Goal: Information Seeking & Learning: Learn about a topic

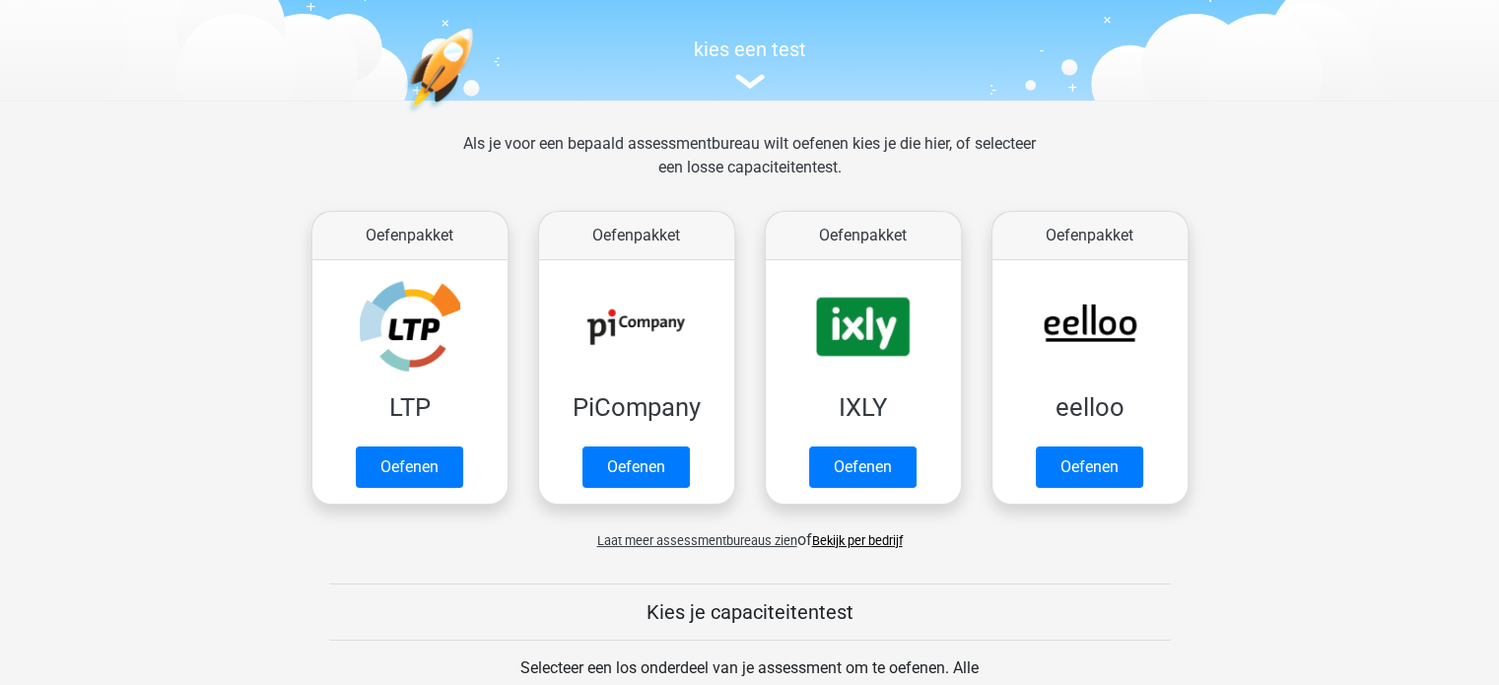
scroll to position [169, 0]
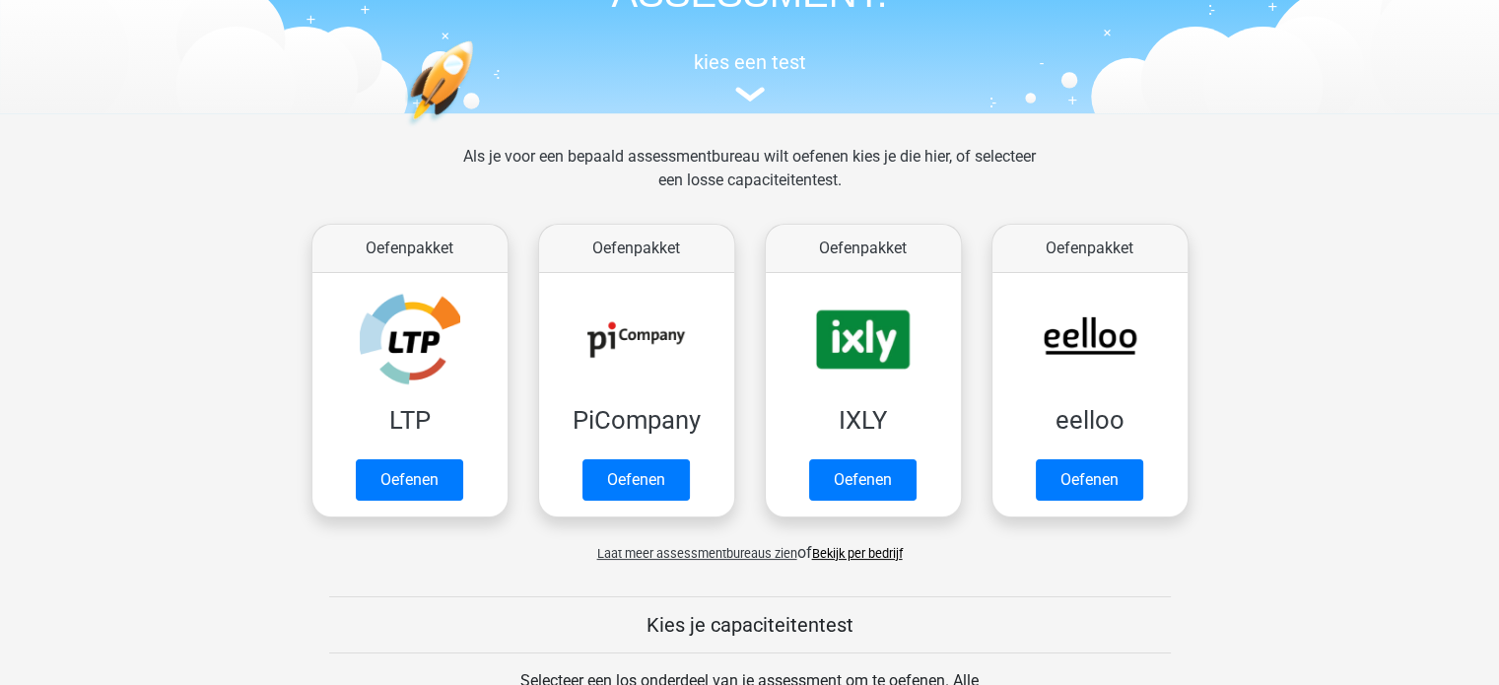
click at [769, 554] on span "Laat meer assessmentbureaus zien" at bounding box center [697, 553] width 200 height 15
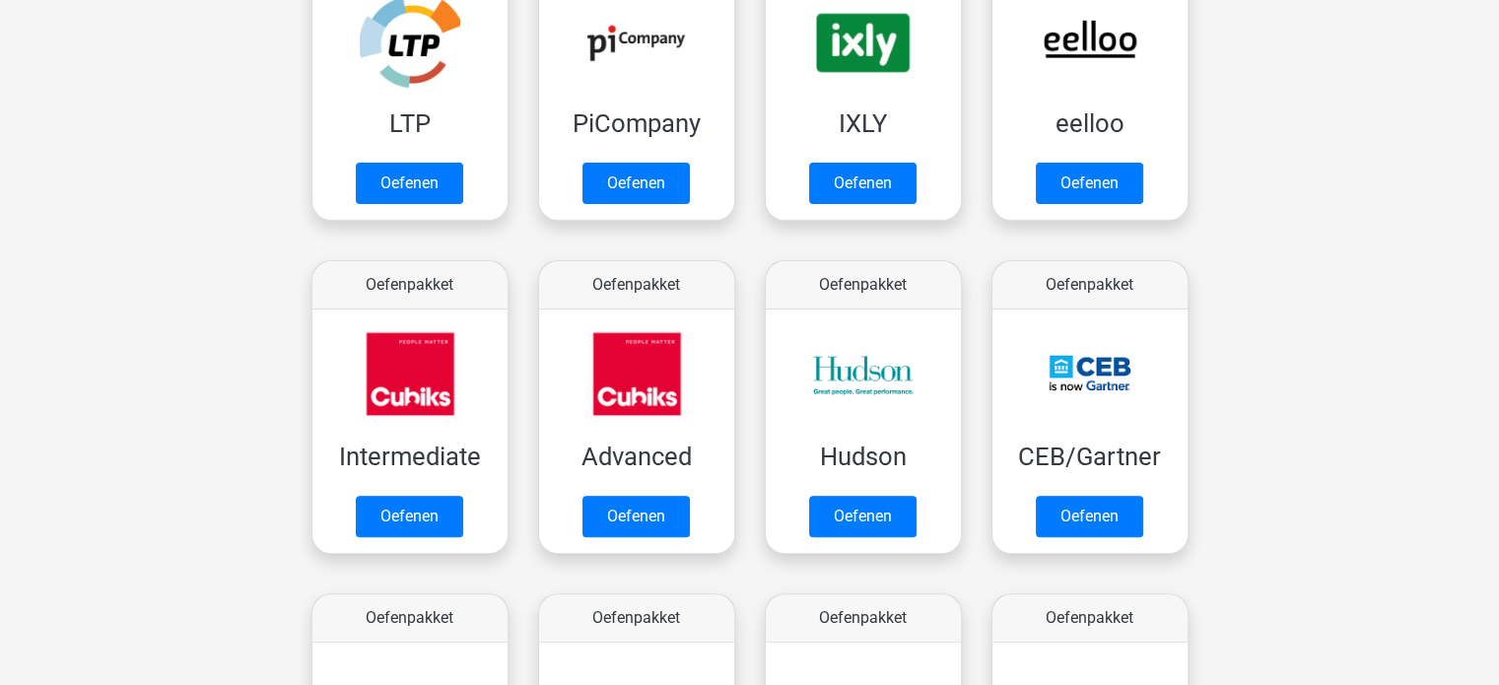
scroll to position [469, 0]
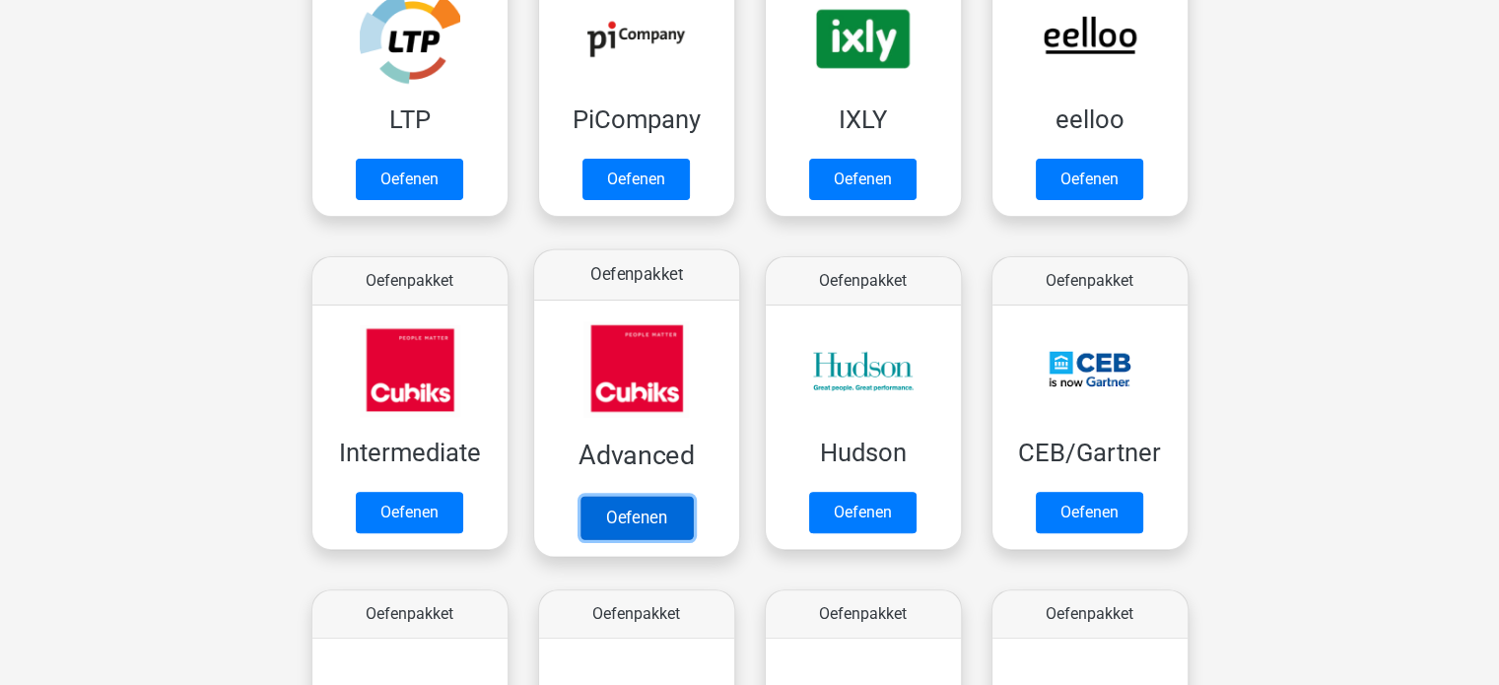
click at [626, 510] on link "Oefenen" at bounding box center [635, 517] width 112 height 43
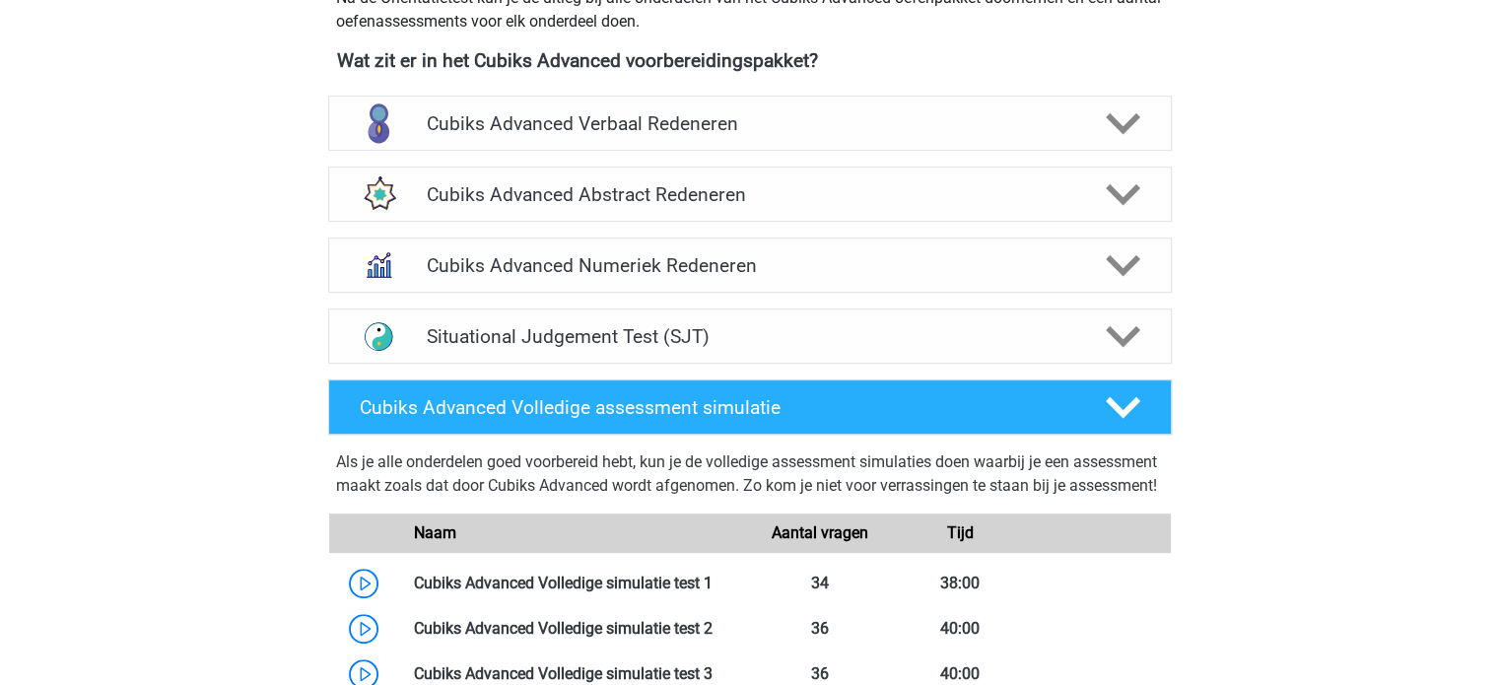
scroll to position [753, 0]
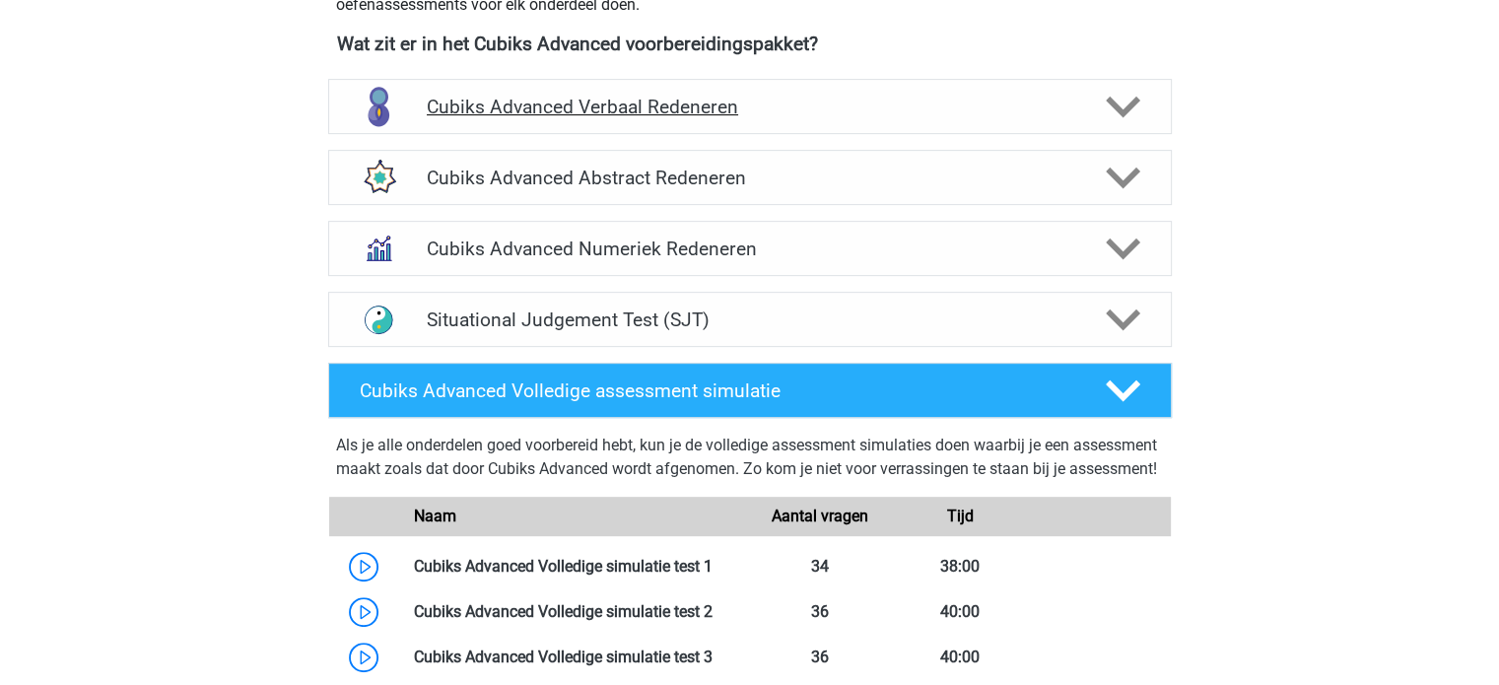
click at [718, 108] on h4 "Cubiks Advanced Verbaal Redeneren" at bounding box center [749, 107] width 645 height 23
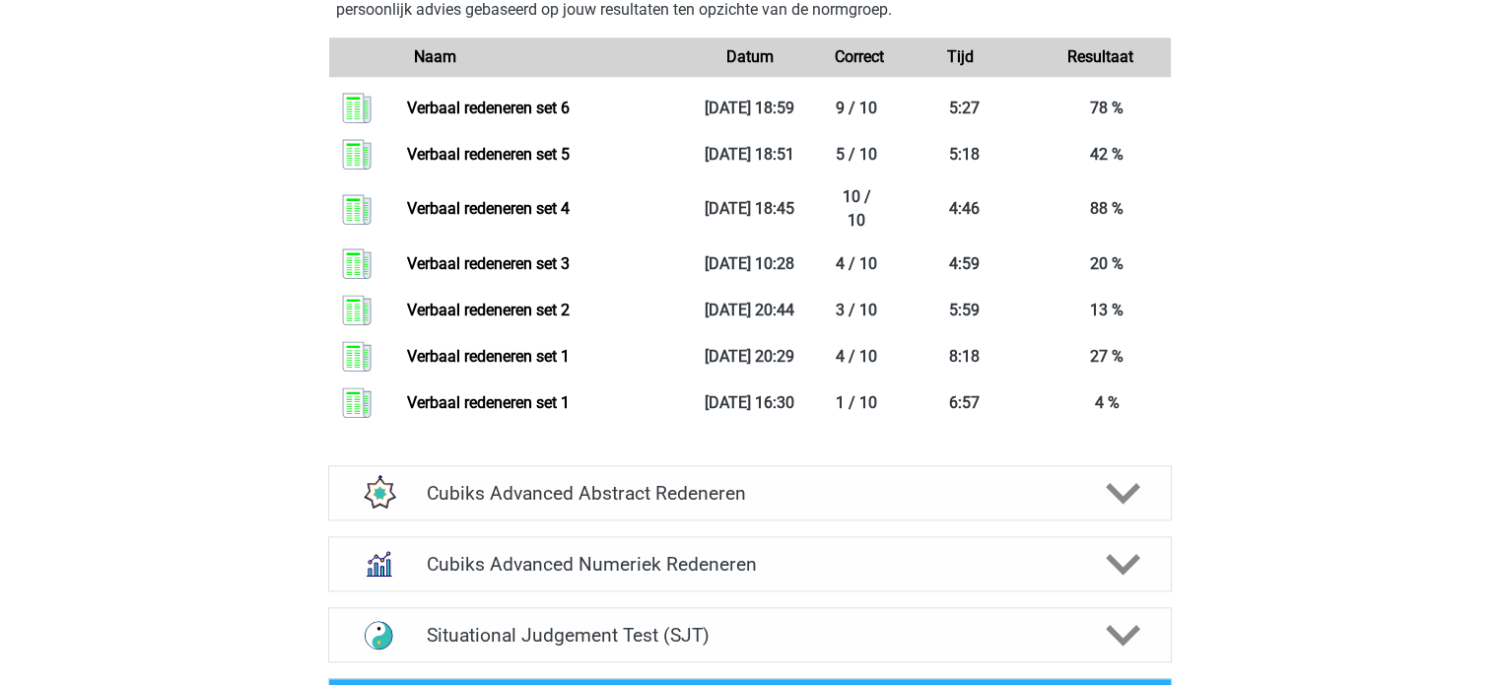
scroll to position [2178, 0]
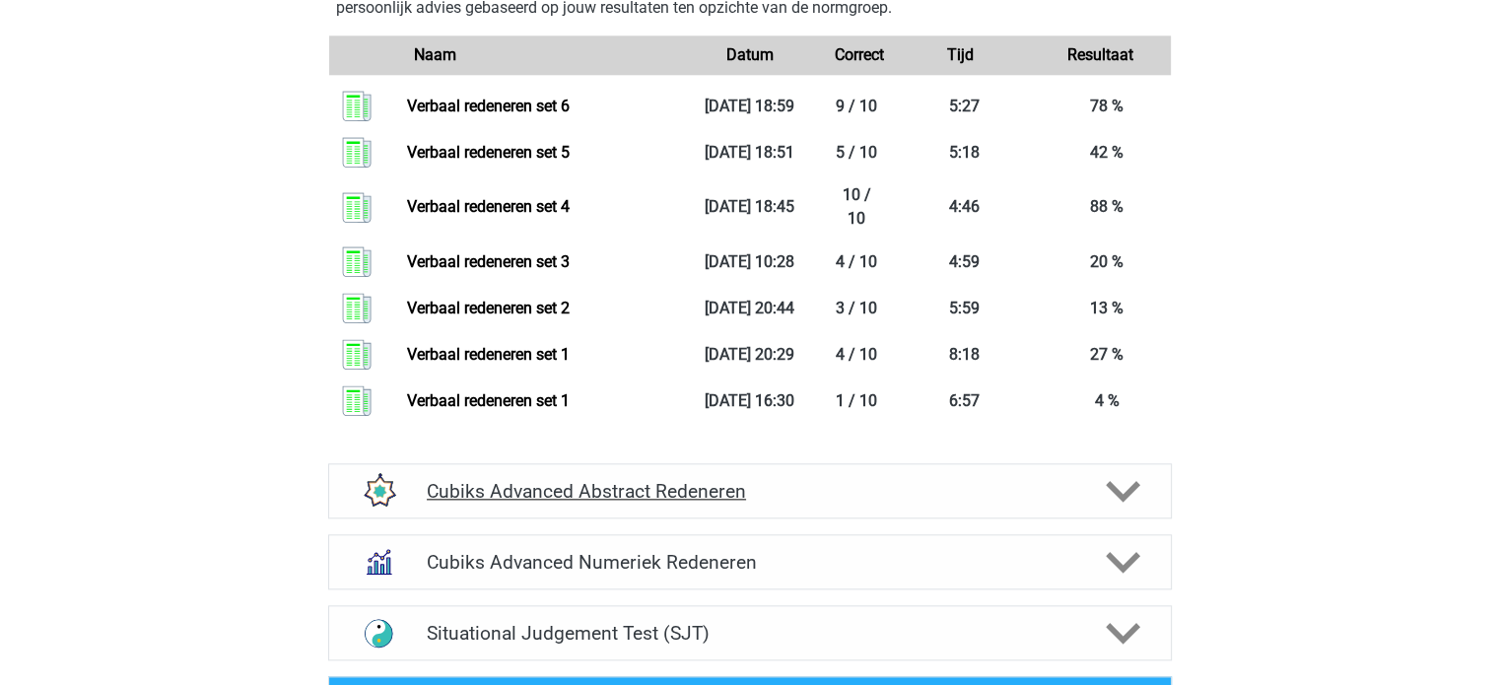
click at [867, 505] on div "Cubiks Advanced Abstract Redeneren" at bounding box center [750, 490] width 844 height 55
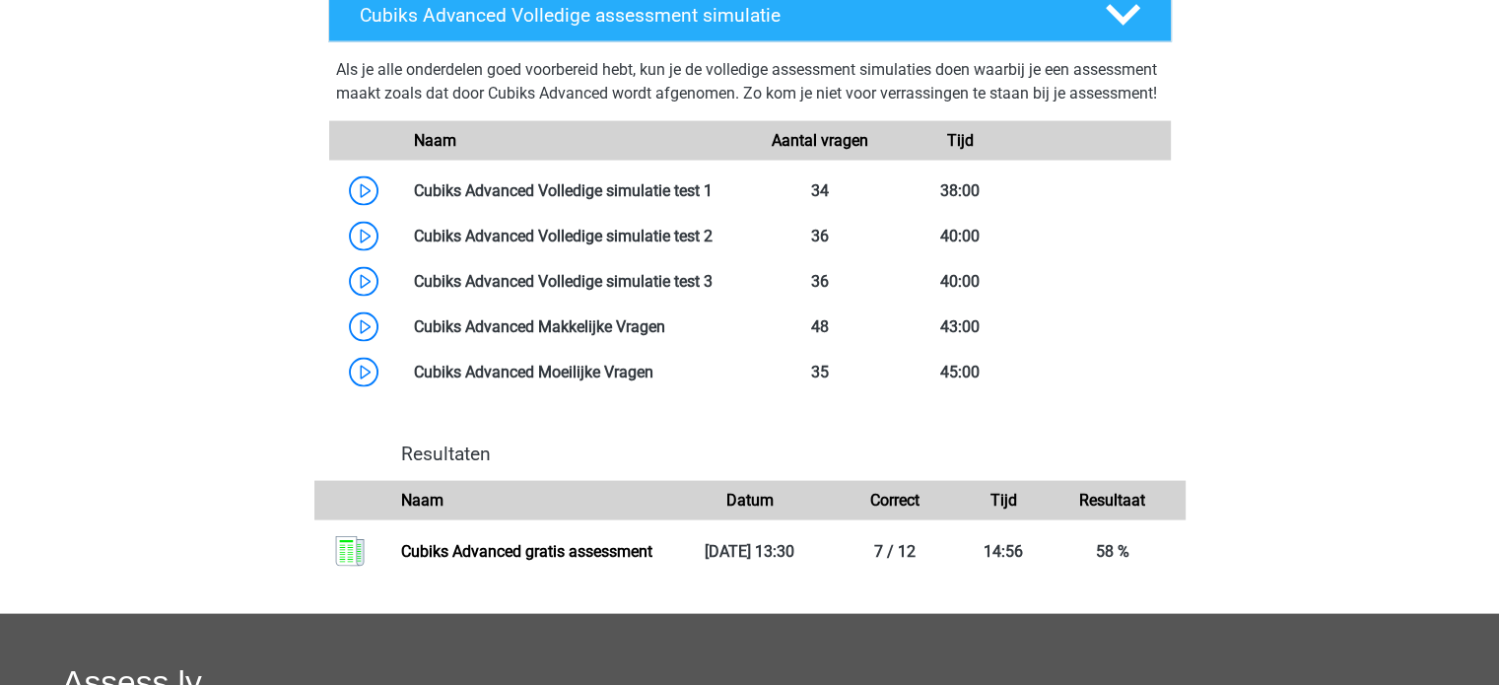
scroll to position [4029, 0]
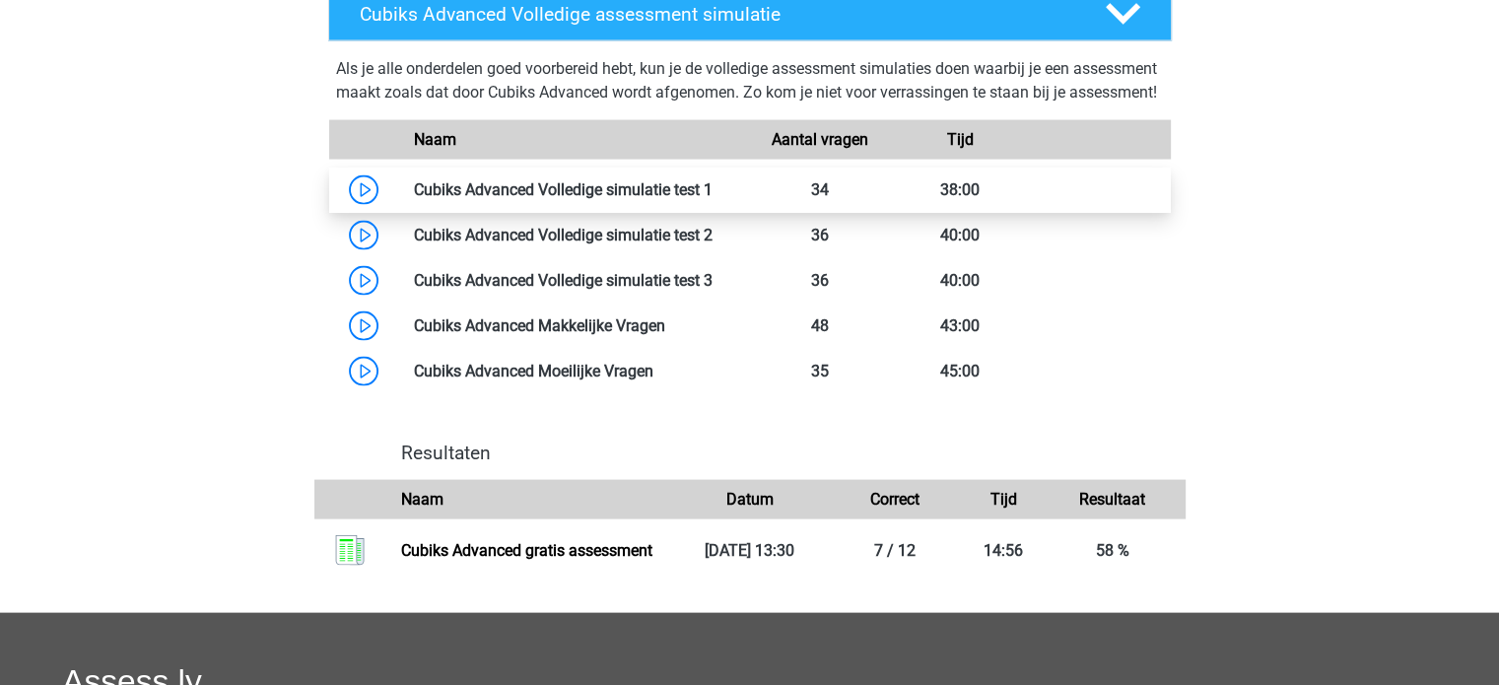
click at [713, 199] on link at bounding box center [713, 189] width 0 height 19
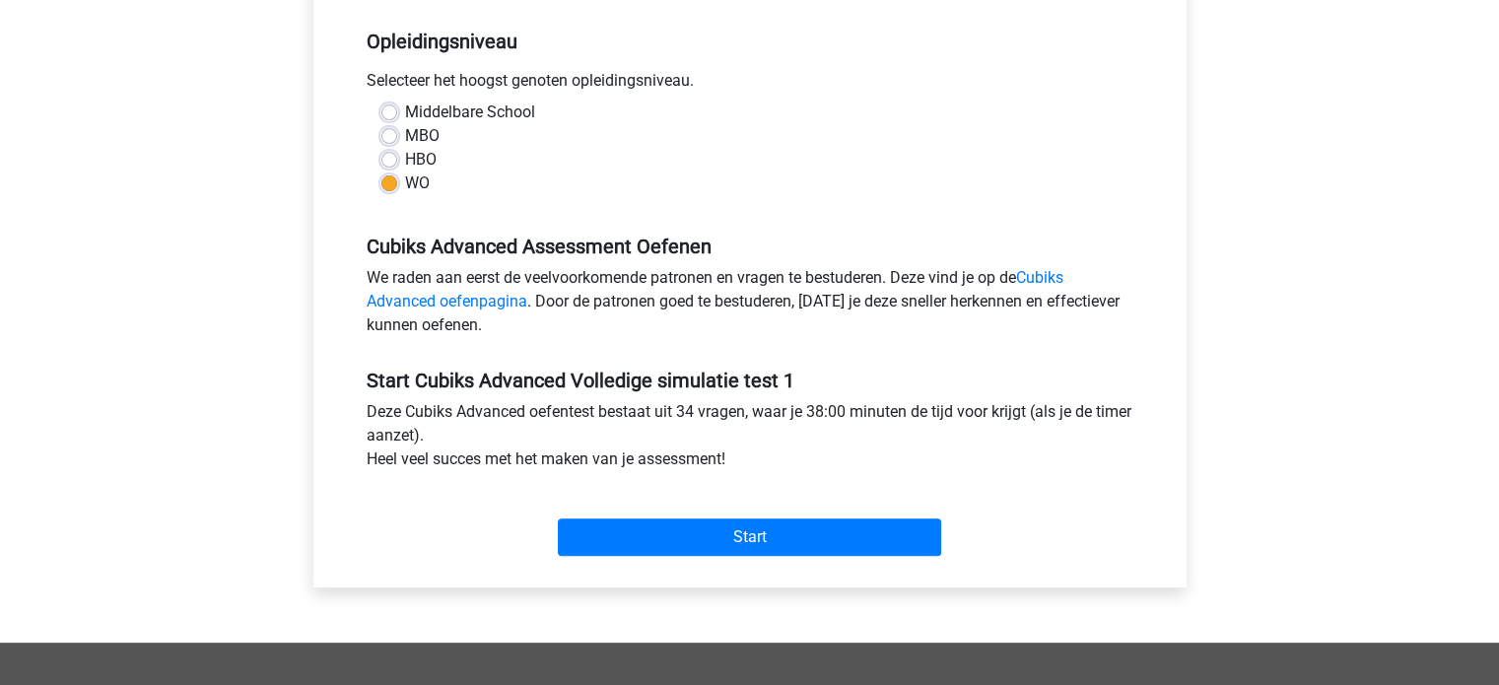
scroll to position [512, 0]
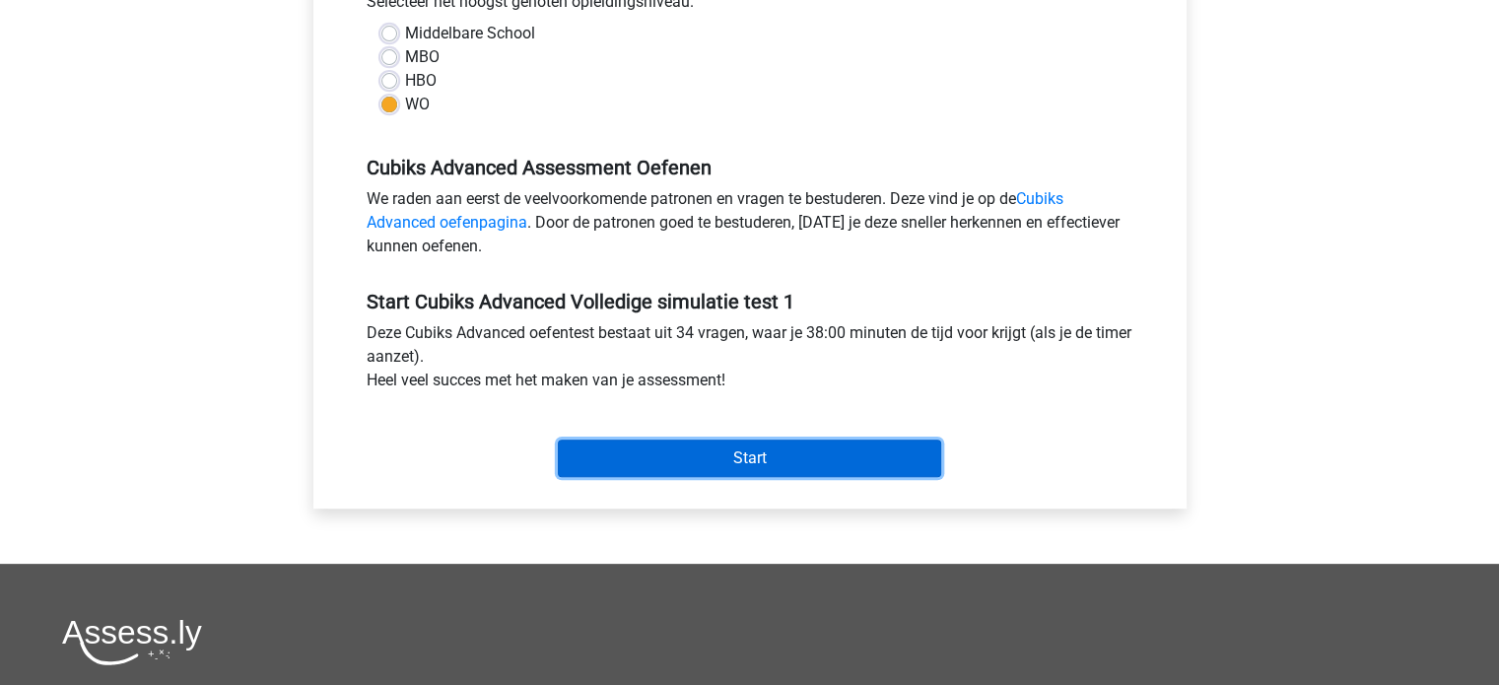
click at [757, 464] on input "Start" at bounding box center [749, 458] width 383 height 37
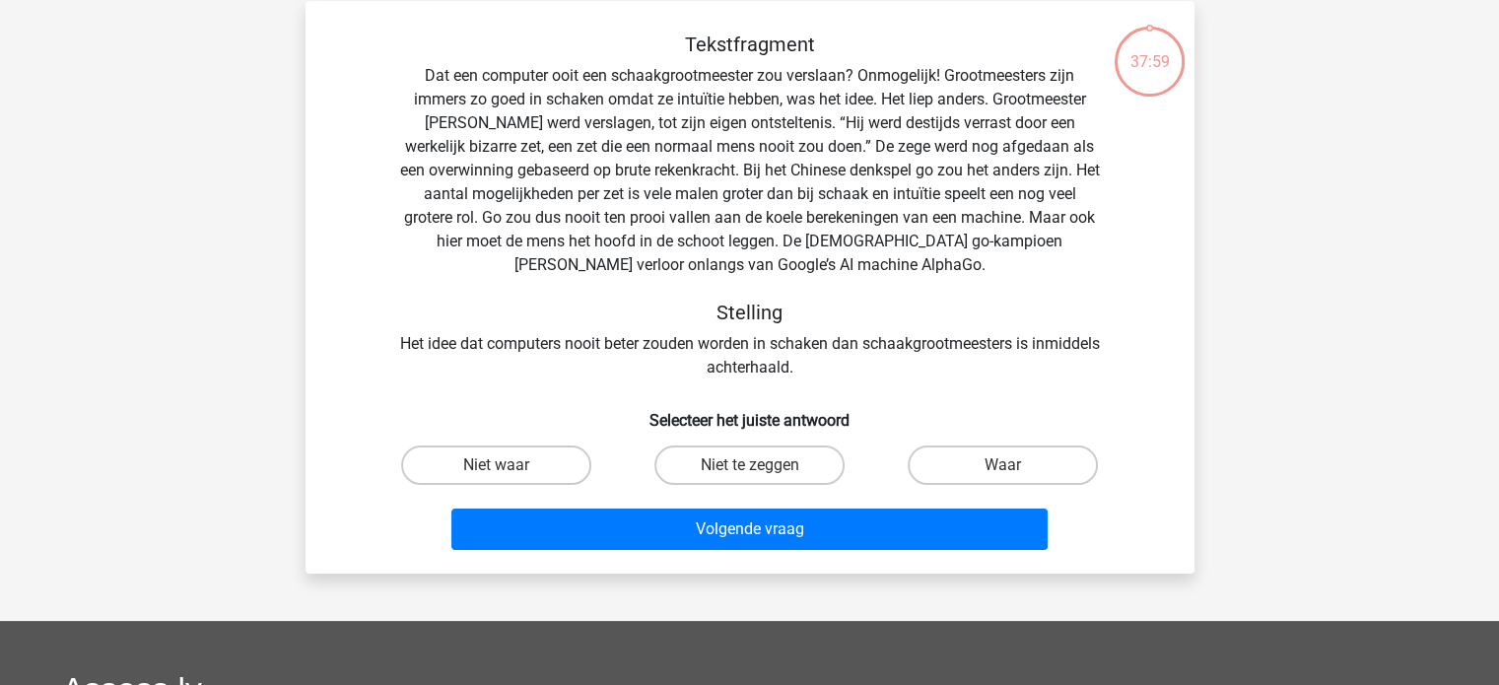
scroll to position [98, 0]
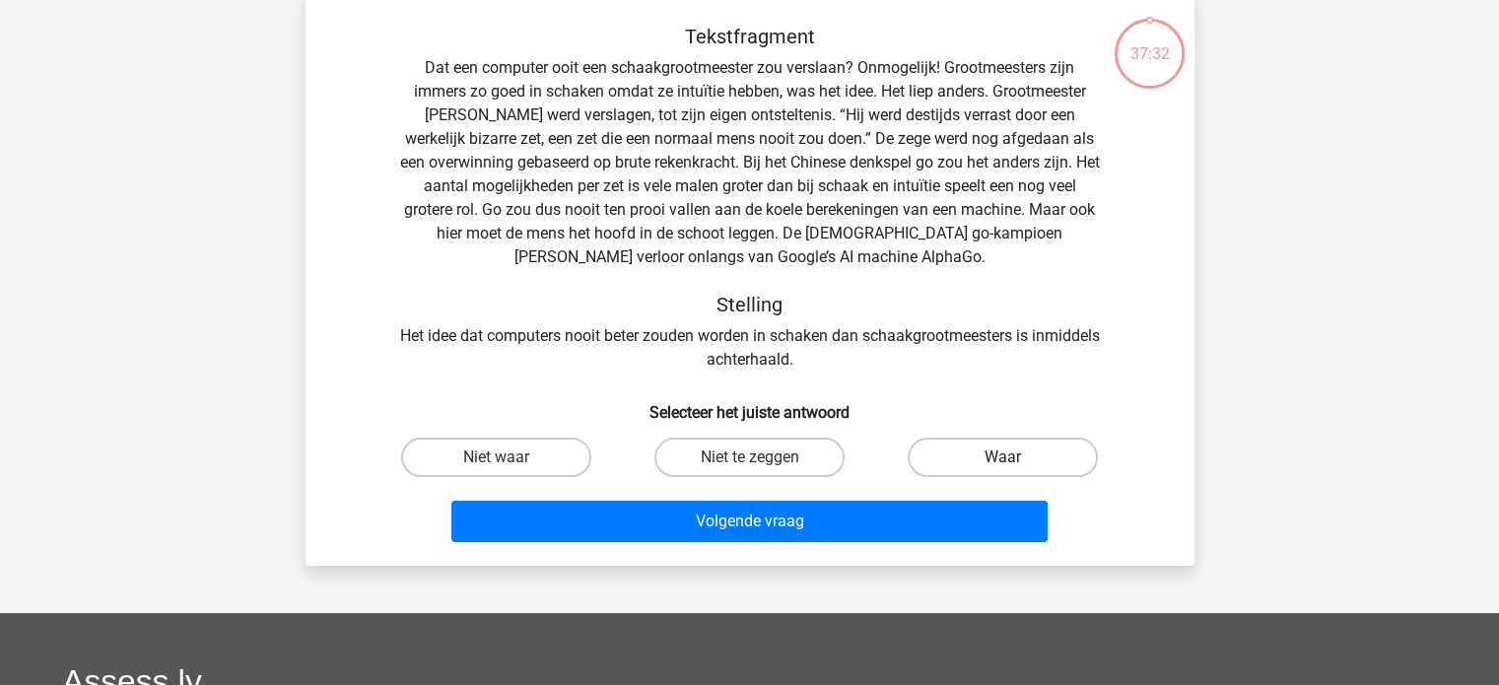
click at [983, 474] on label "Waar" at bounding box center [1003, 457] width 190 height 39
click at [1003, 470] on input "Waar" at bounding box center [1009, 463] width 13 height 13
radio input "true"
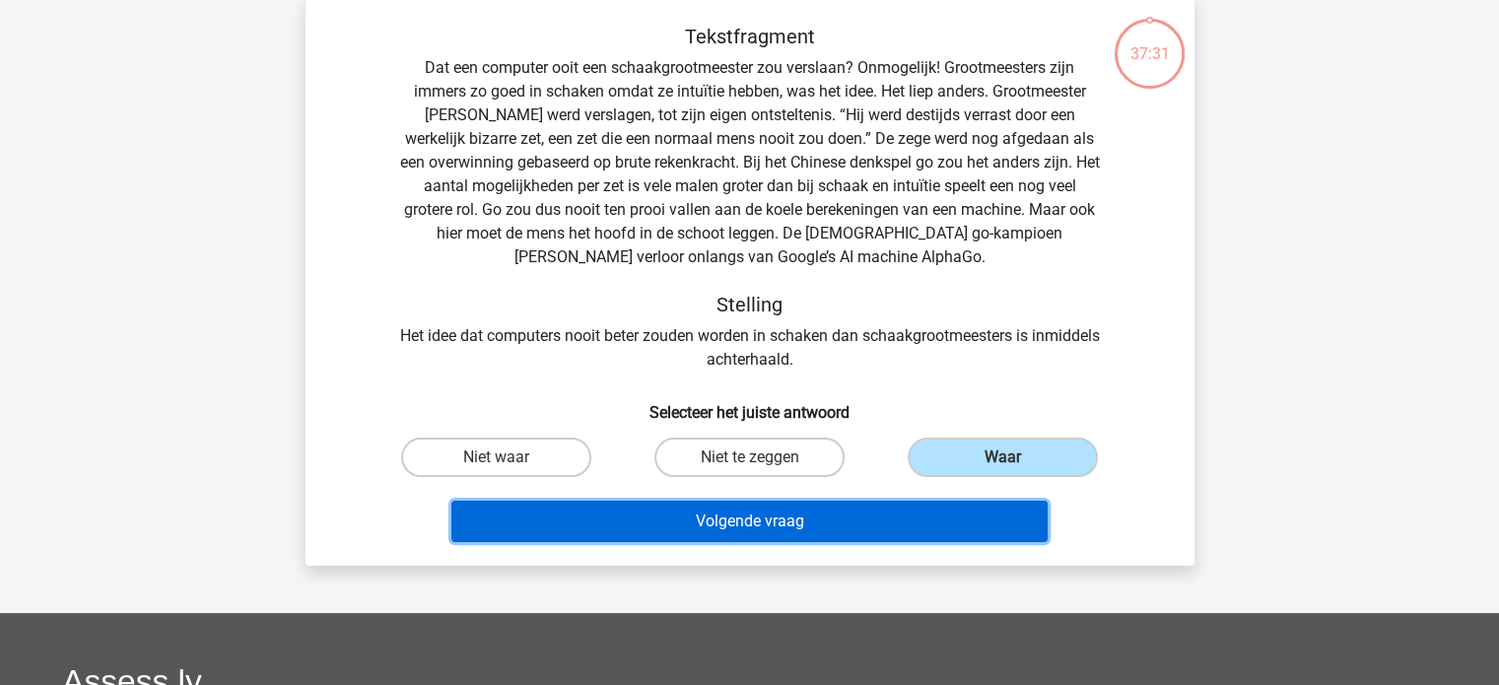
click at [888, 524] on button "Volgende vraag" at bounding box center [749, 521] width 596 height 41
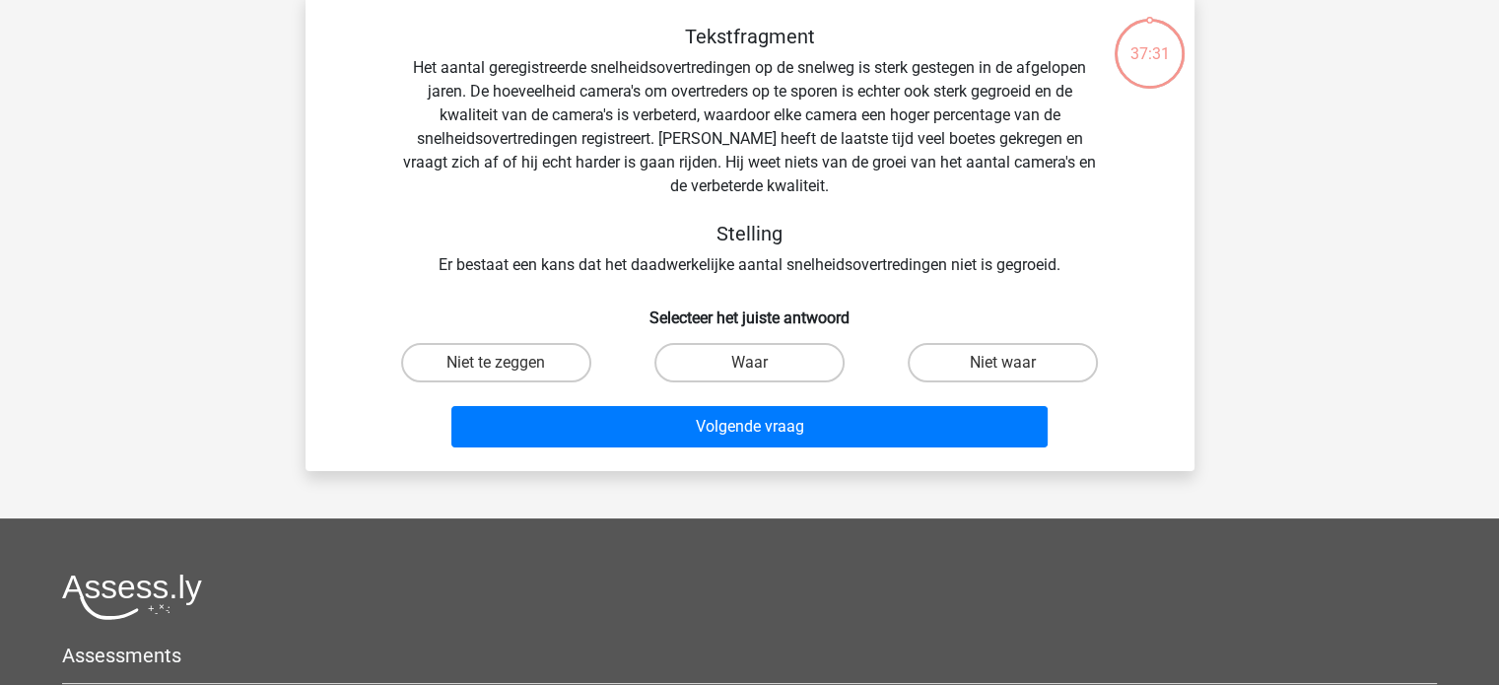
scroll to position [91, 0]
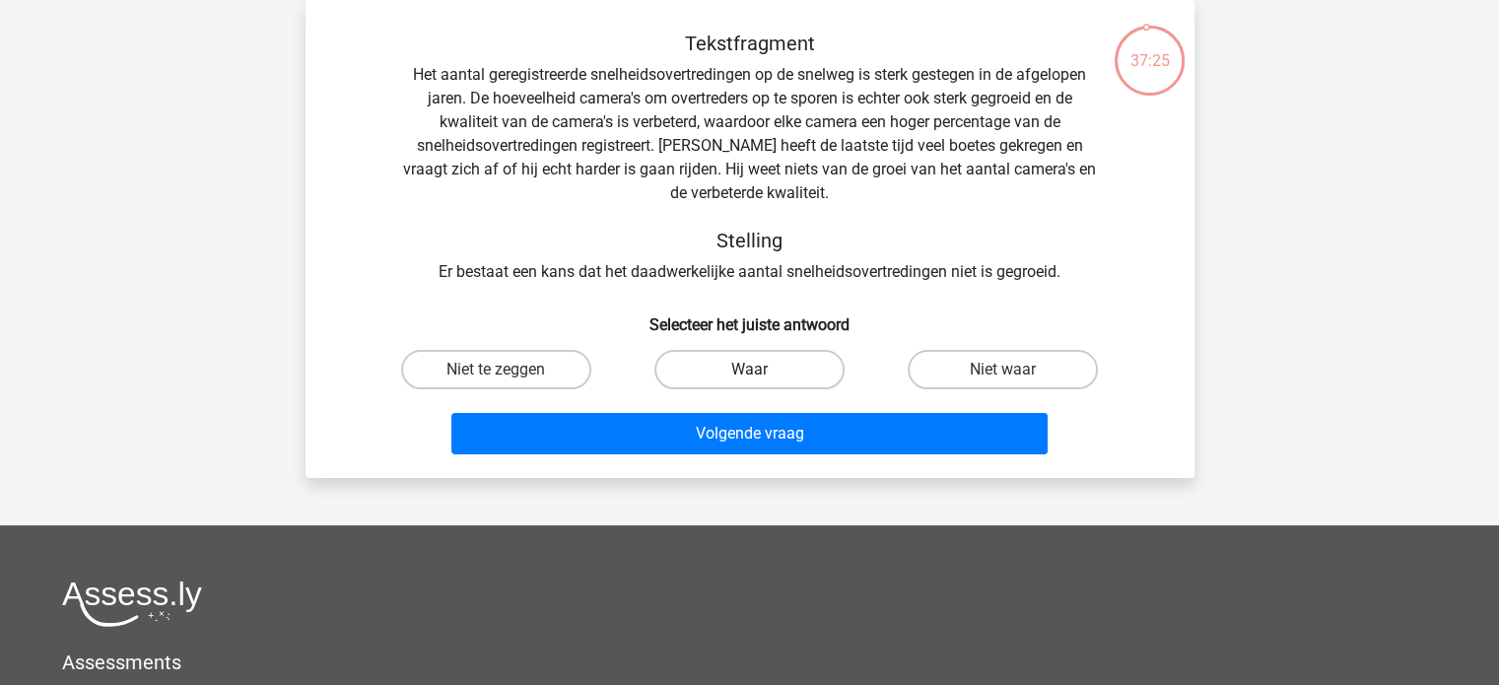
click at [704, 372] on label "Waar" at bounding box center [749, 369] width 190 height 39
click at [749, 372] on input "Waar" at bounding box center [755, 376] width 13 height 13
radio input "true"
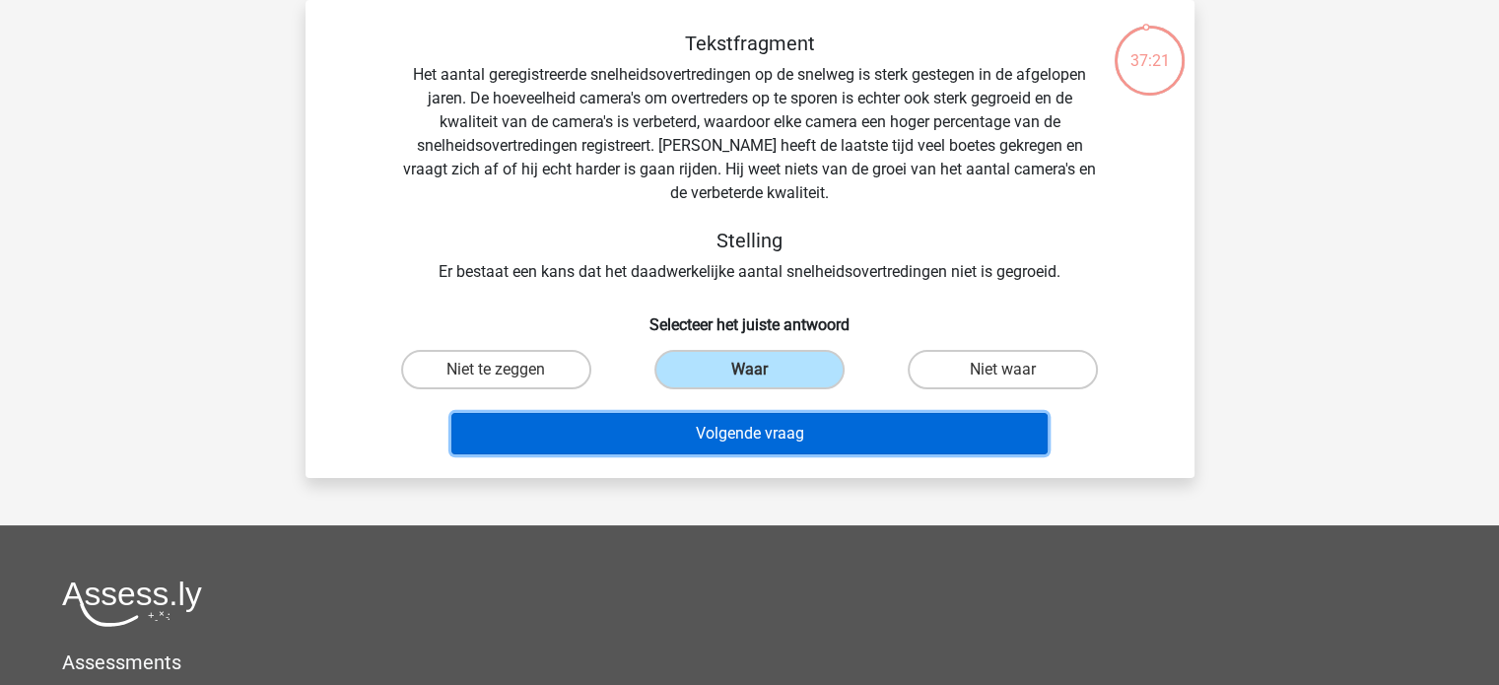
click at [706, 440] on button "Volgende vraag" at bounding box center [749, 433] width 596 height 41
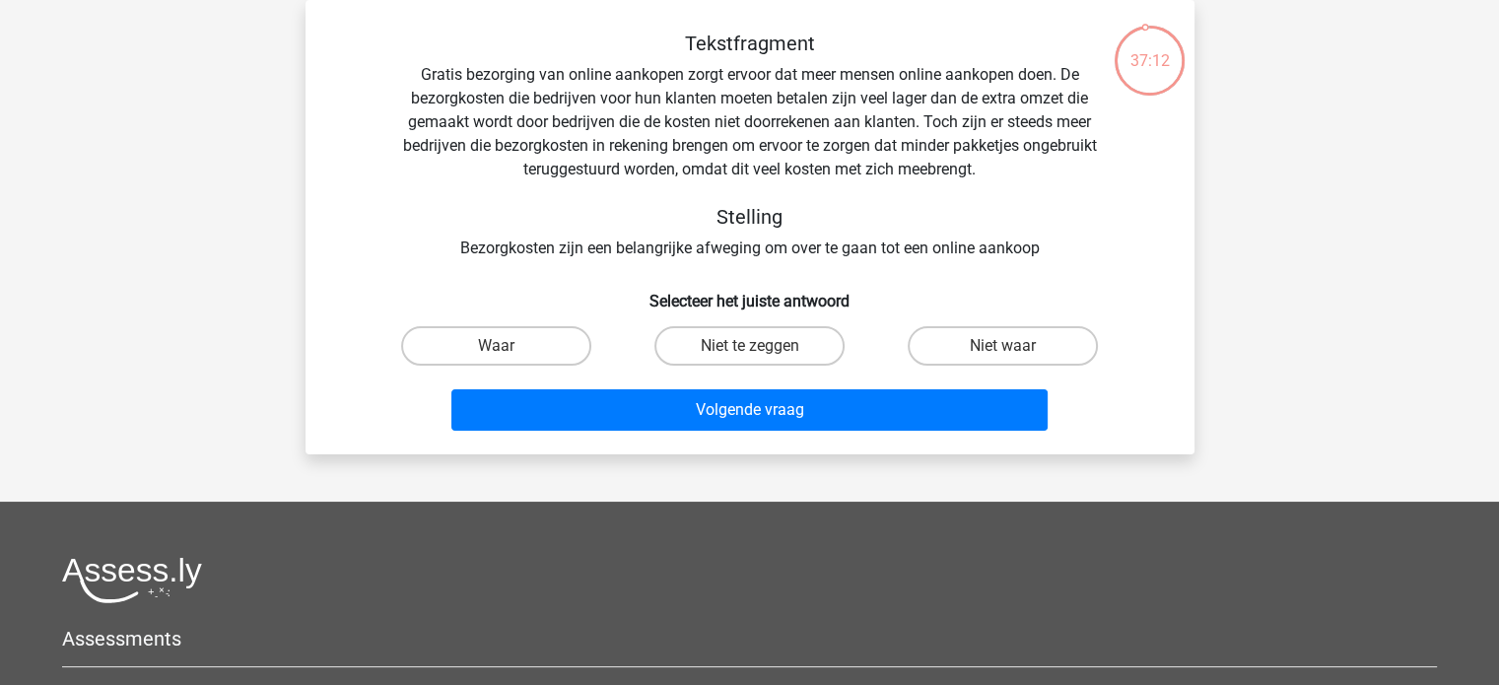
scroll to position [0, 0]
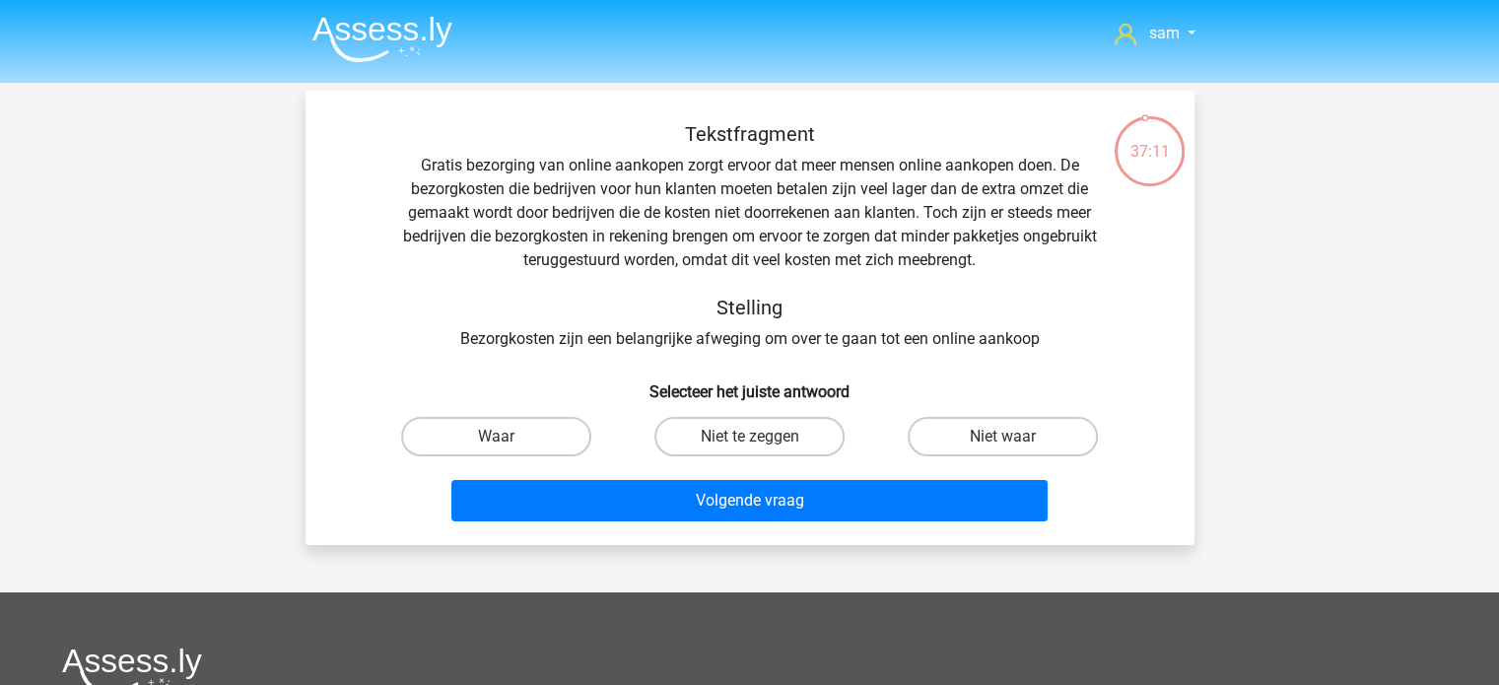
click at [402, 39] on img at bounding box center [382, 39] width 140 height 46
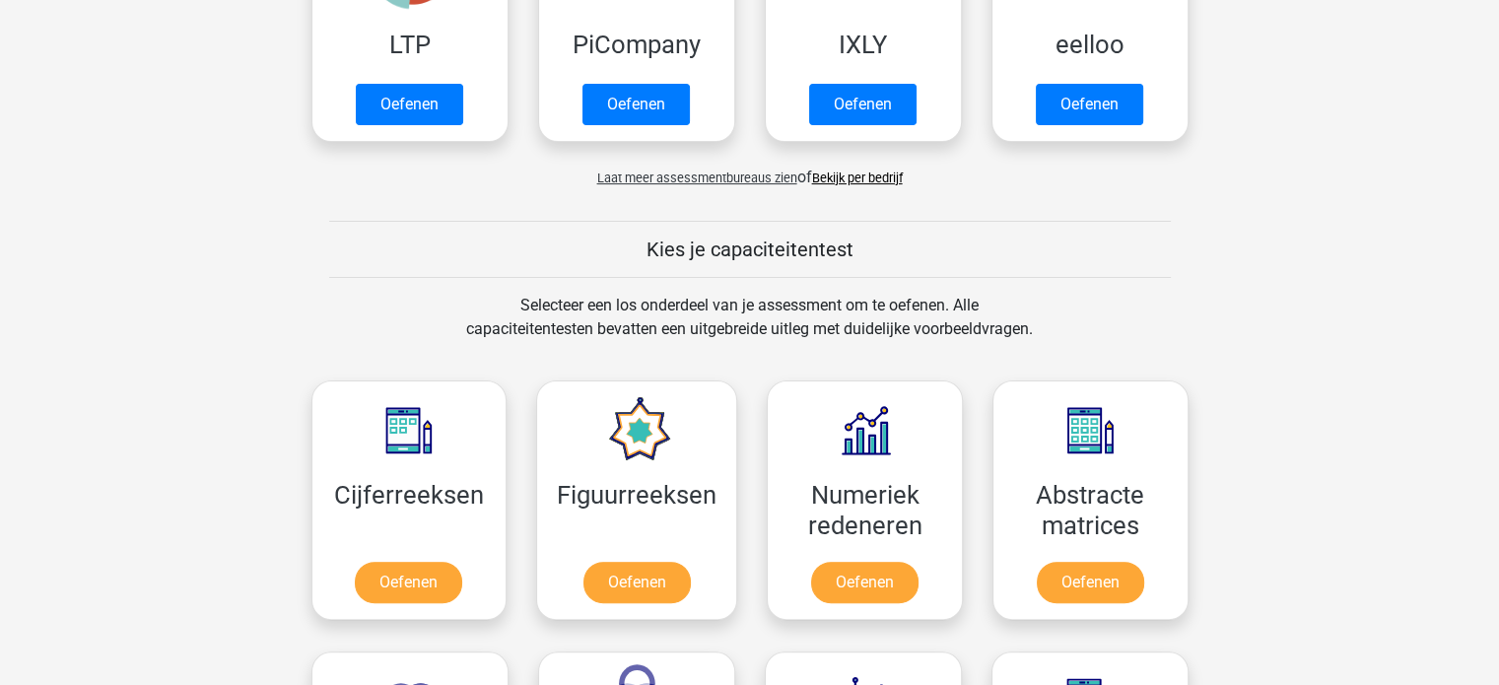
scroll to position [355, 0]
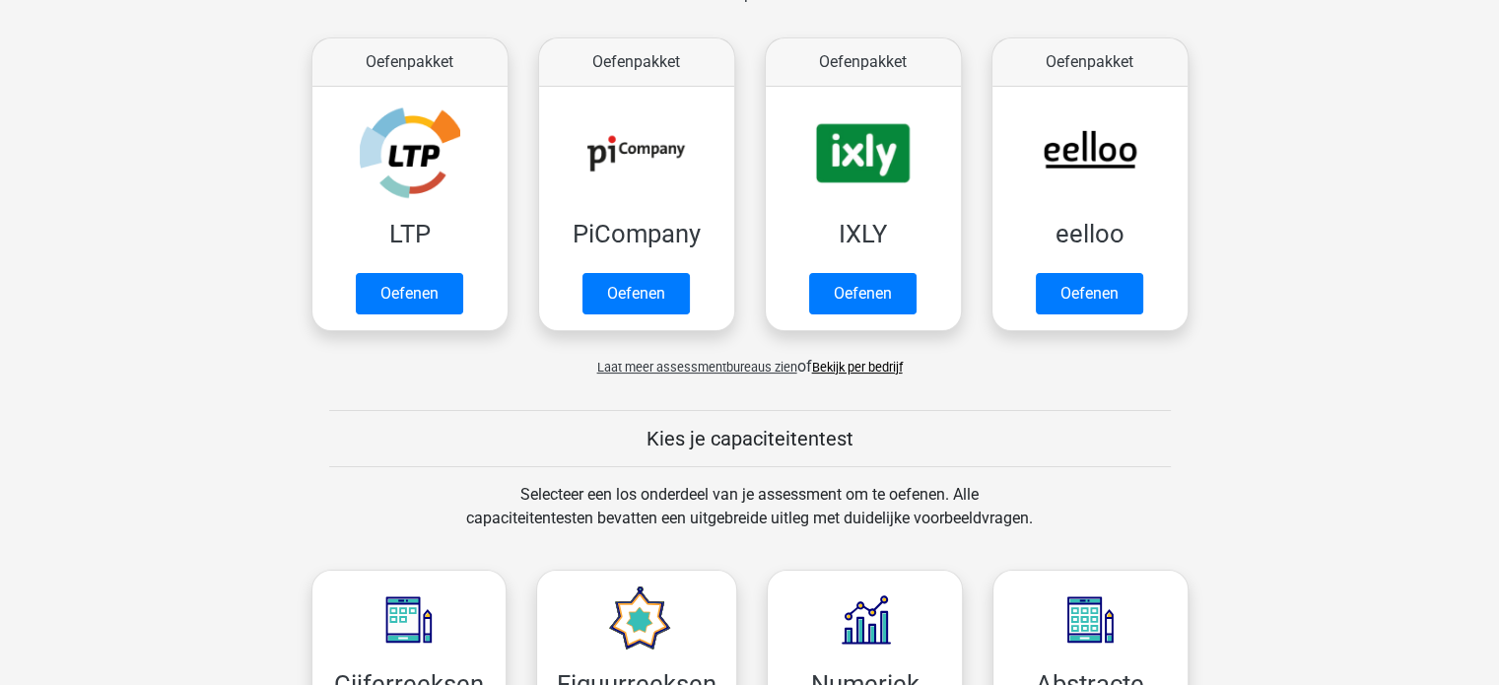
click at [686, 361] on span "Laat meer assessmentbureaus zien" at bounding box center [697, 367] width 200 height 15
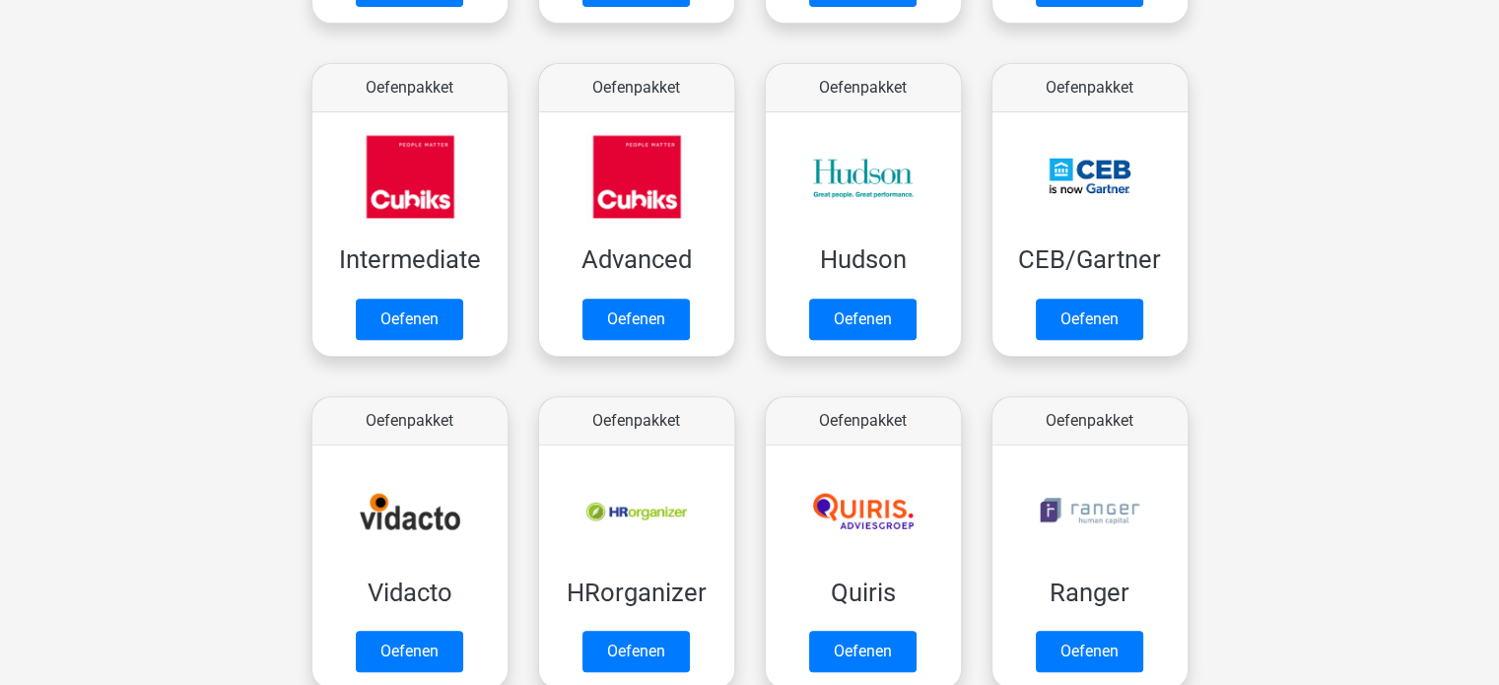
scroll to position [664, 0]
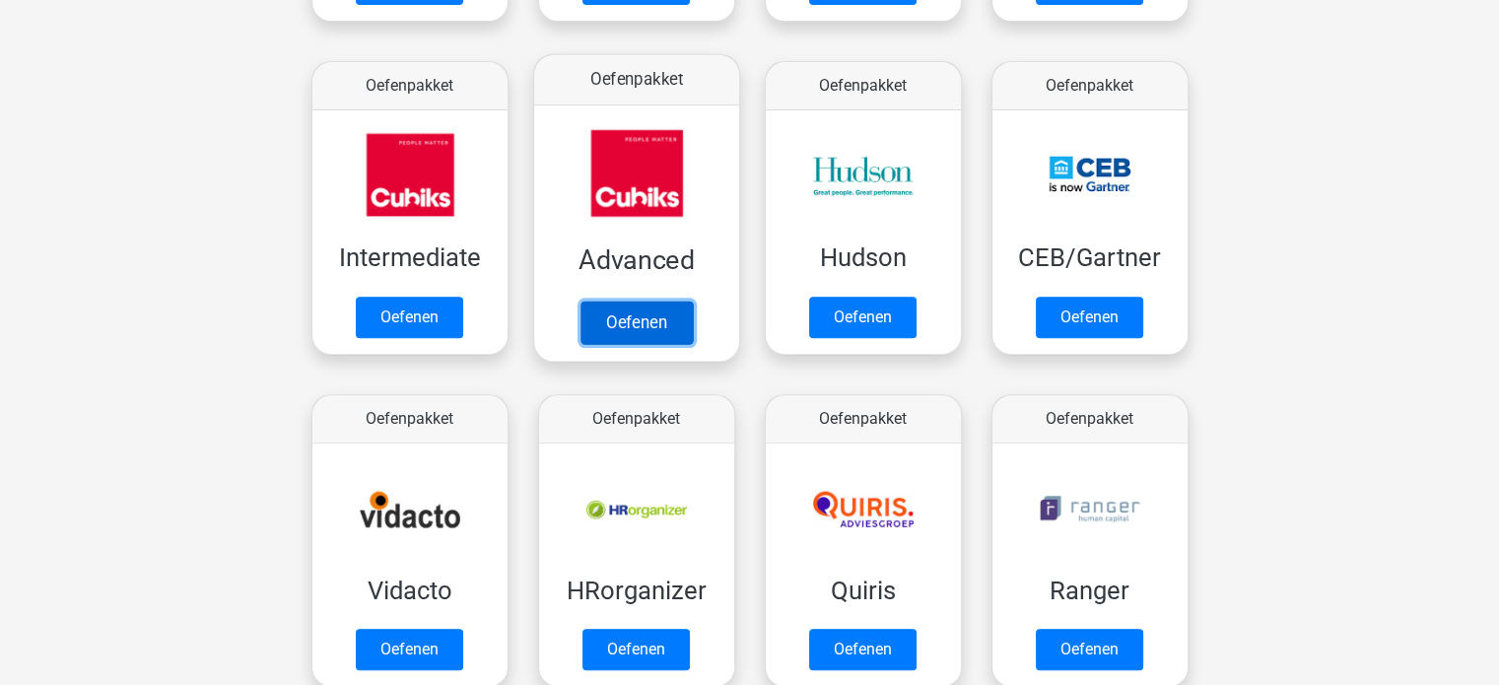
click at [626, 309] on link "Oefenen" at bounding box center [635, 322] width 112 height 43
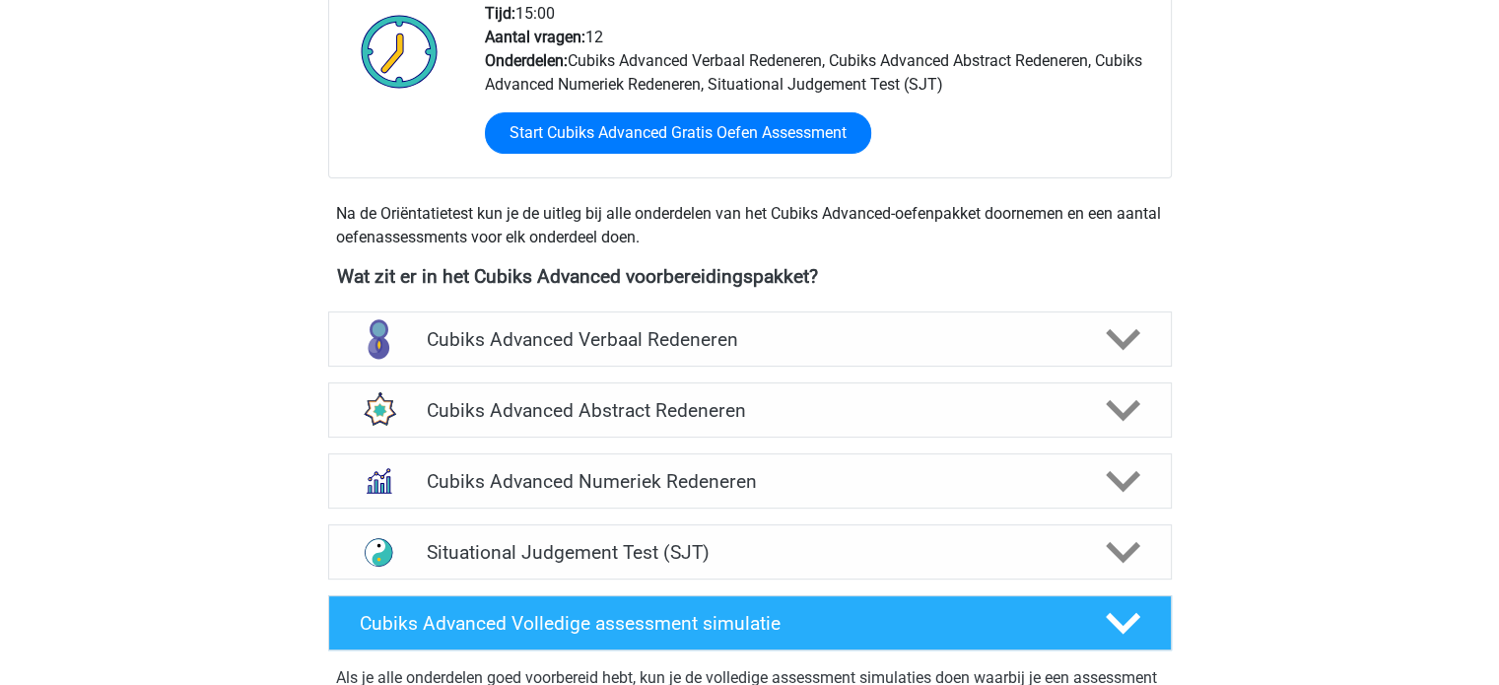
scroll to position [694, 0]
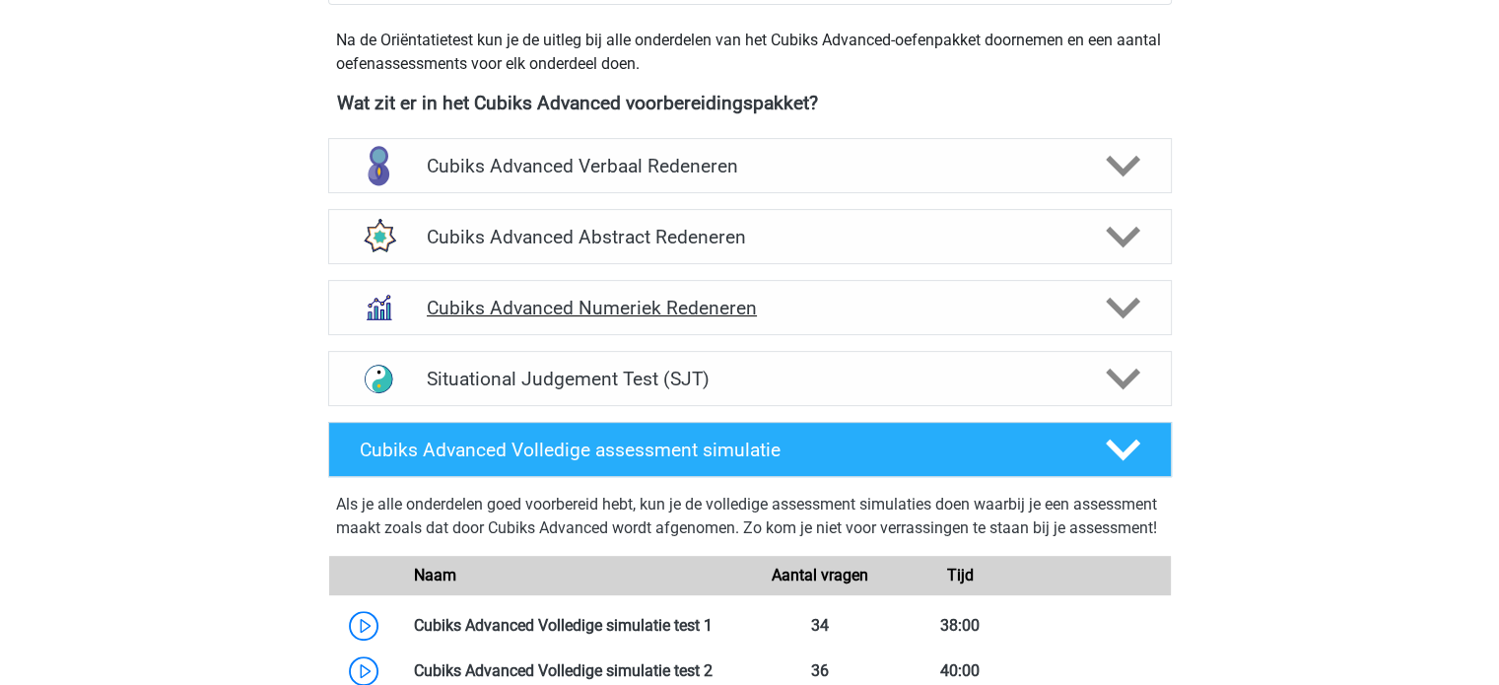
click at [717, 306] on h4 "Cubiks Advanced Numeriek Redeneren" at bounding box center [749, 308] width 645 height 23
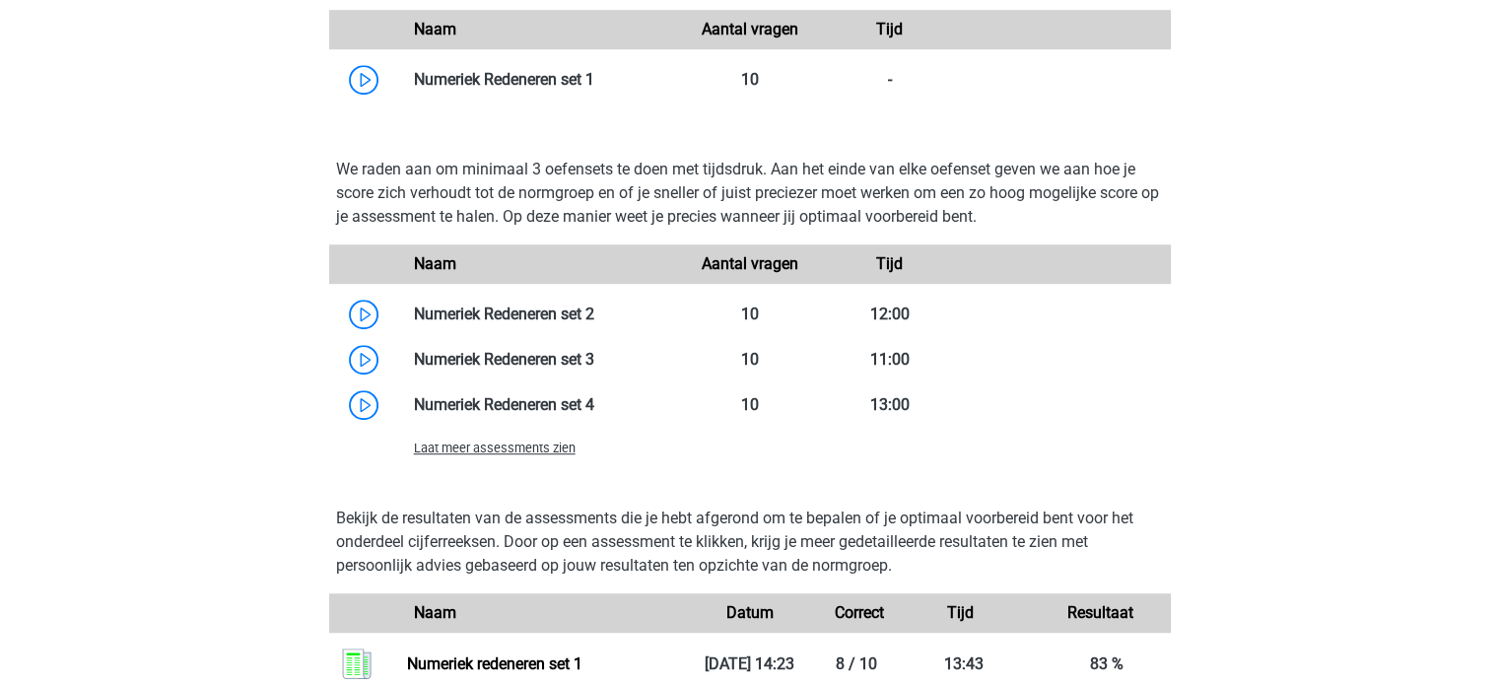
scroll to position [1250, 0]
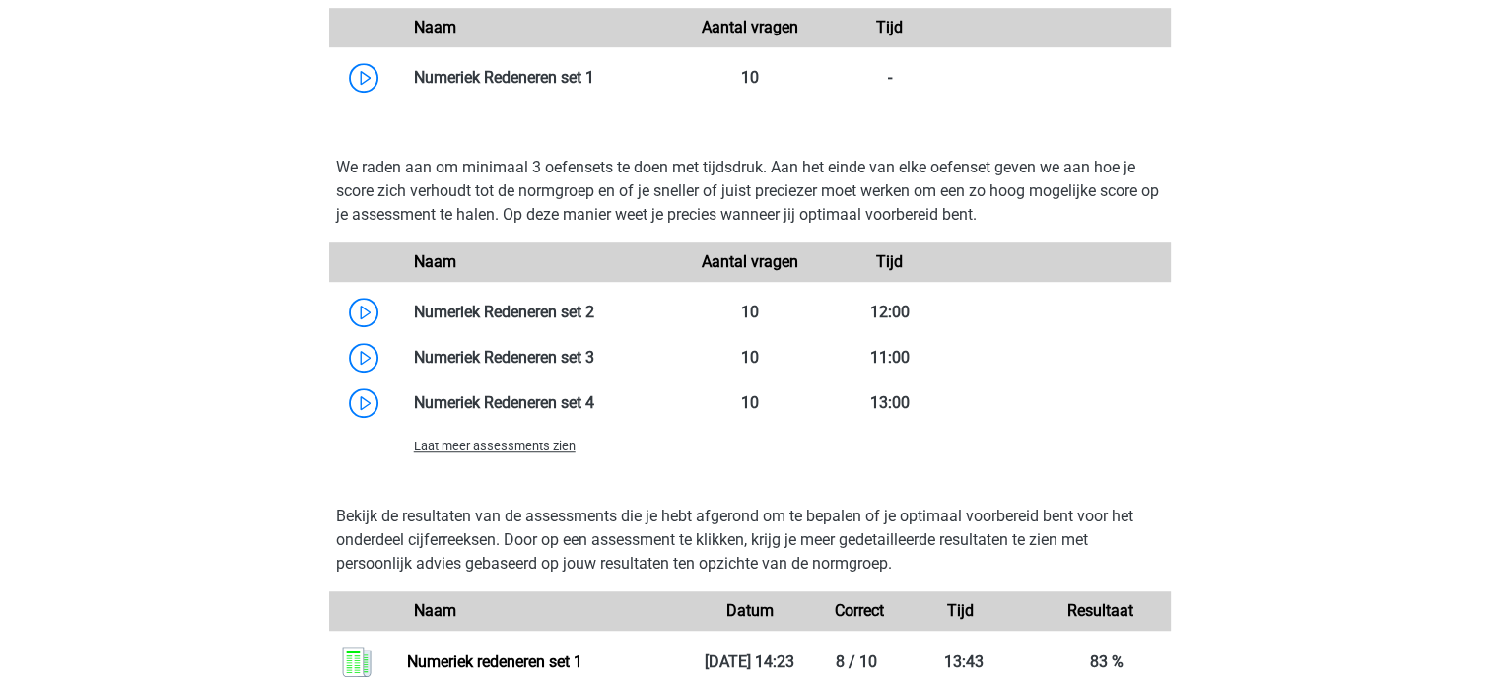
click at [516, 452] on span "Laat meer assessments zien" at bounding box center [495, 446] width 162 height 15
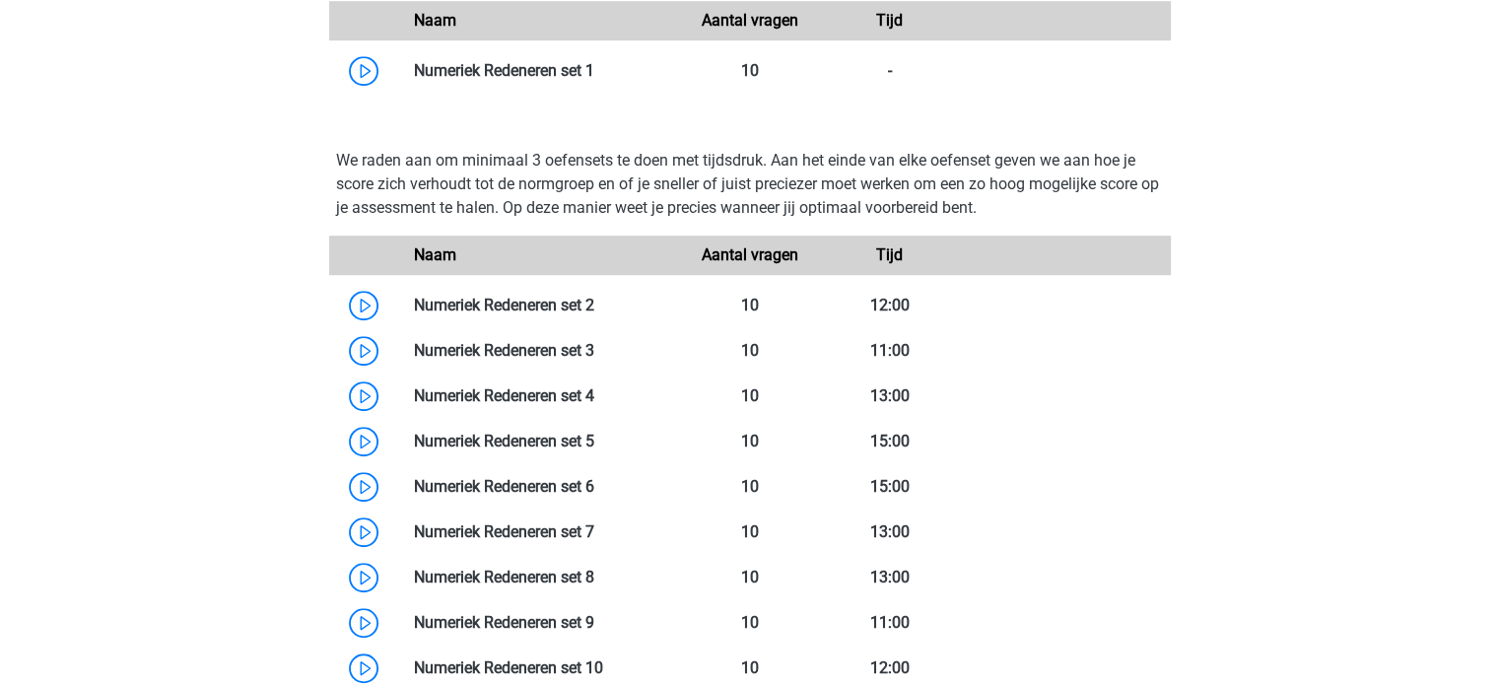
scroll to position [1256, 0]
click at [594, 315] on link at bounding box center [594, 306] width 0 height 19
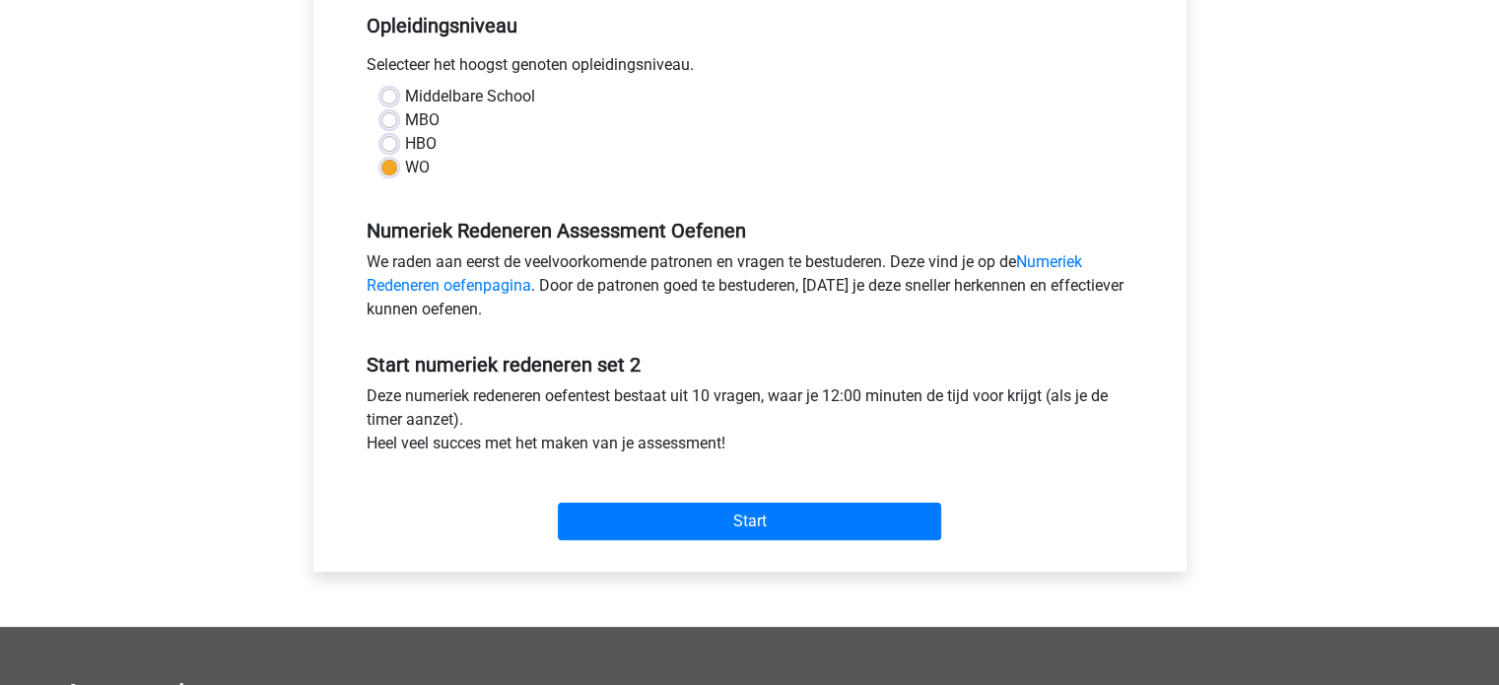
scroll to position [460, 0]
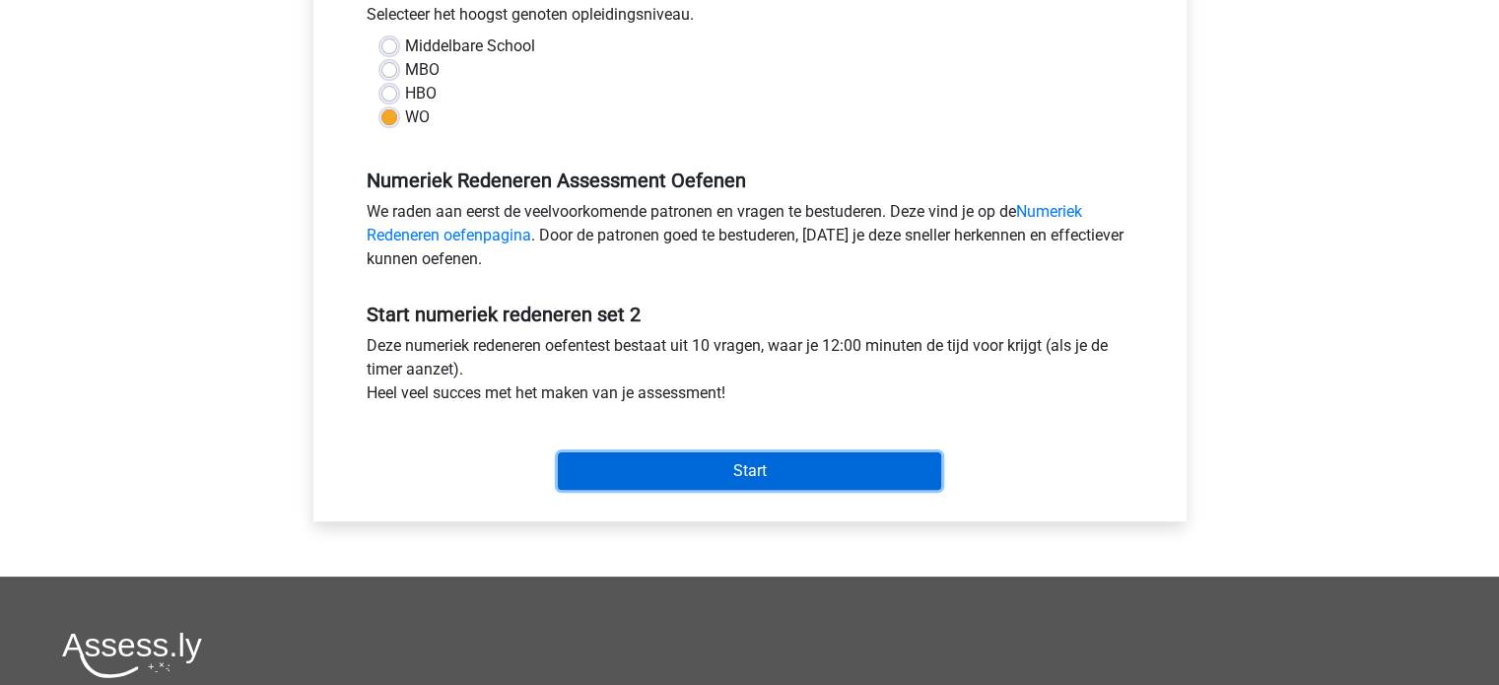
click at [632, 474] on input "Start" at bounding box center [749, 470] width 383 height 37
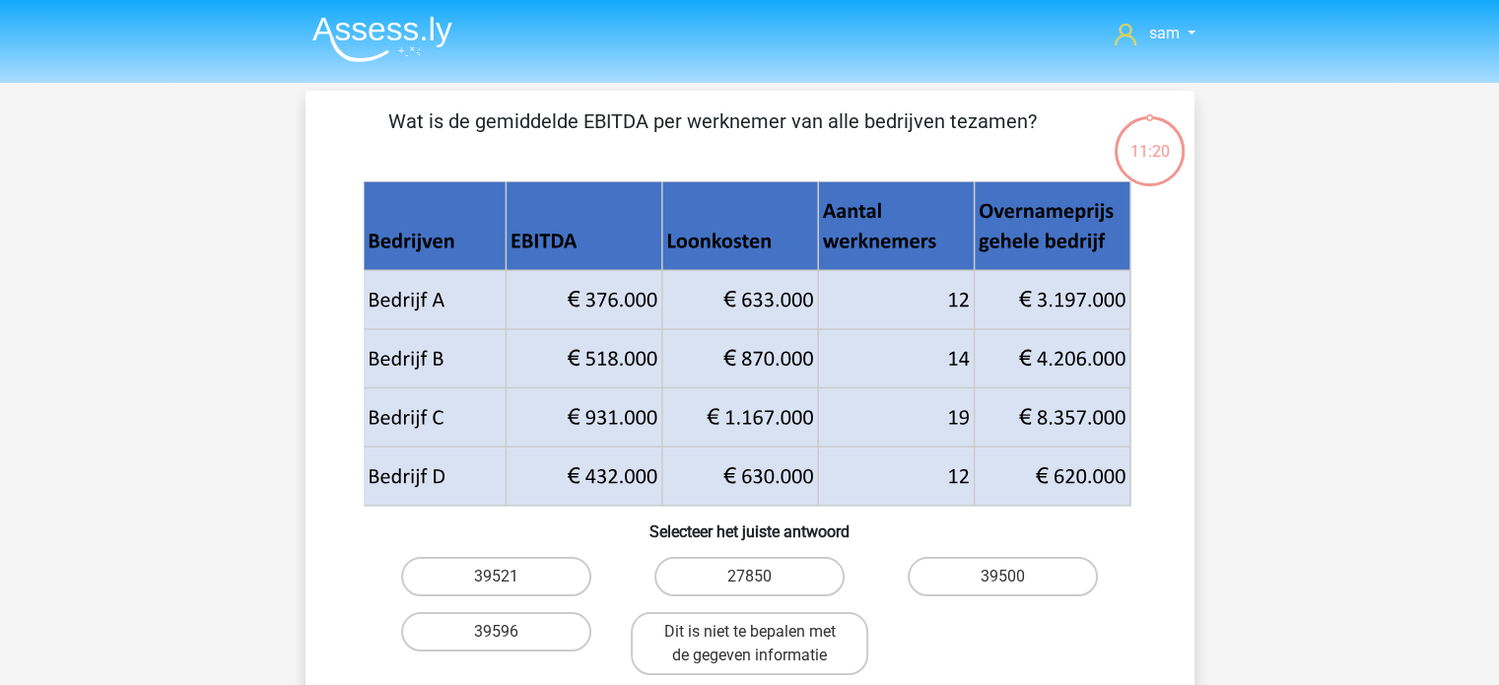
scroll to position [112, 0]
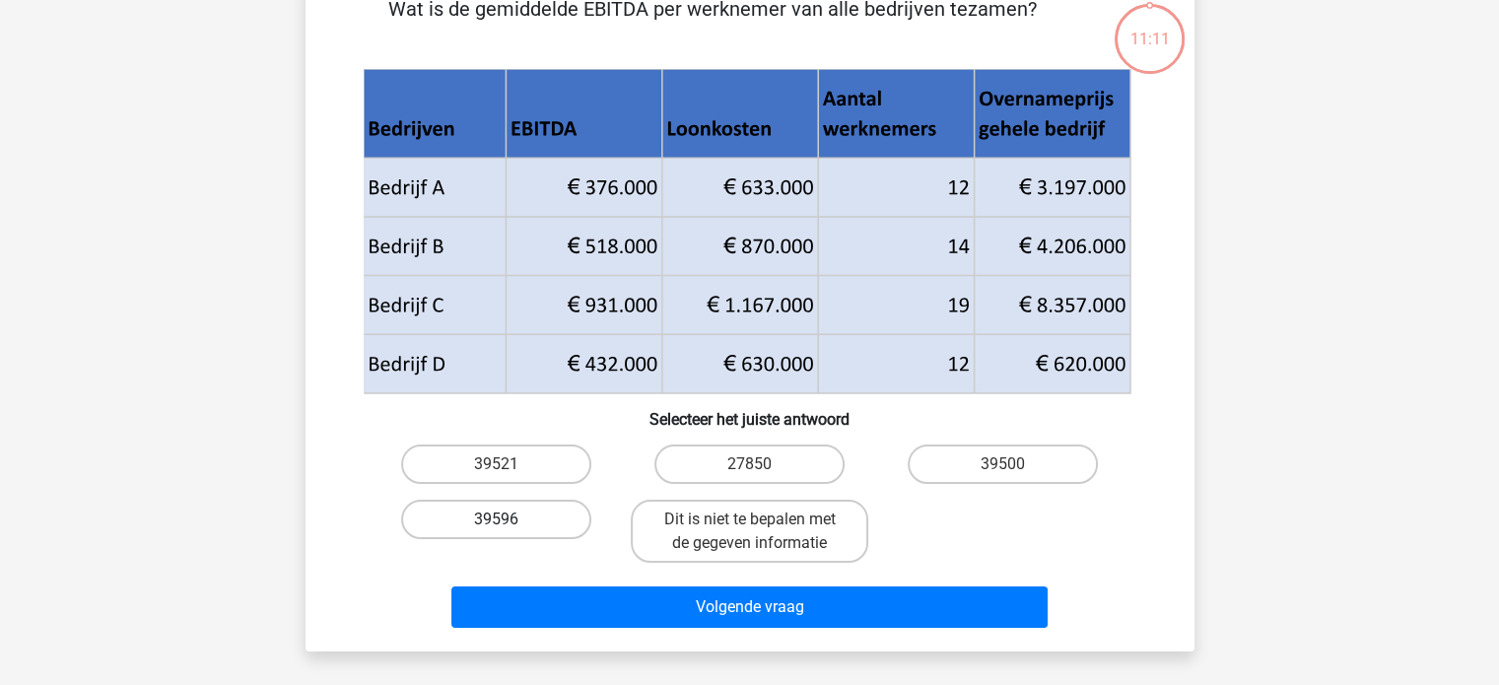
click at [541, 519] on label "39596" at bounding box center [496, 519] width 190 height 39
click at [509, 519] on input "39596" at bounding box center [502, 525] width 13 height 13
radio input "true"
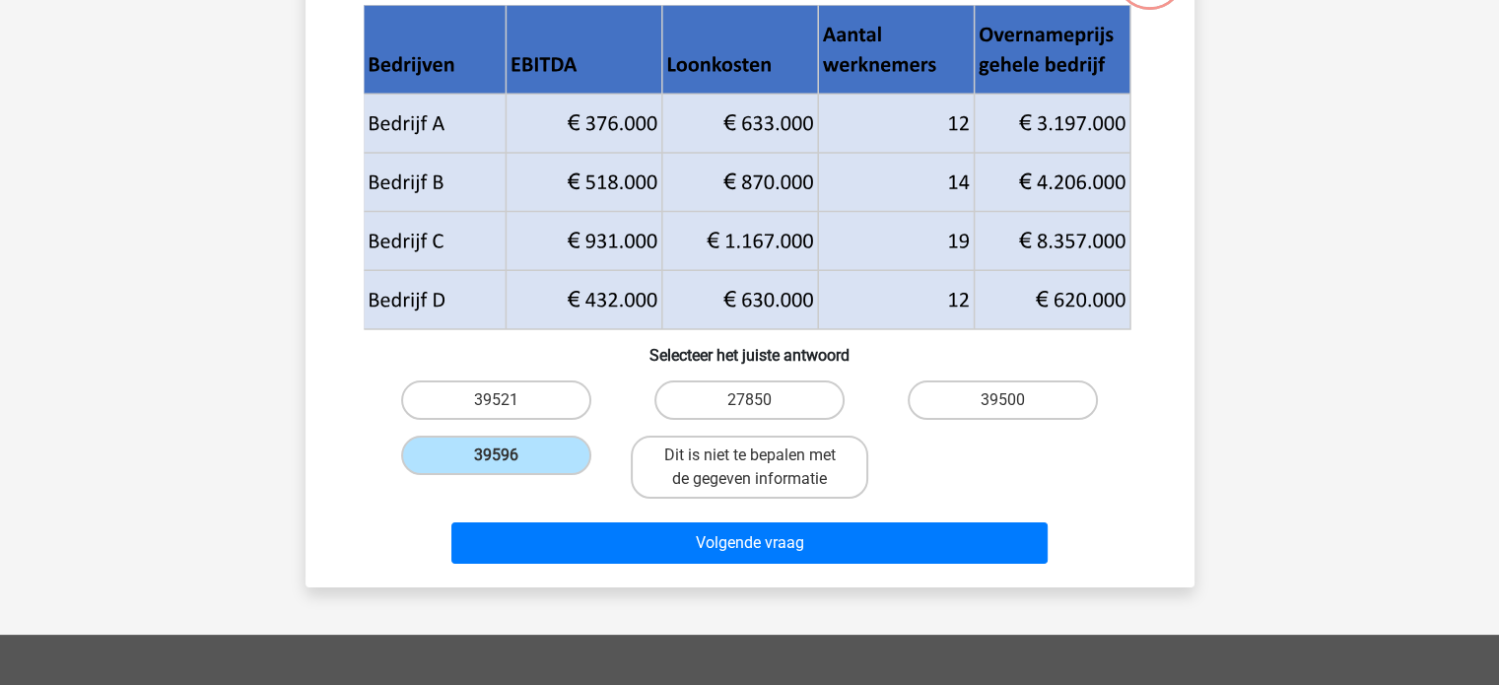
scroll to position [183, 0]
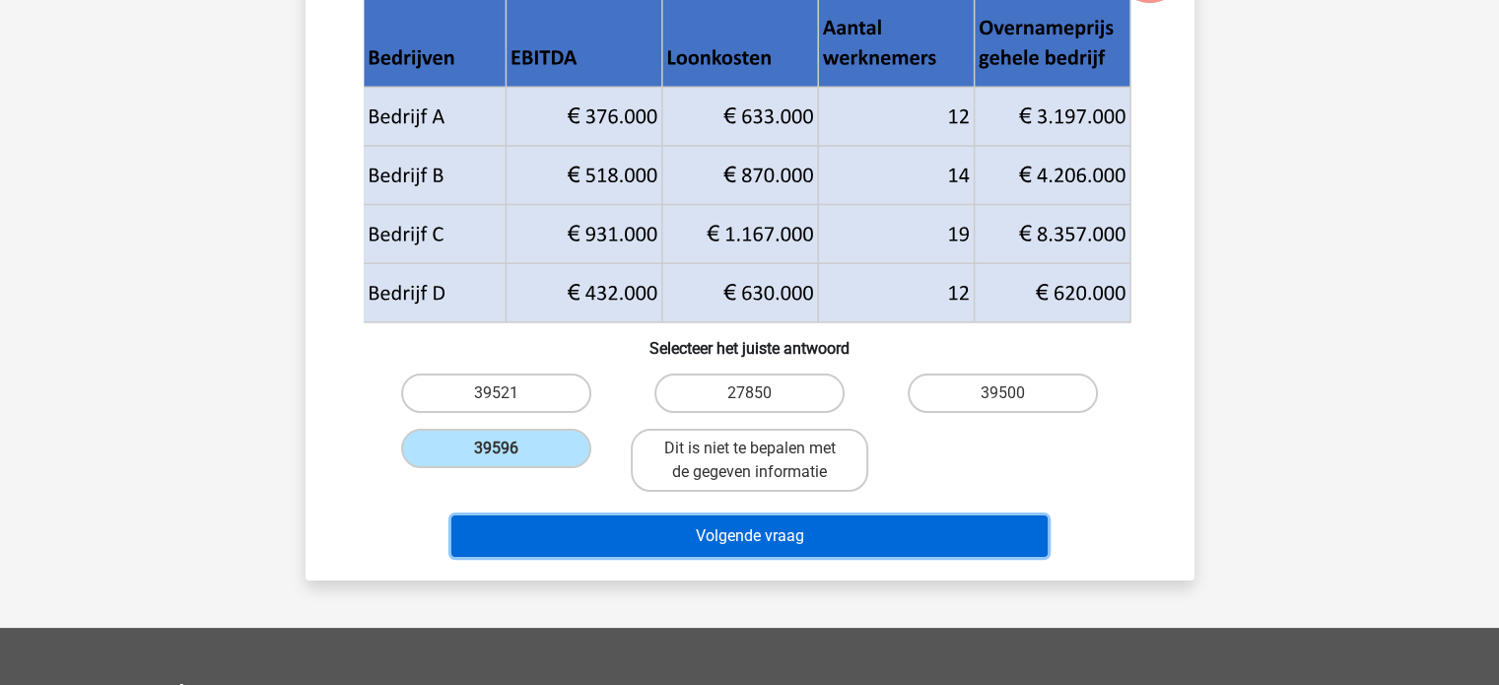
click at [689, 547] on button "Volgende vraag" at bounding box center [749, 535] width 596 height 41
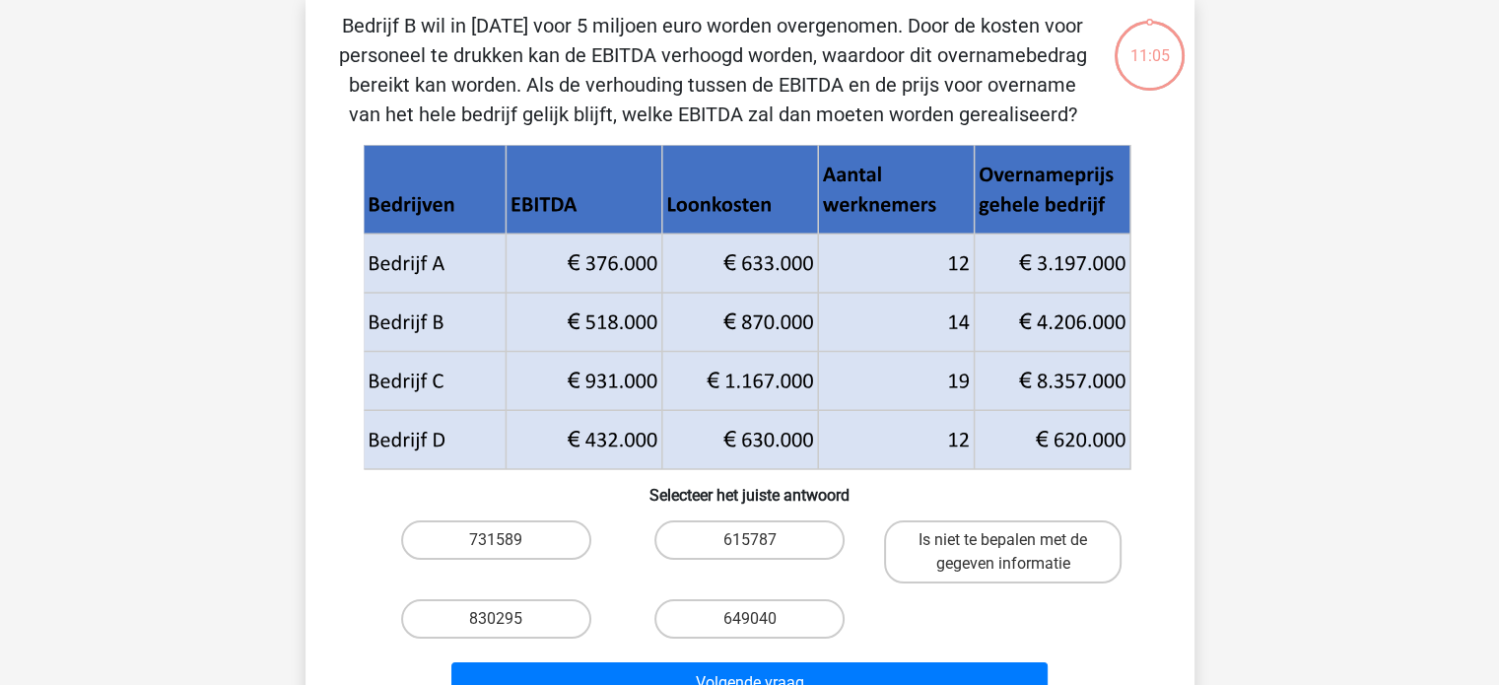
scroll to position [91, 0]
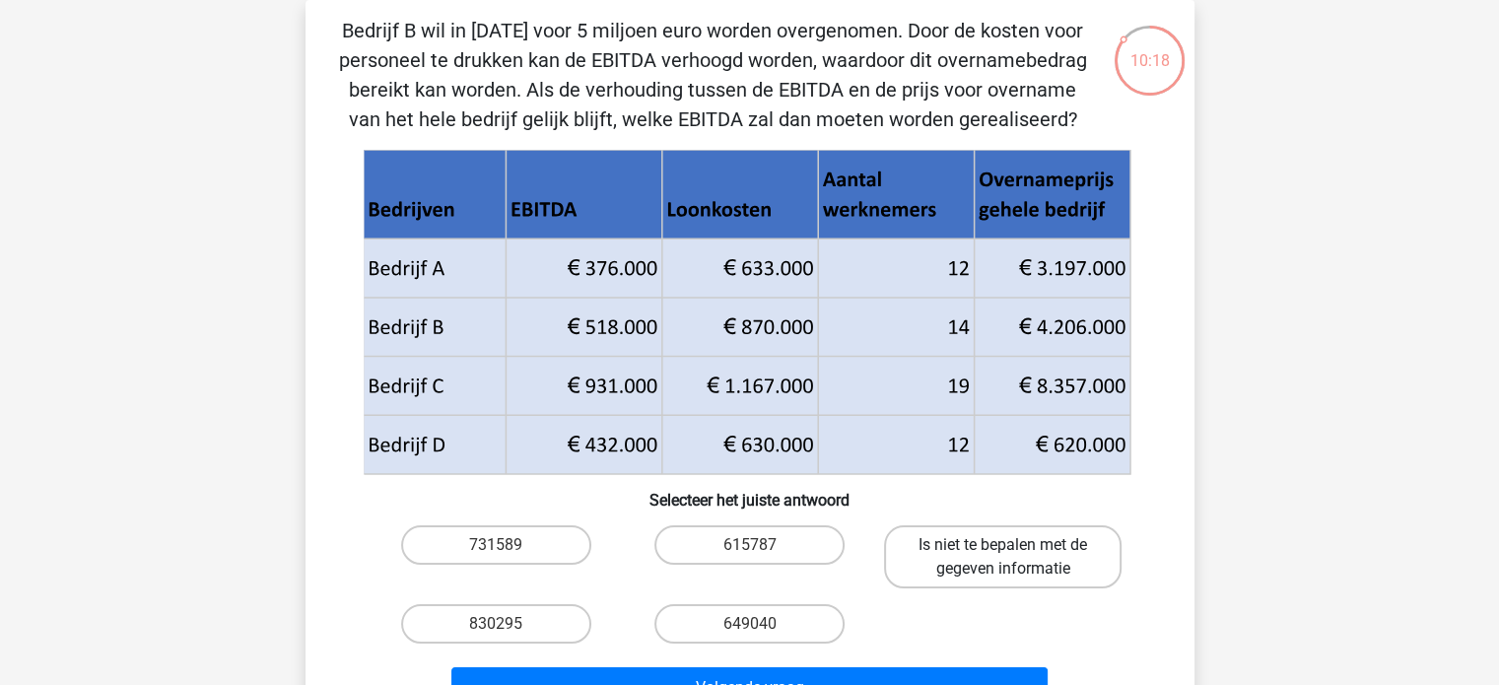
click at [989, 549] on label "Is niet te bepalen met de gegeven informatie" at bounding box center [1003, 556] width 238 height 63
click at [1003, 549] on input "Is niet te bepalen met de gegeven informatie" at bounding box center [1009, 551] width 13 height 13
radio input "true"
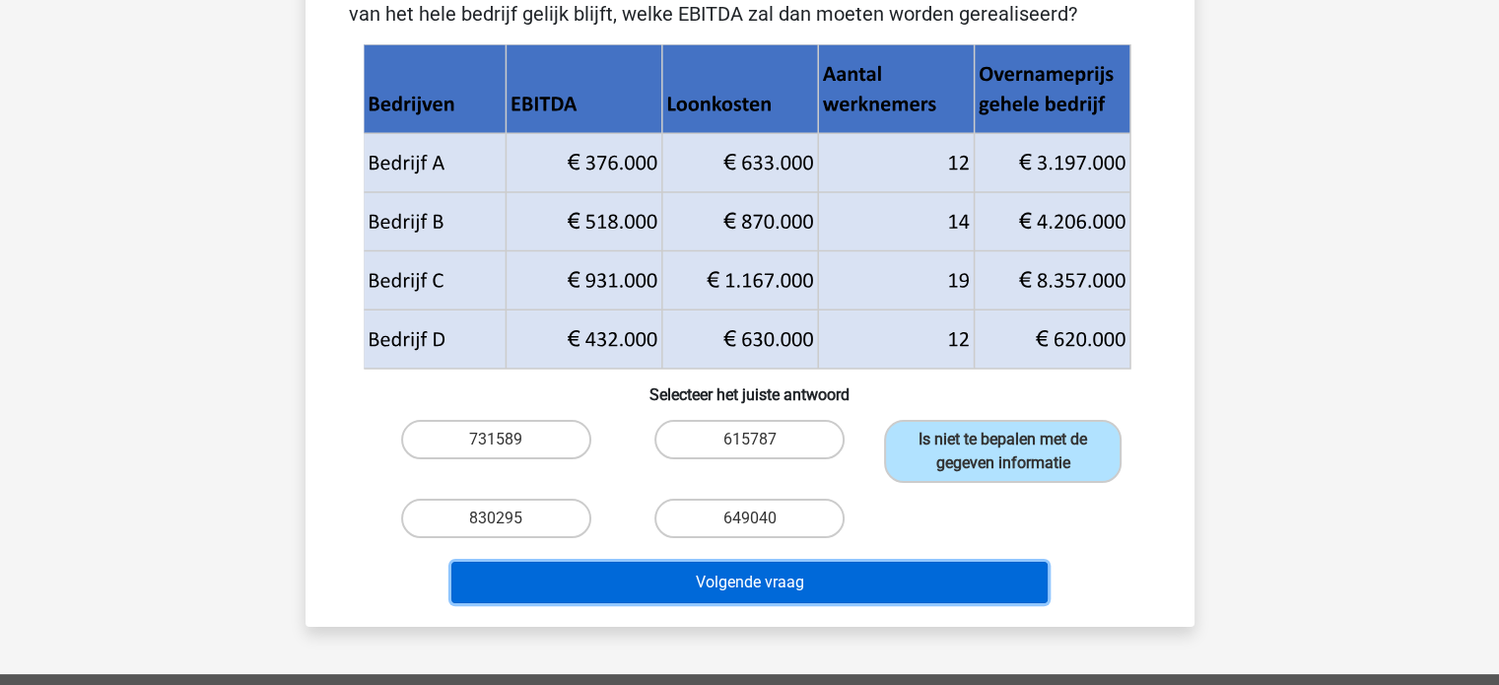
click at [934, 584] on button "Volgende vraag" at bounding box center [749, 582] width 596 height 41
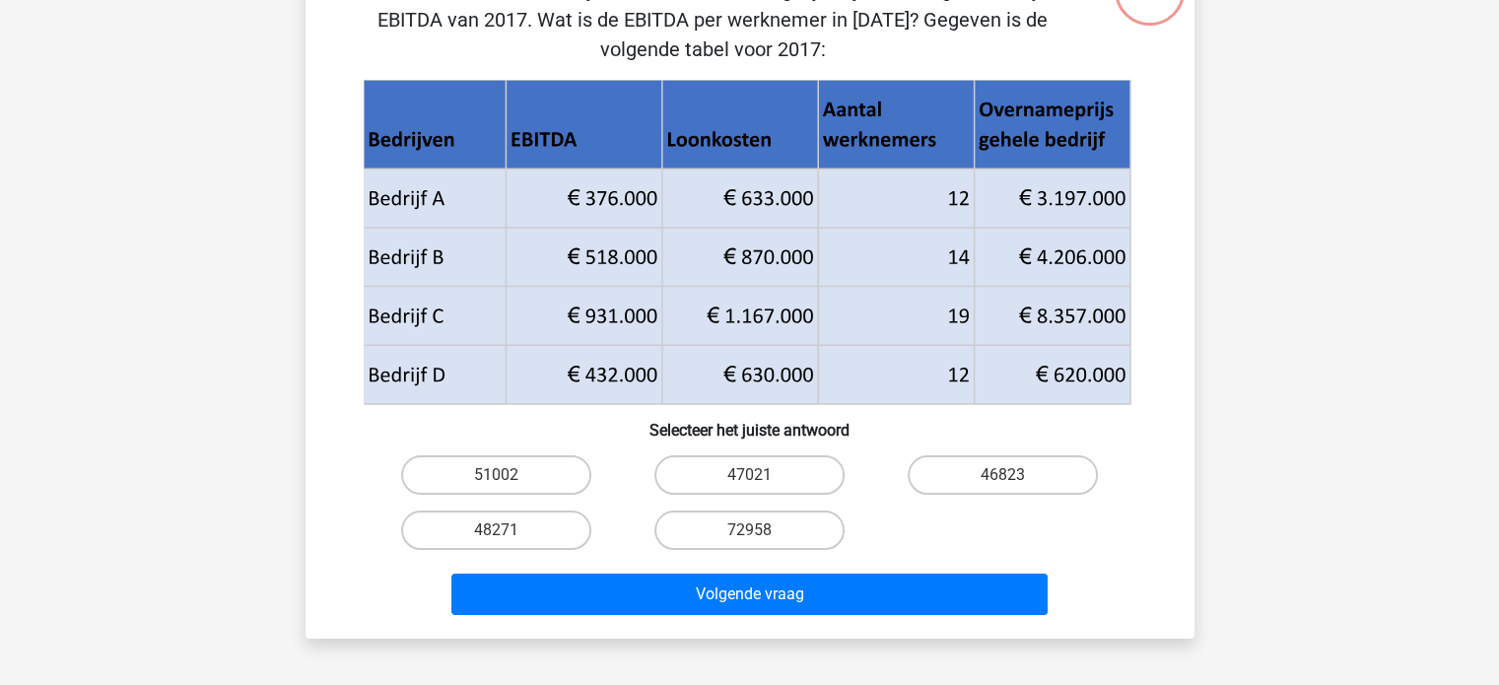
scroll to position [162, 0]
click at [736, 474] on label "47021" at bounding box center [749, 473] width 190 height 39
click at [749, 474] on input "47021" at bounding box center [755, 480] width 13 height 13
radio input "true"
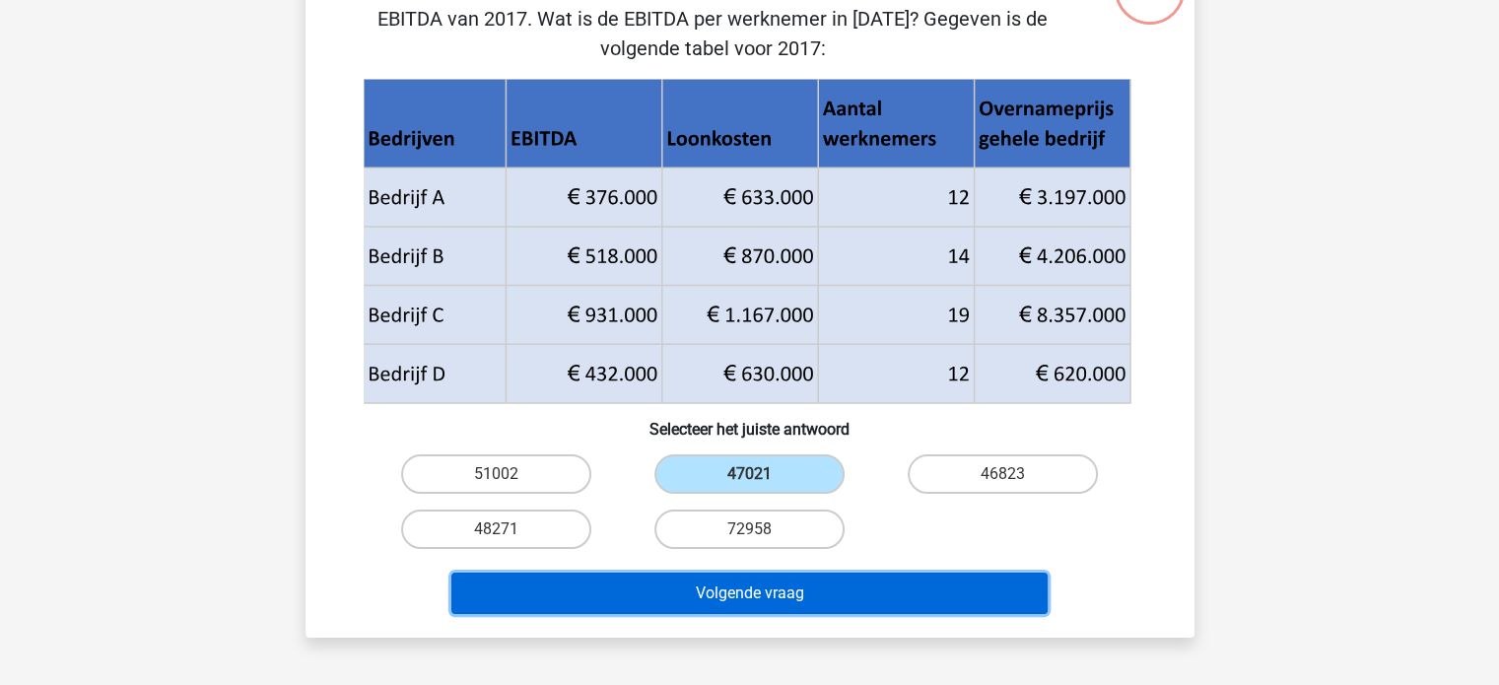
click at [781, 607] on button "Volgende vraag" at bounding box center [749, 593] width 596 height 41
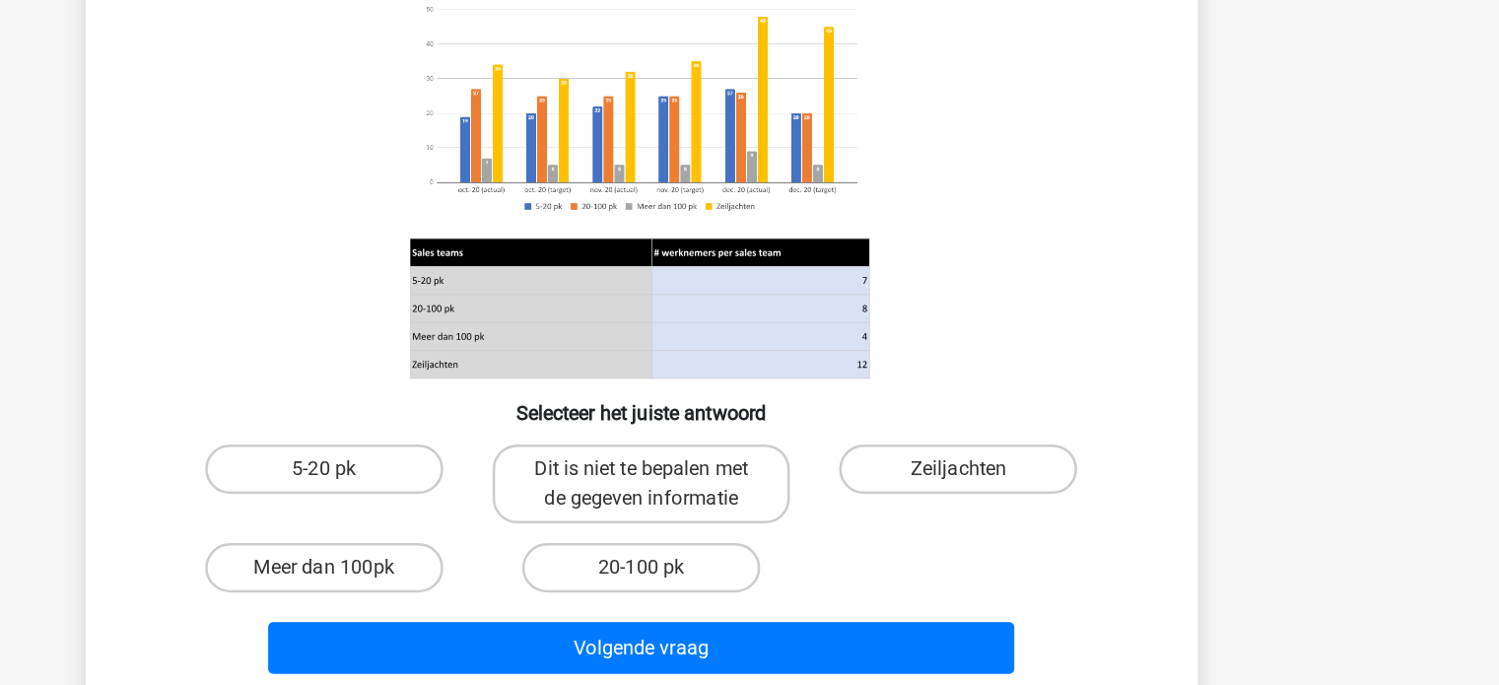
scroll to position [90, 0]
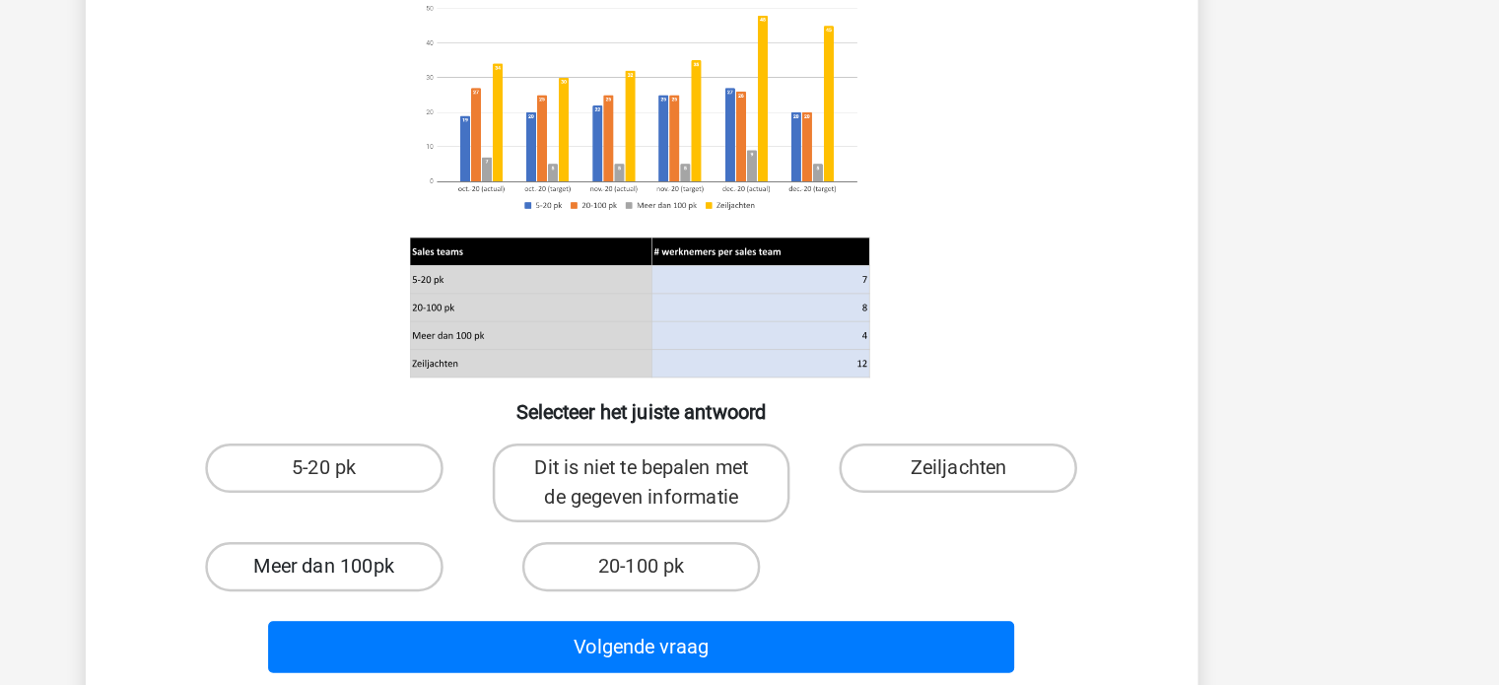
click at [539, 560] on label "Meer dan 100pk" at bounding box center [496, 565] width 190 height 39
click at [509, 566] on input "Meer dan 100pk" at bounding box center [502, 572] width 13 height 13
radio input "true"
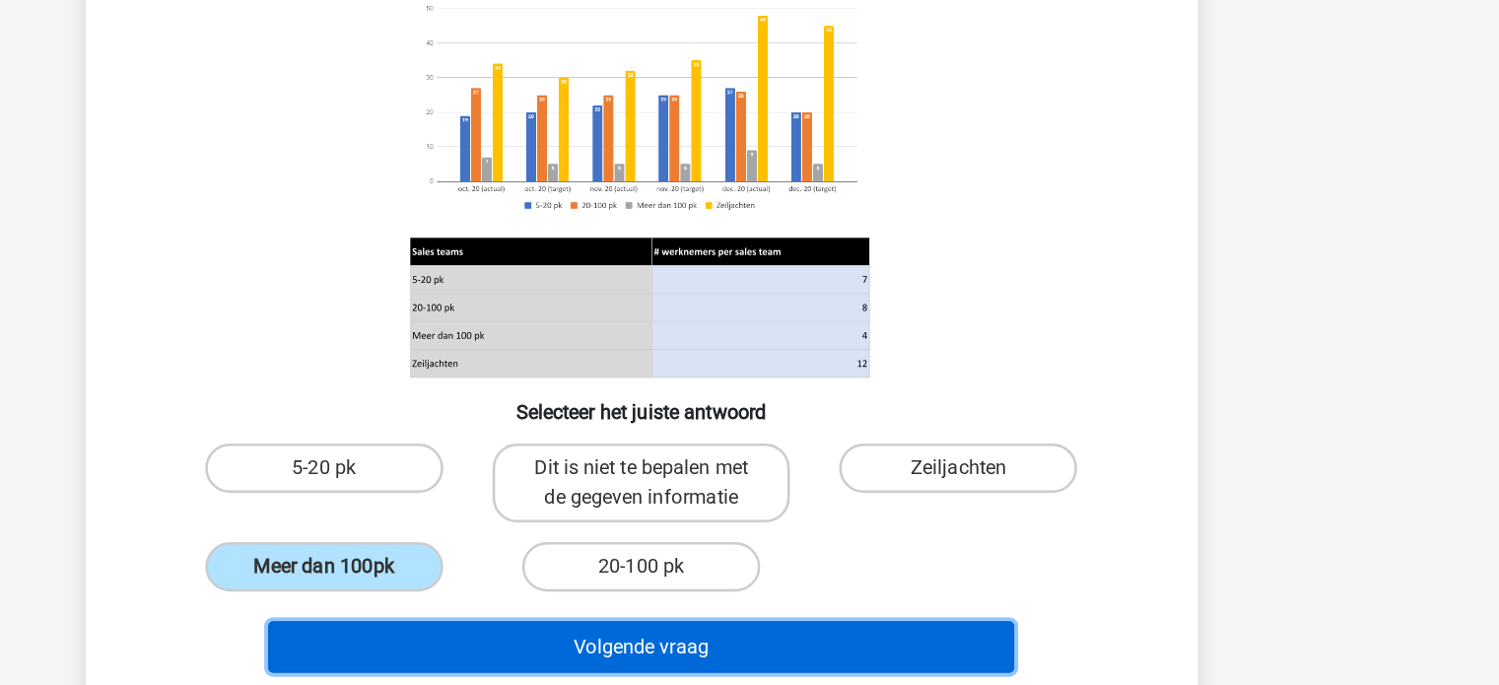
click at [587, 628] on button "Volgende vraag" at bounding box center [749, 629] width 596 height 41
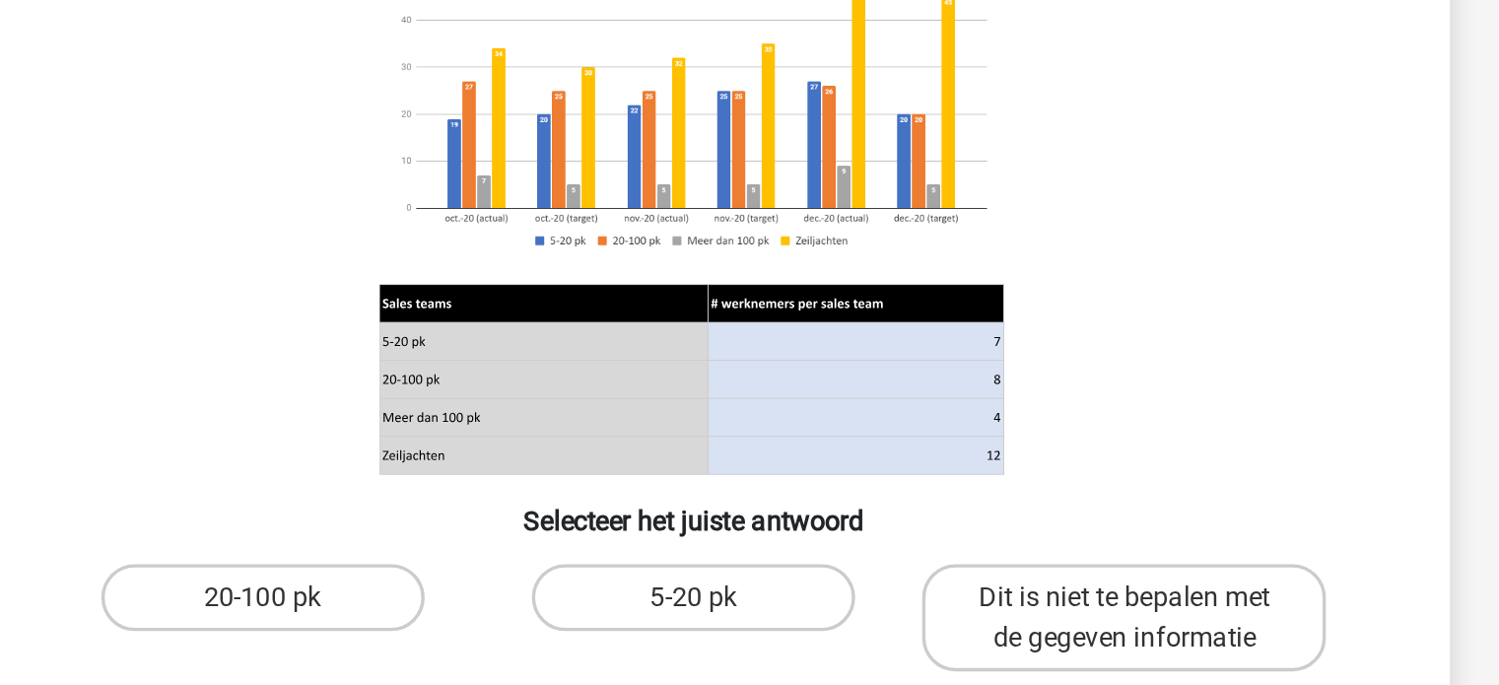
scroll to position [81, 0]
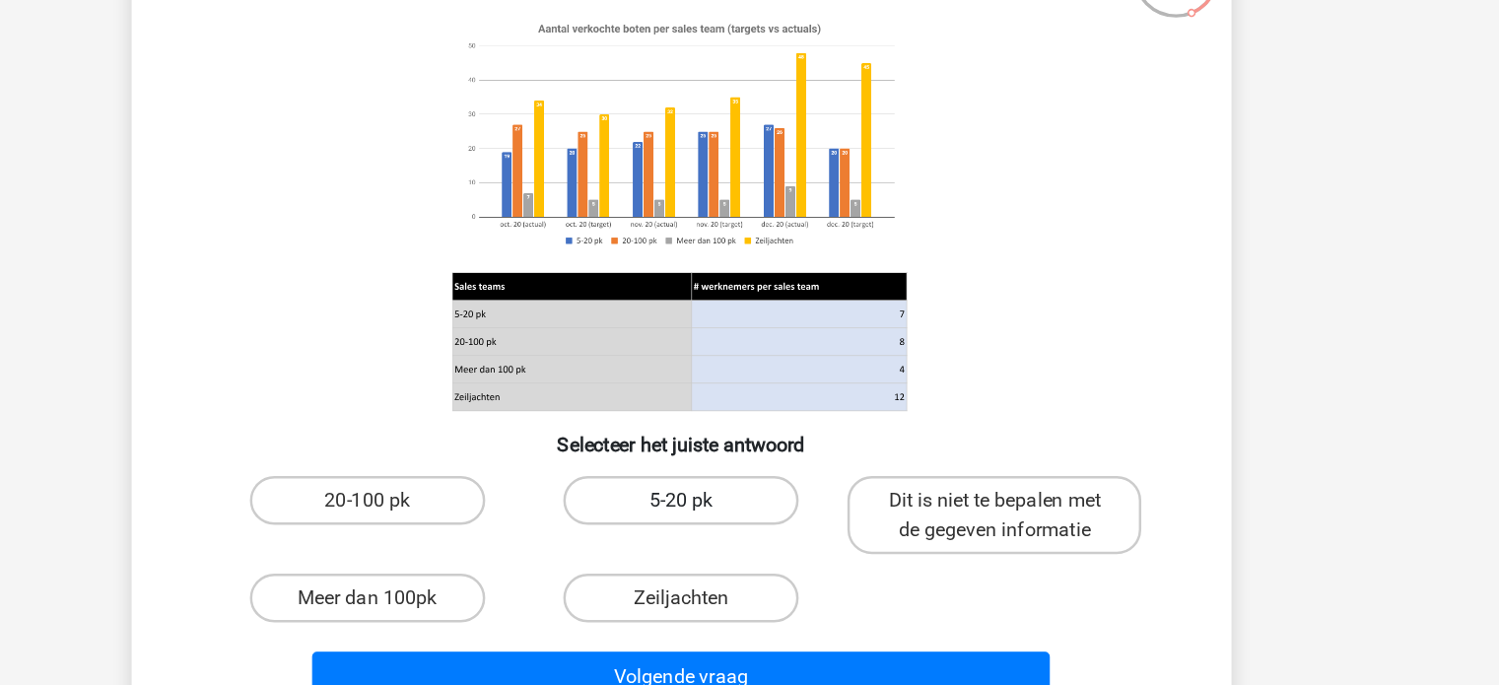
click at [752, 490] on label "5-20 pk" at bounding box center [749, 495] width 190 height 39
click at [752, 496] on input "5-20 pk" at bounding box center [755, 502] width 13 height 13
radio input "true"
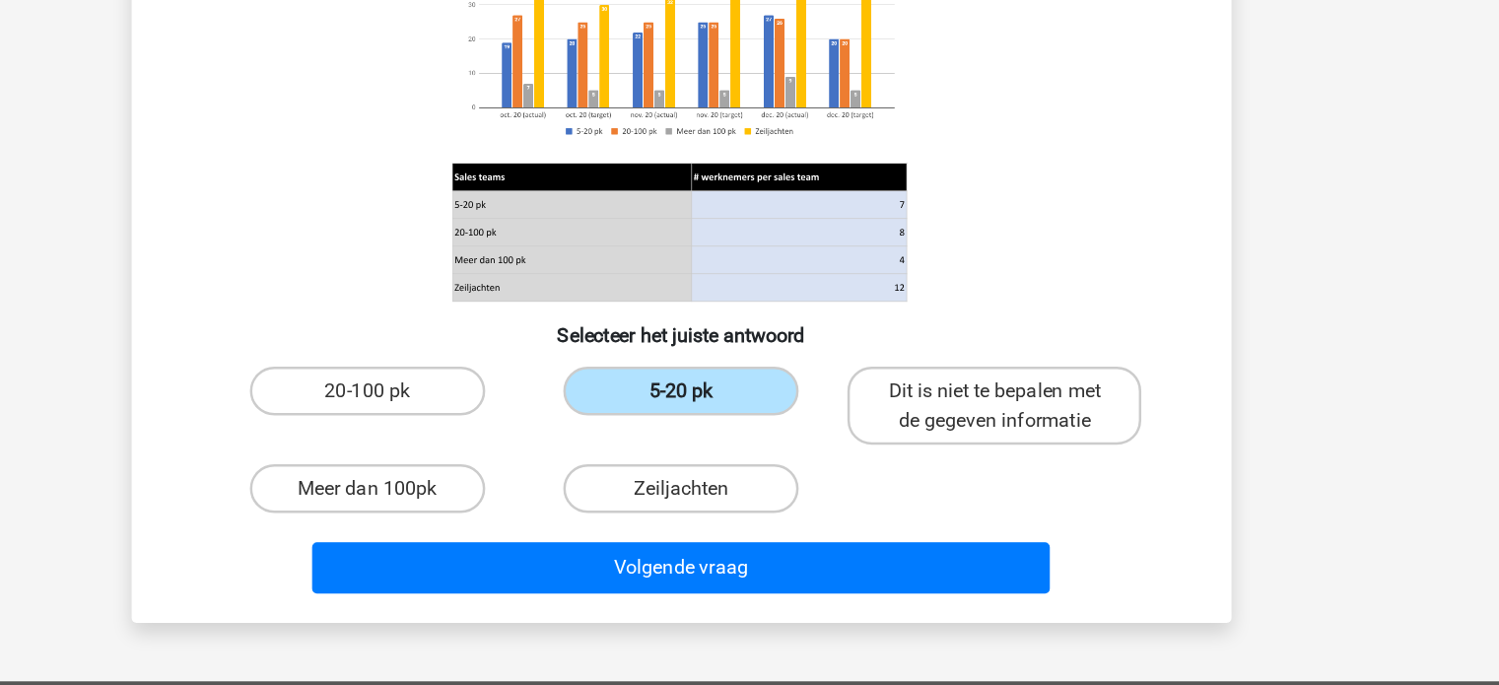
scroll to position [131, 0]
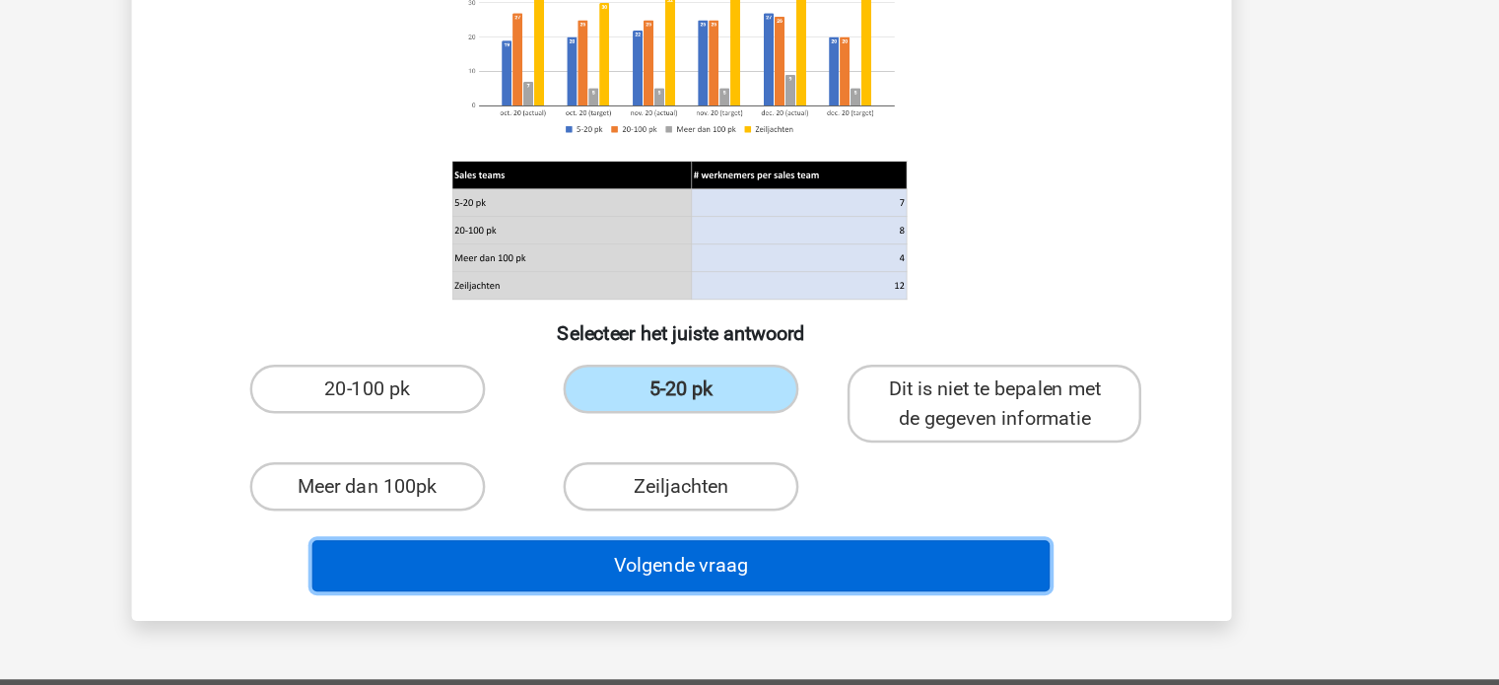
click at [740, 596] on button "Volgende vraag" at bounding box center [749, 588] width 596 height 41
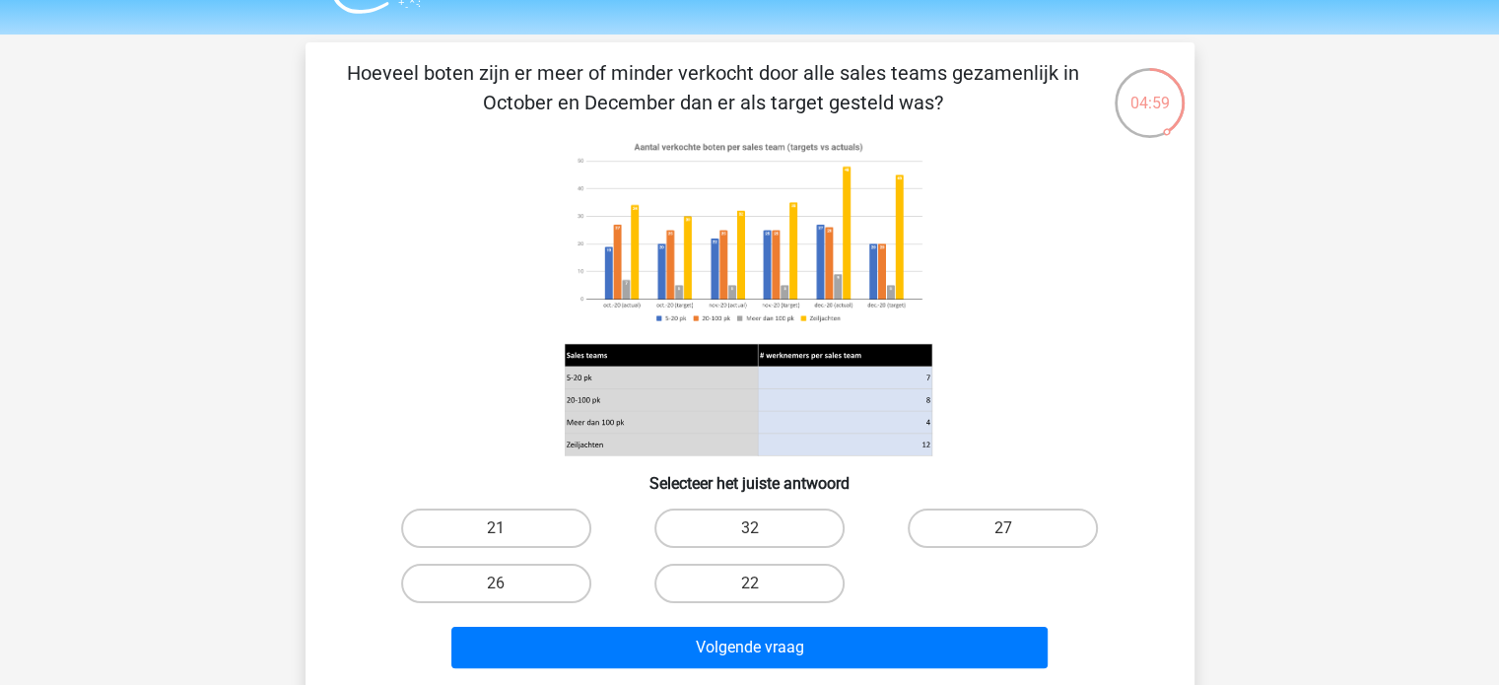
scroll to position [47, 0]
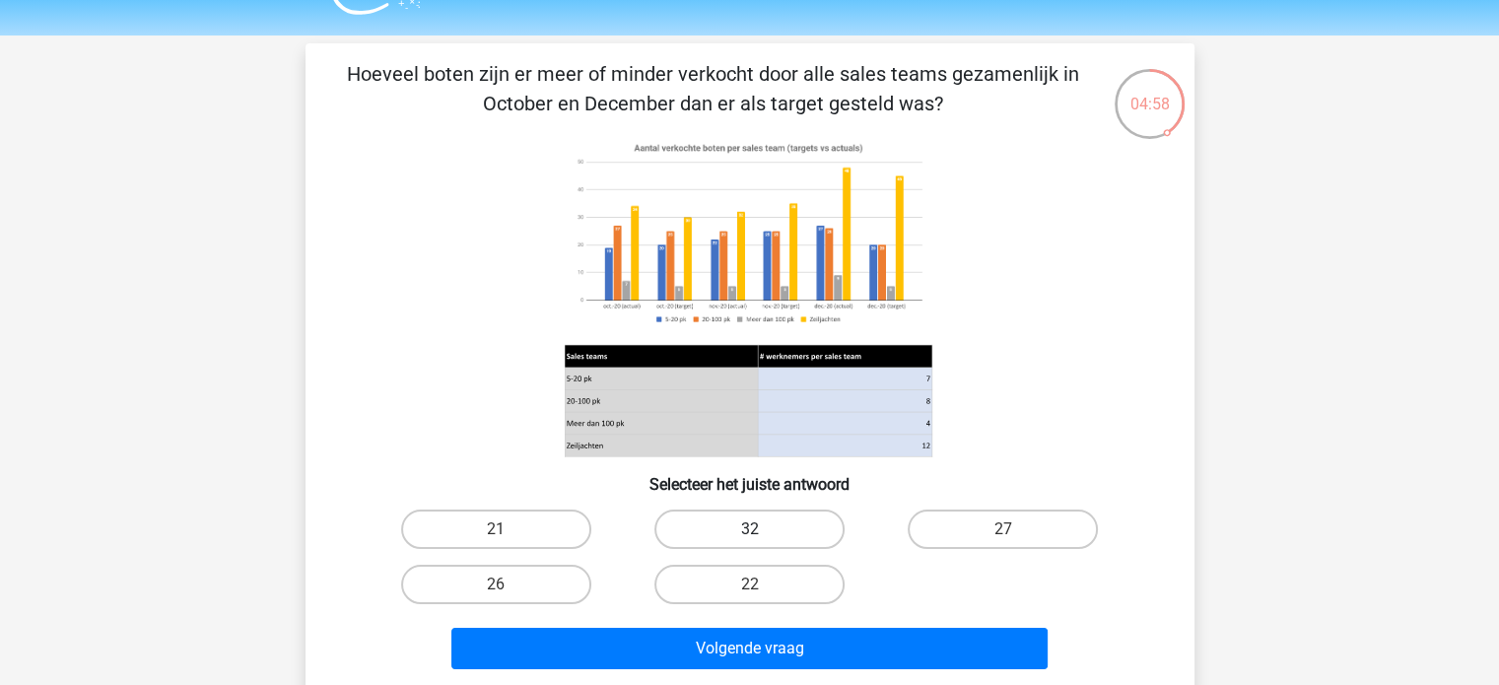
click at [747, 530] on label "32" at bounding box center [749, 529] width 190 height 39
click at [749, 530] on input "32" at bounding box center [755, 535] width 13 height 13
radio input "true"
click at [783, 620] on div "Volgende vraag" at bounding box center [750, 644] width 826 height 65
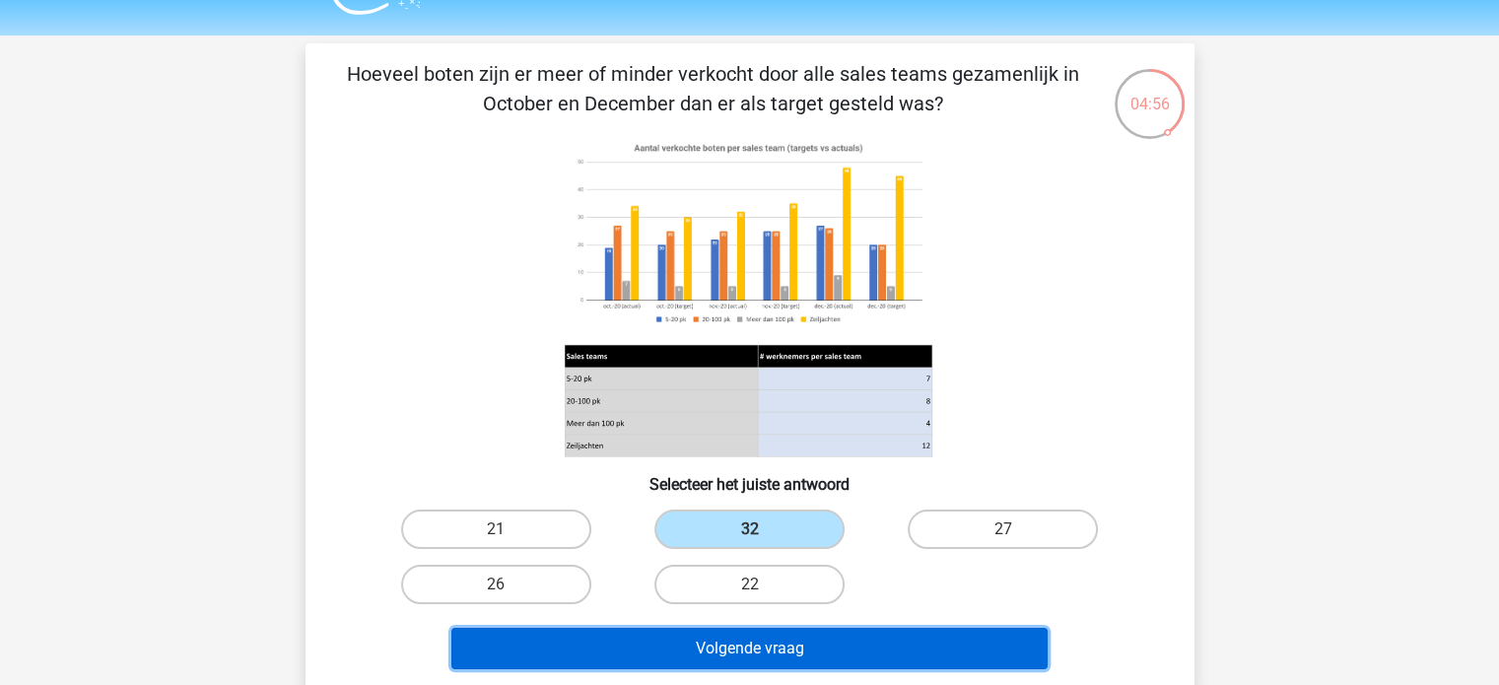
click at [787, 631] on button "Volgende vraag" at bounding box center [749, 648] width 596 height 41
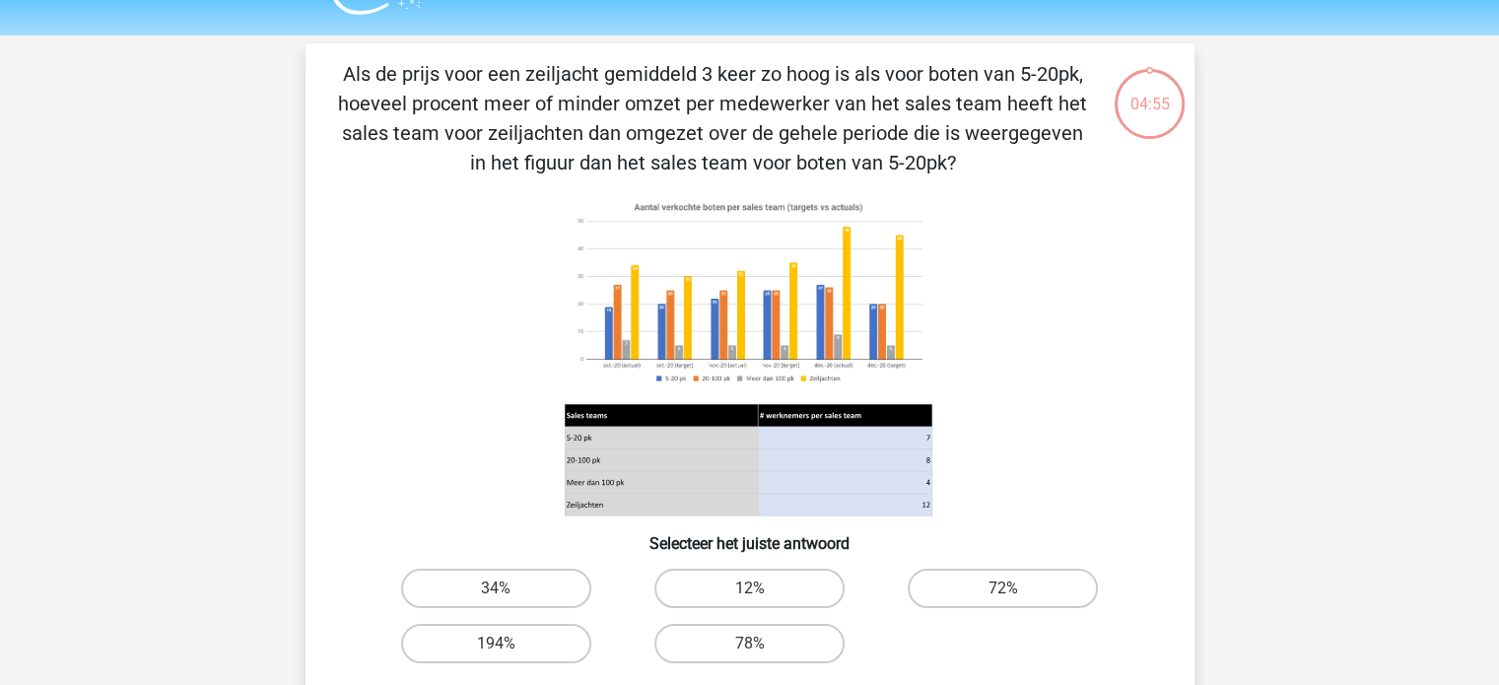
scroll to position [91, 0]
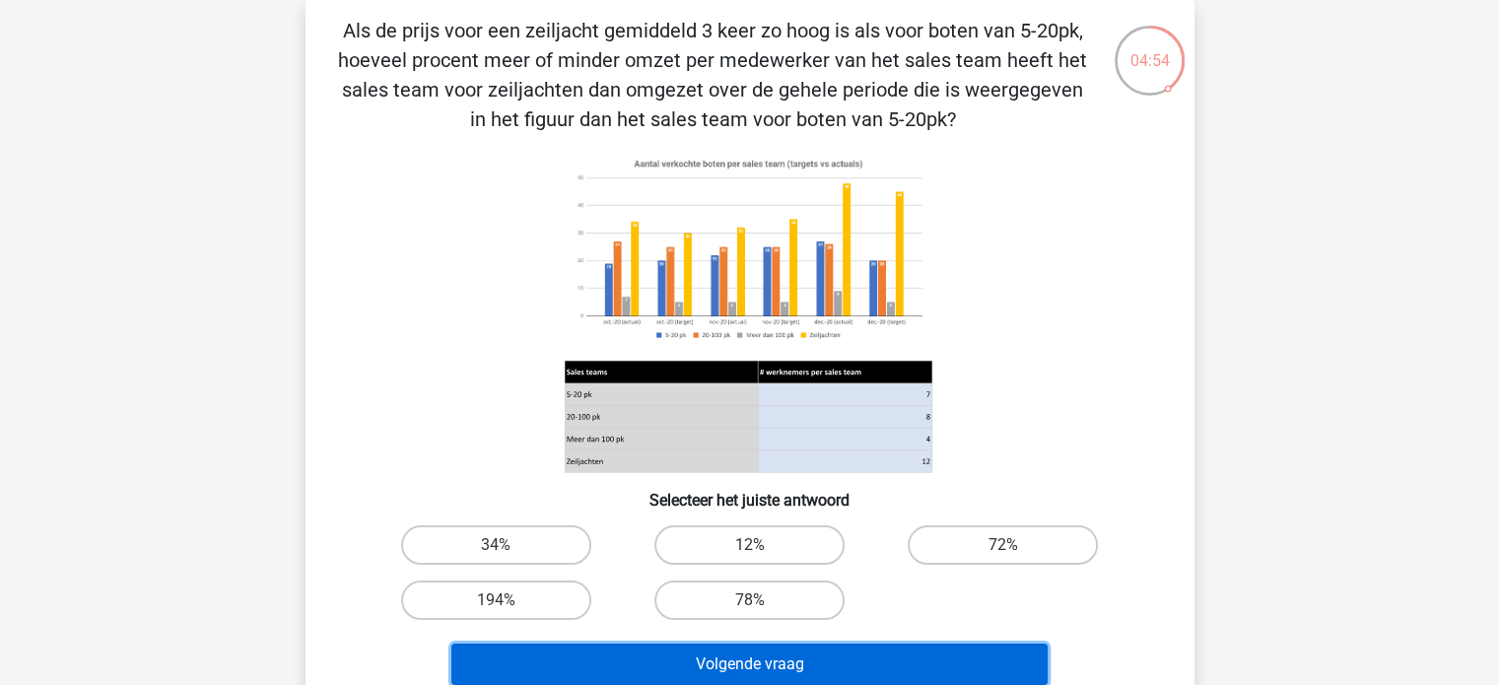
click at [799, 663] on button "Volgende vraag" at bounding box center [749, 664] width 596 height 41
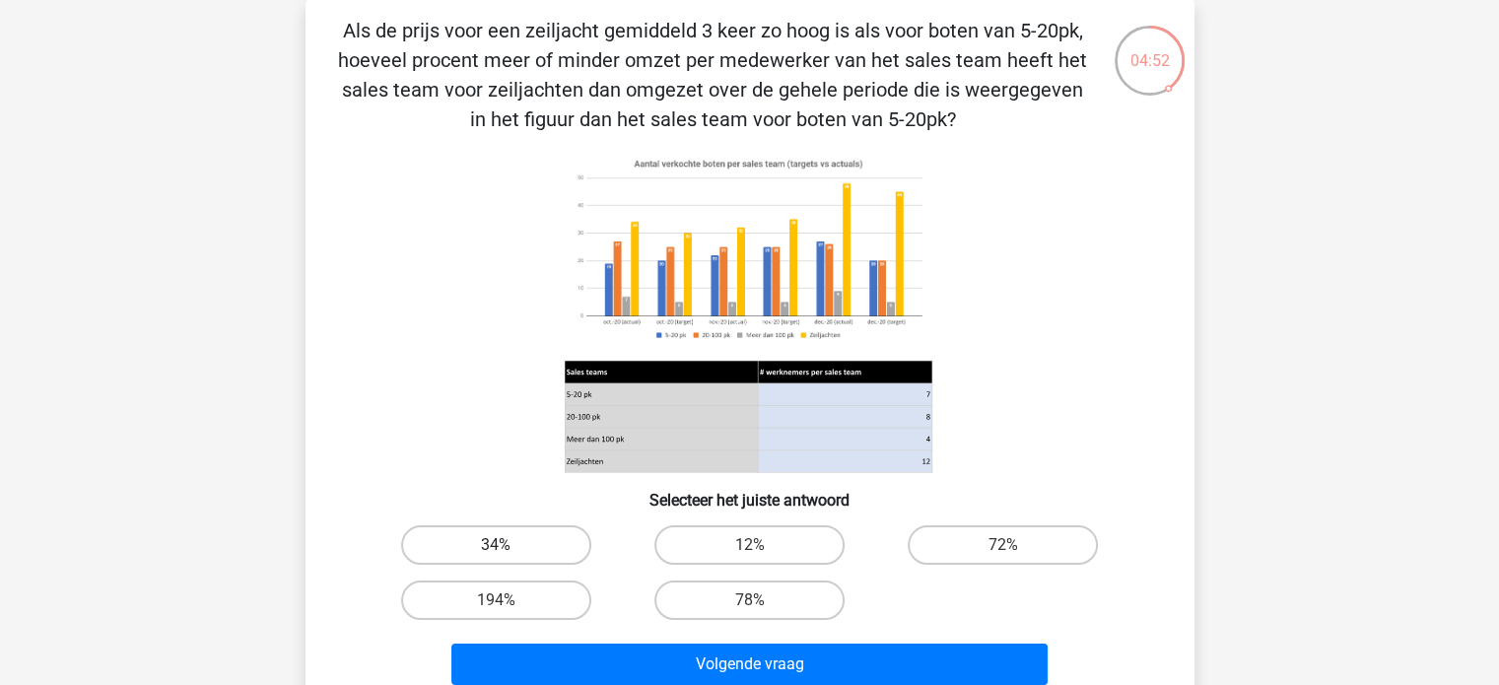
click at [425, 550] on label "34%" at bounding box center [496, 544] width 190 height 39
click at [496, 550] on input "34%" at bounding box center [502, 551] width 13 height 13
radio input "true"
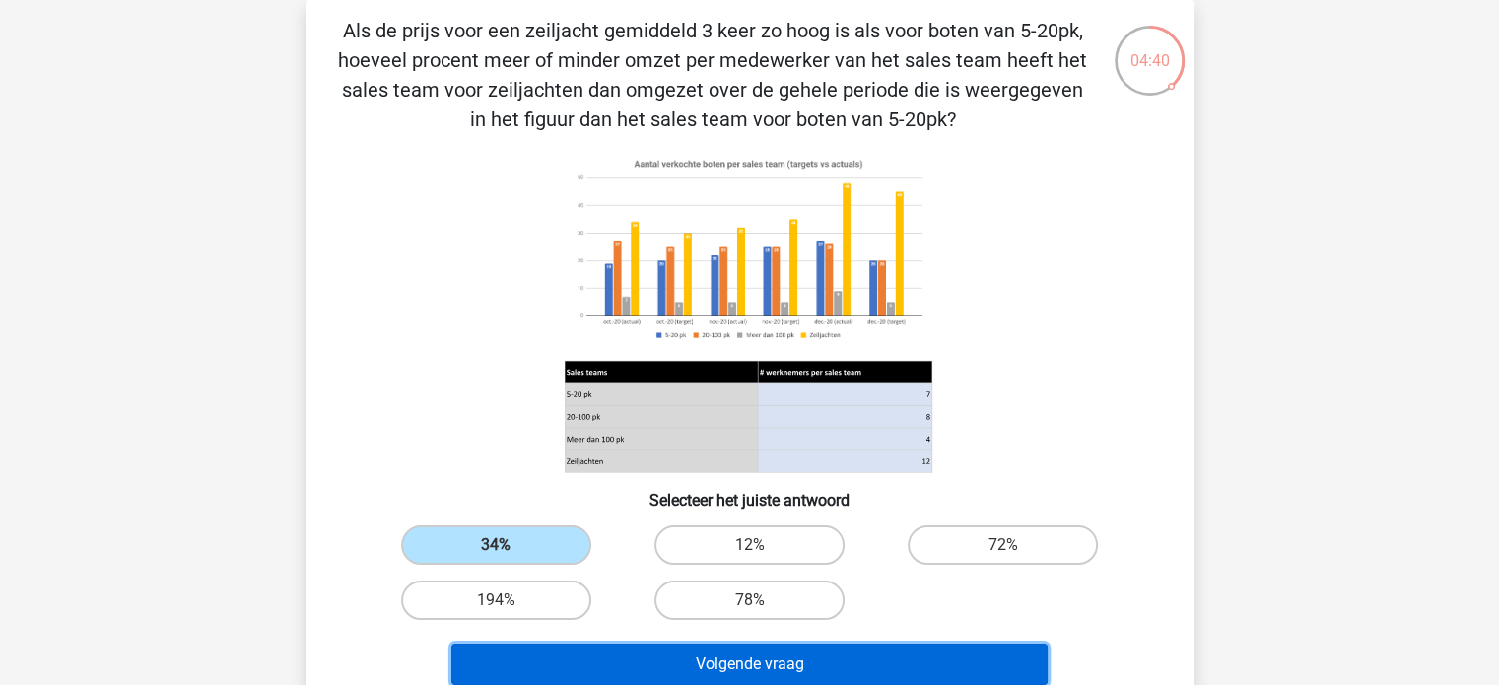
click at [614, 652] on button "Volgende vraag" at bounding box center [749, 664] width 596 height 41
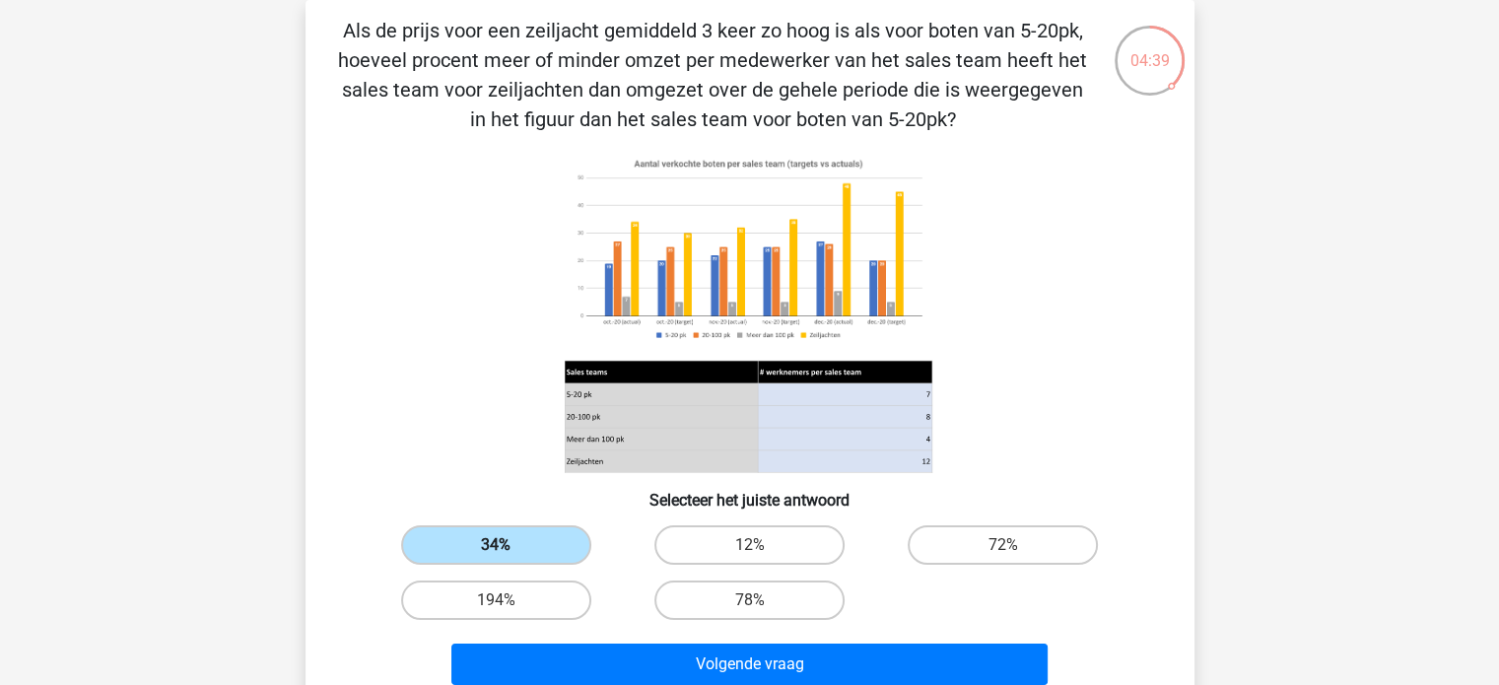
click at [535, 545] on label "34%" at bounding box center [496, 544] width 190 height 39
click at [509, 545] on input "34%" at bounding box center [502, 551] width 13 height 13
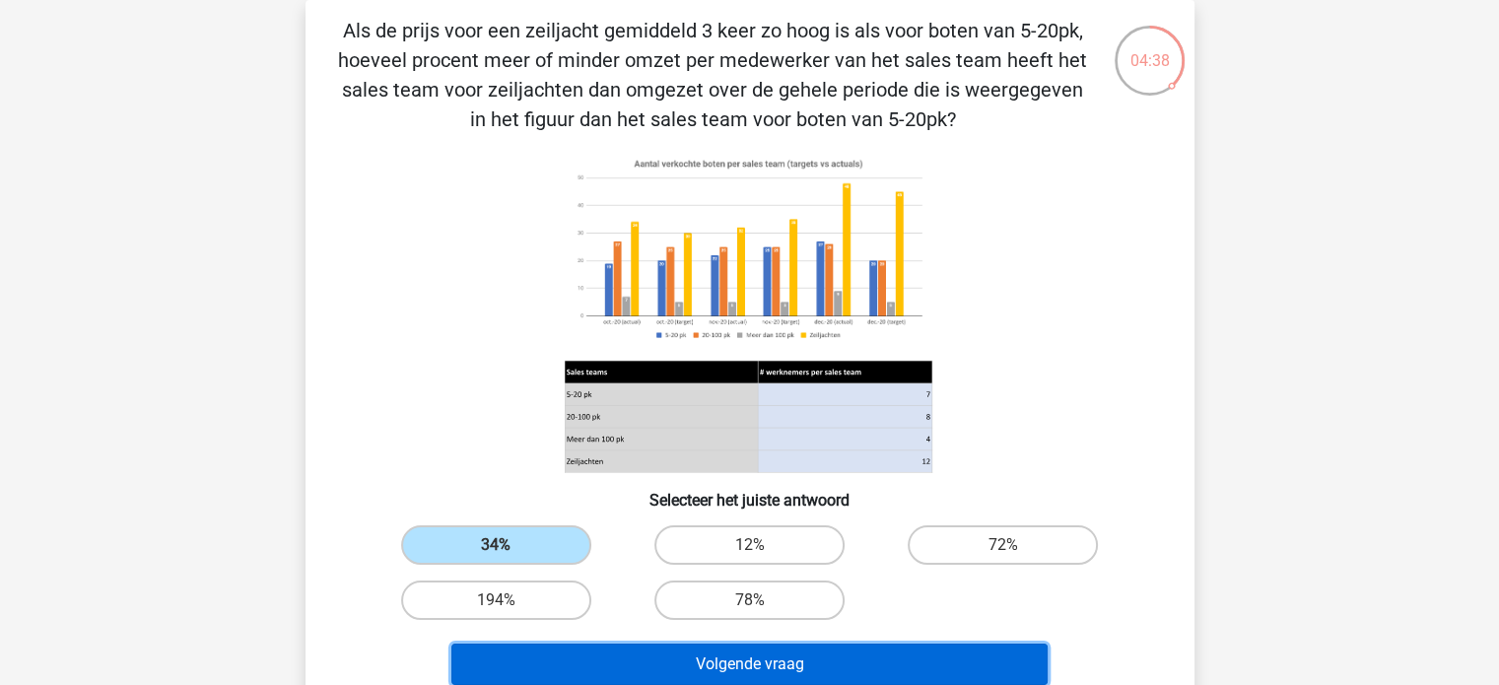
click at [602, 644] on button "Volgende vraag" at bounding box center [749, 664] width 596 height 41
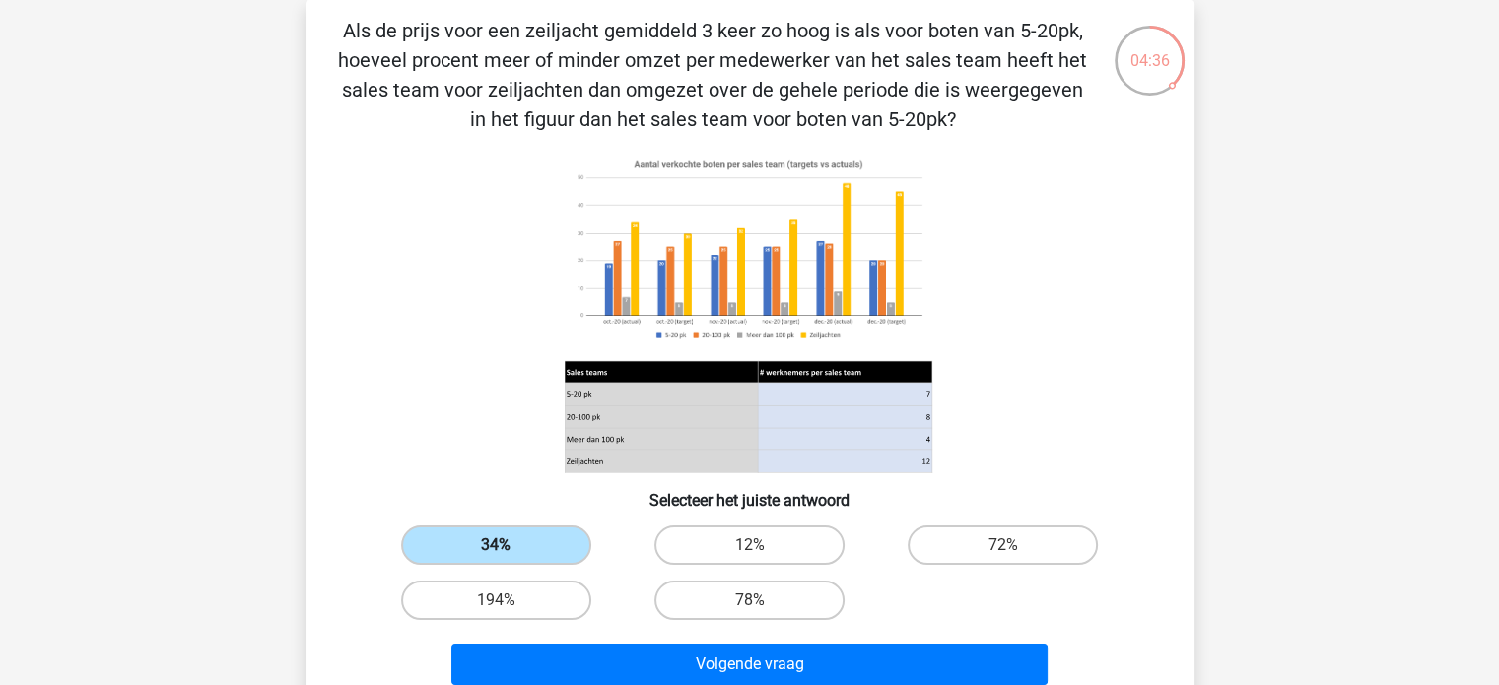
click at [509, 535] on label "34%" at bounding box center [496, 544] width 190 height 39
click at [509, 545] on input "34%" at bounding box center [502, 551] width 13 height 13
click at [716, 546] on label "12%" at bounding box center [749, 544] width 190 height 39
click at [749, 546] on input "12%" at bounding box center [755, 551] width 13 height 13
radio input "true"
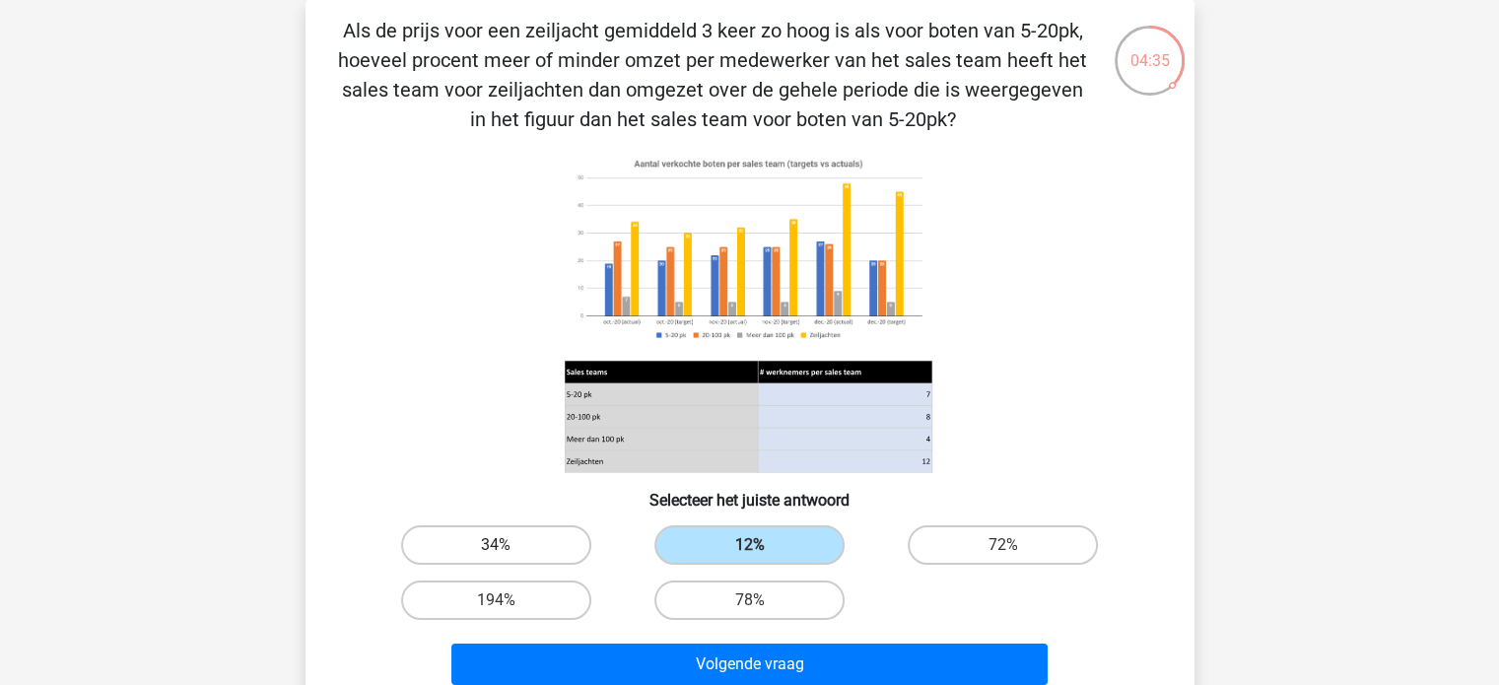
click at [536, 539] on label "34%" at bounding box center [496, 544] width 190 height 39
click at [509, 545] on input "34%" at bounding box center [502, 551] width 13 height 13
radio input "true"
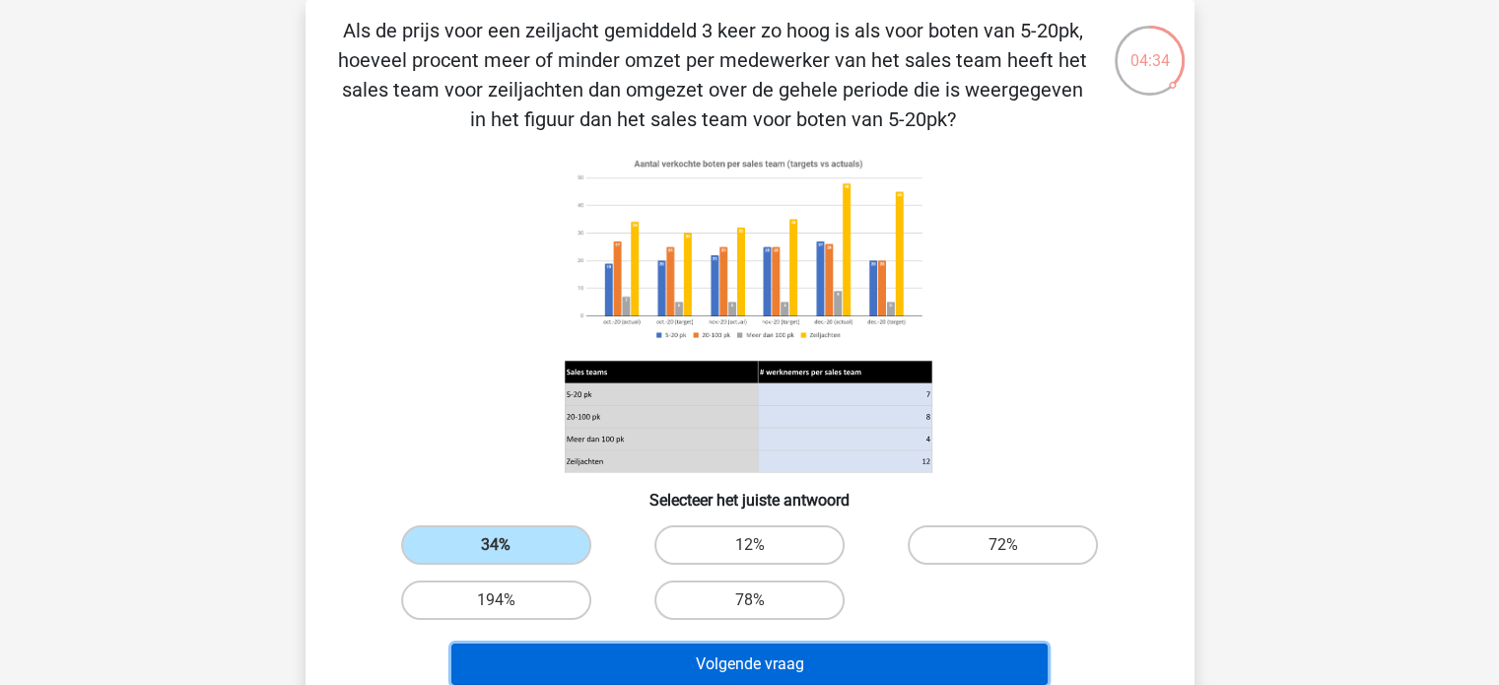
click at [631, 667] on button "Volgende vraag" at bounding box center [749, 664] width 596 height 41
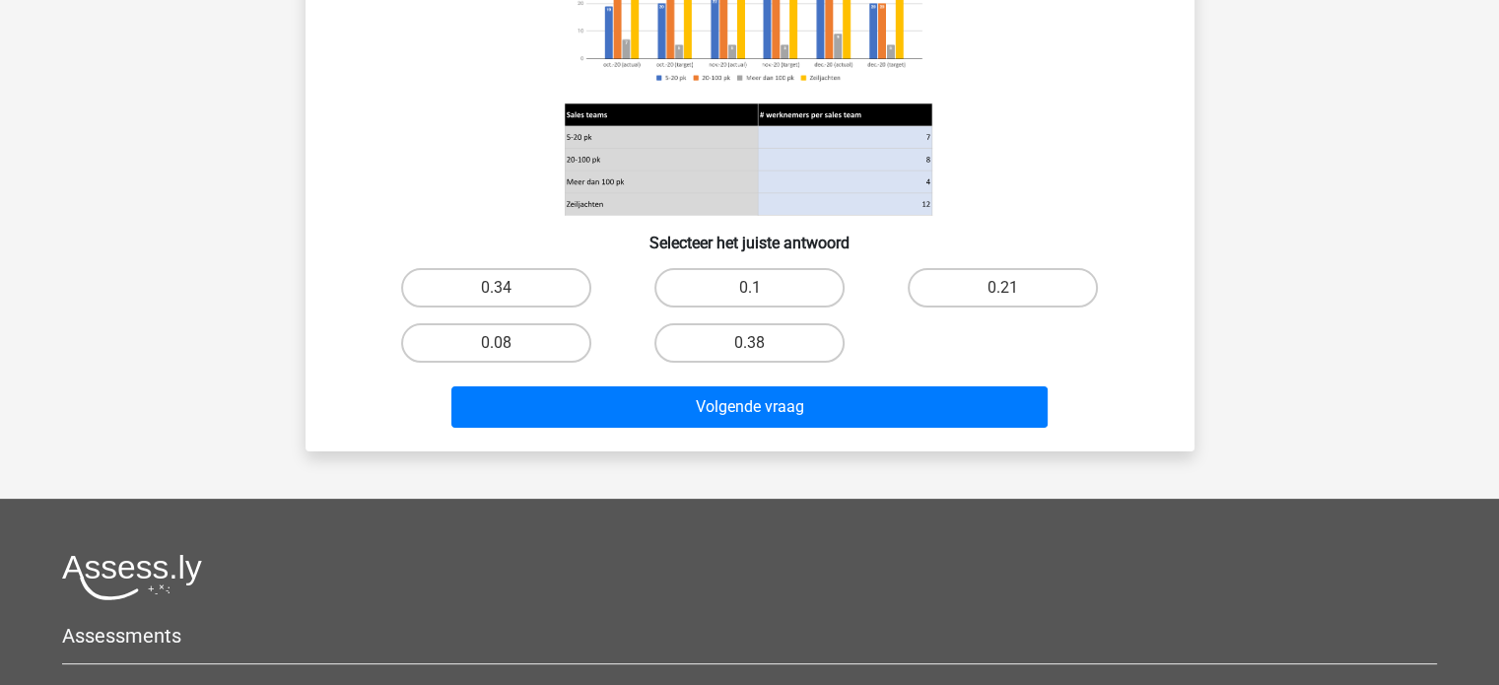
scroll to position [0, 0]
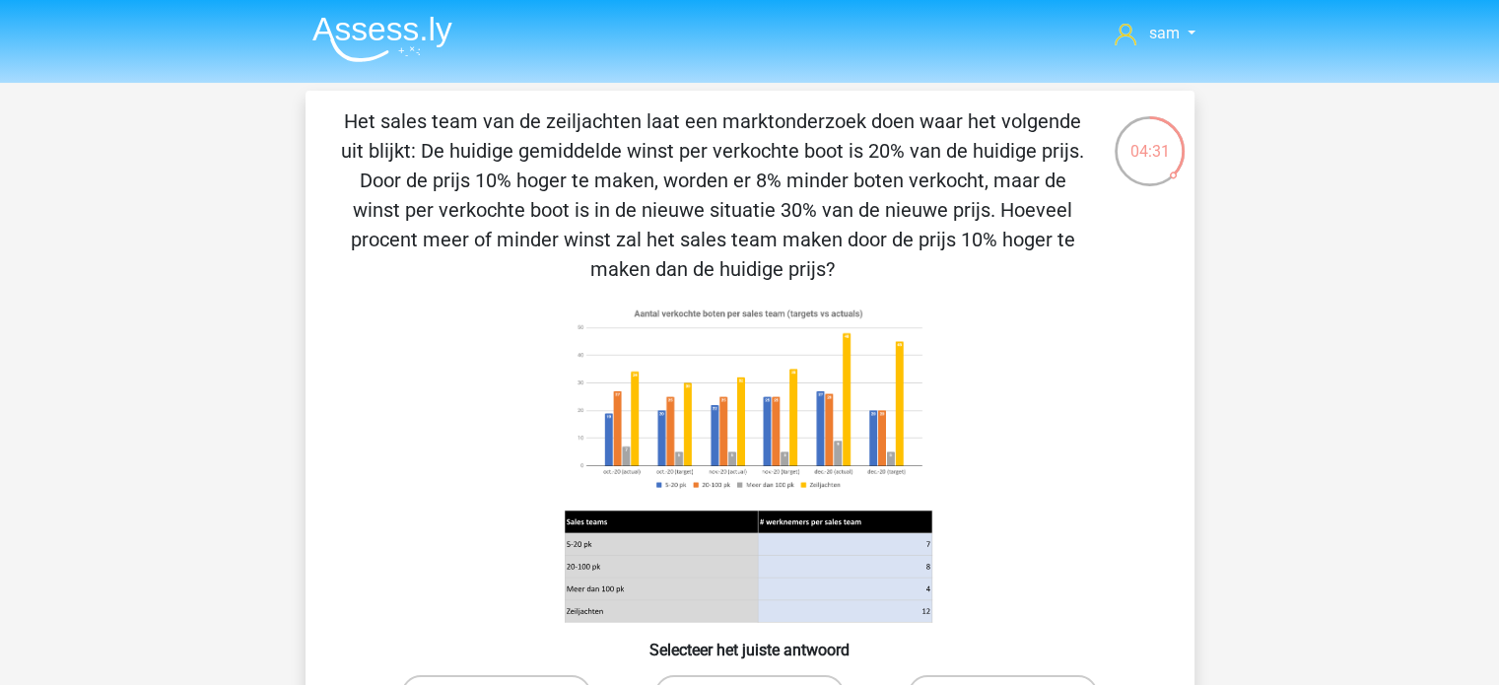
click at [396, 38] on img at bounding box center [382, 39] width 140 height 46
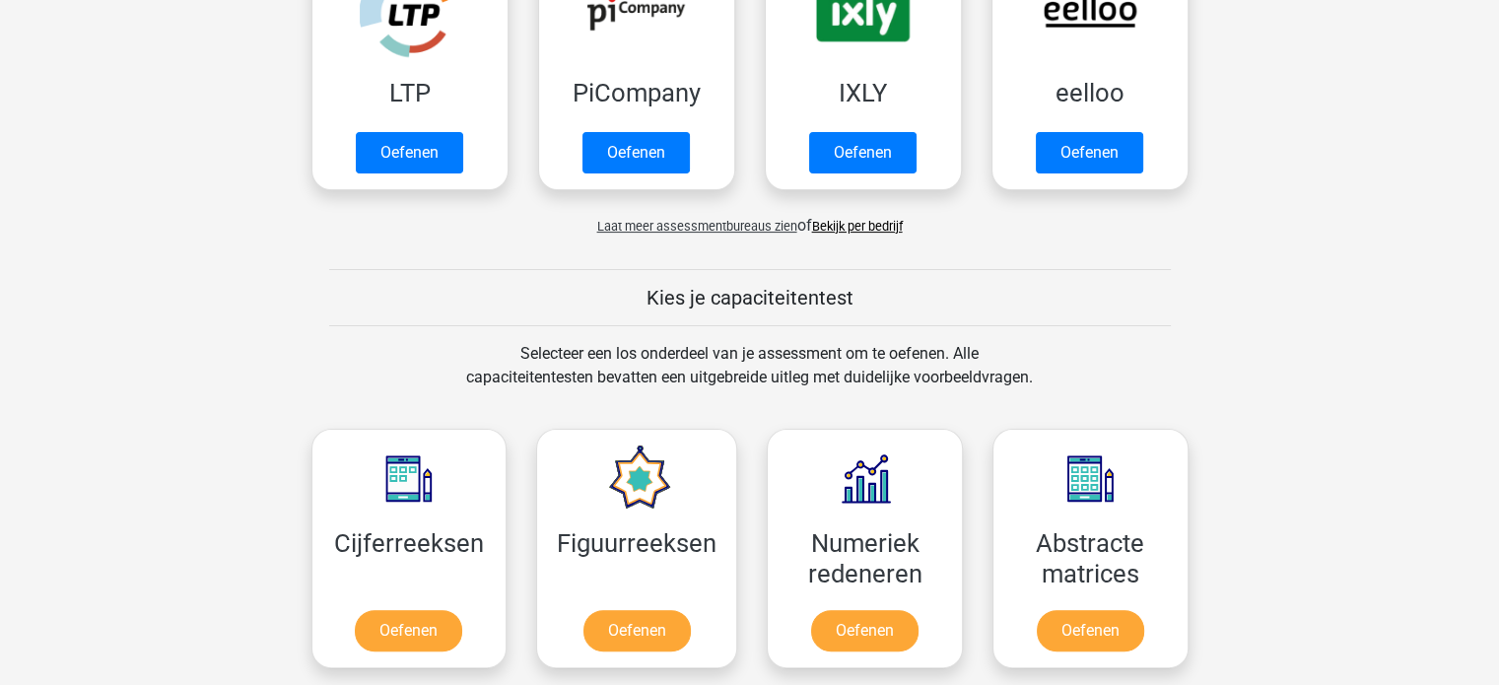
scroll to position [430, 0]
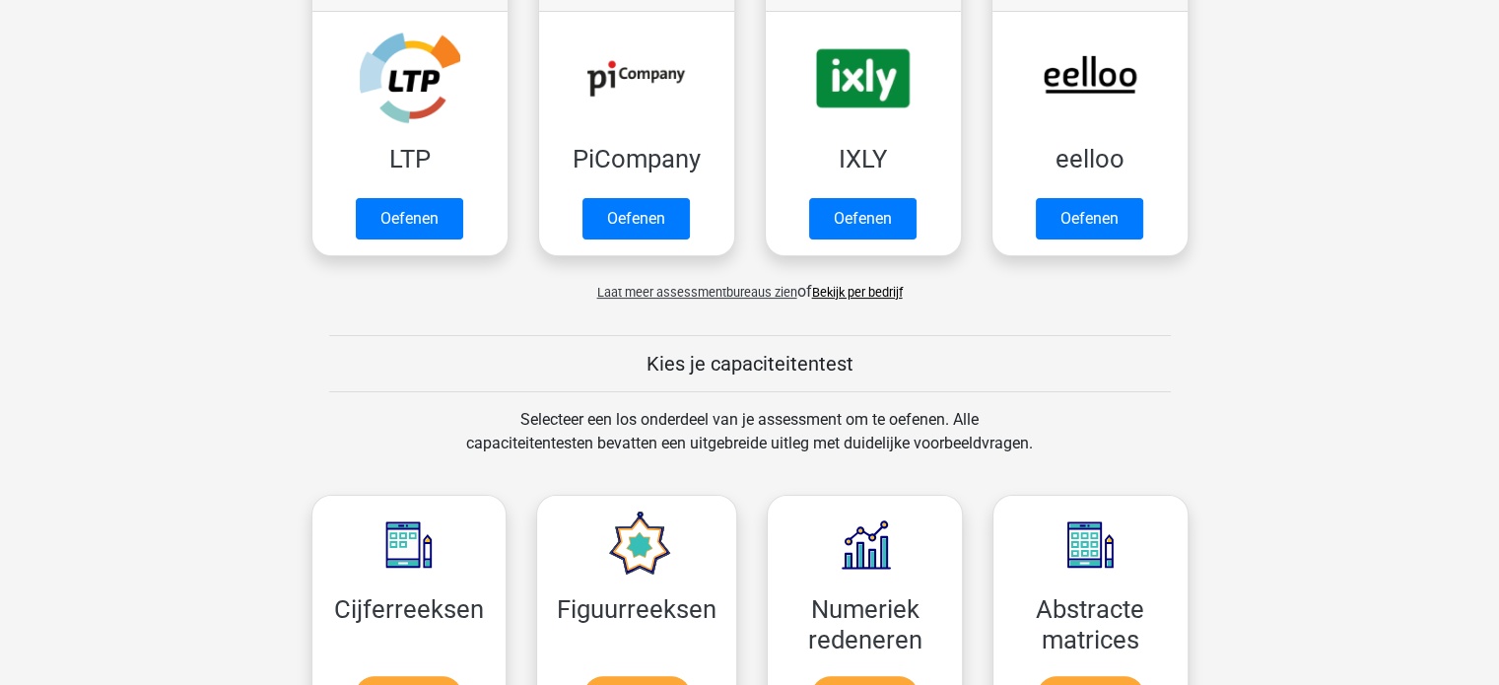
drag, startPoint x: 706, startPoint y: 300, endPoint x: 725, endPoint y: 279, distance: 28.6
click at [725, 279] on div "Laat meer assessmentbureaus zien of Bekijk per bedrijf" at bounding box center [750, 283] width 907 height 39
click at [729, 292] on span "Laat meer assessmentbureaus zien" at bounding box center [697, 292] width 200 height 15
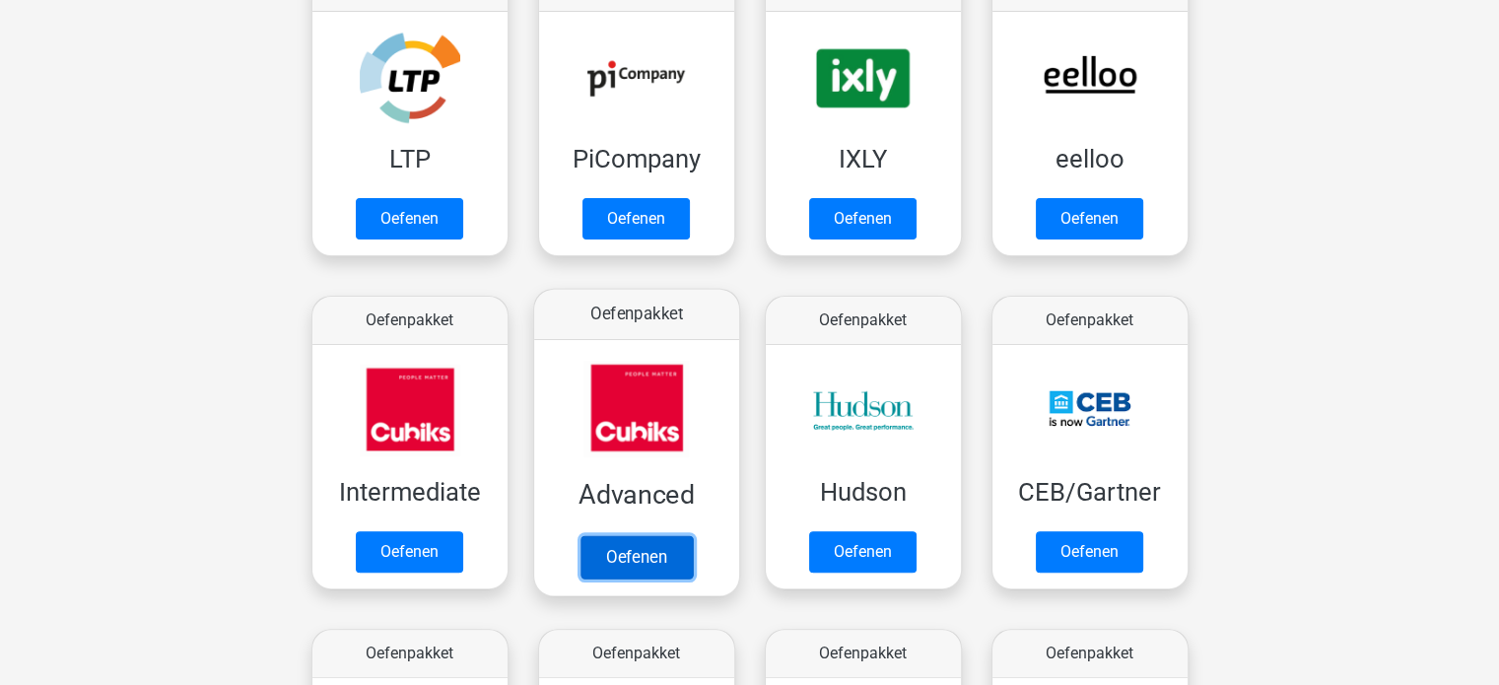
click at [655, 570] on link "Oefenen" at bounding box center [635, 556] width 112 height 43
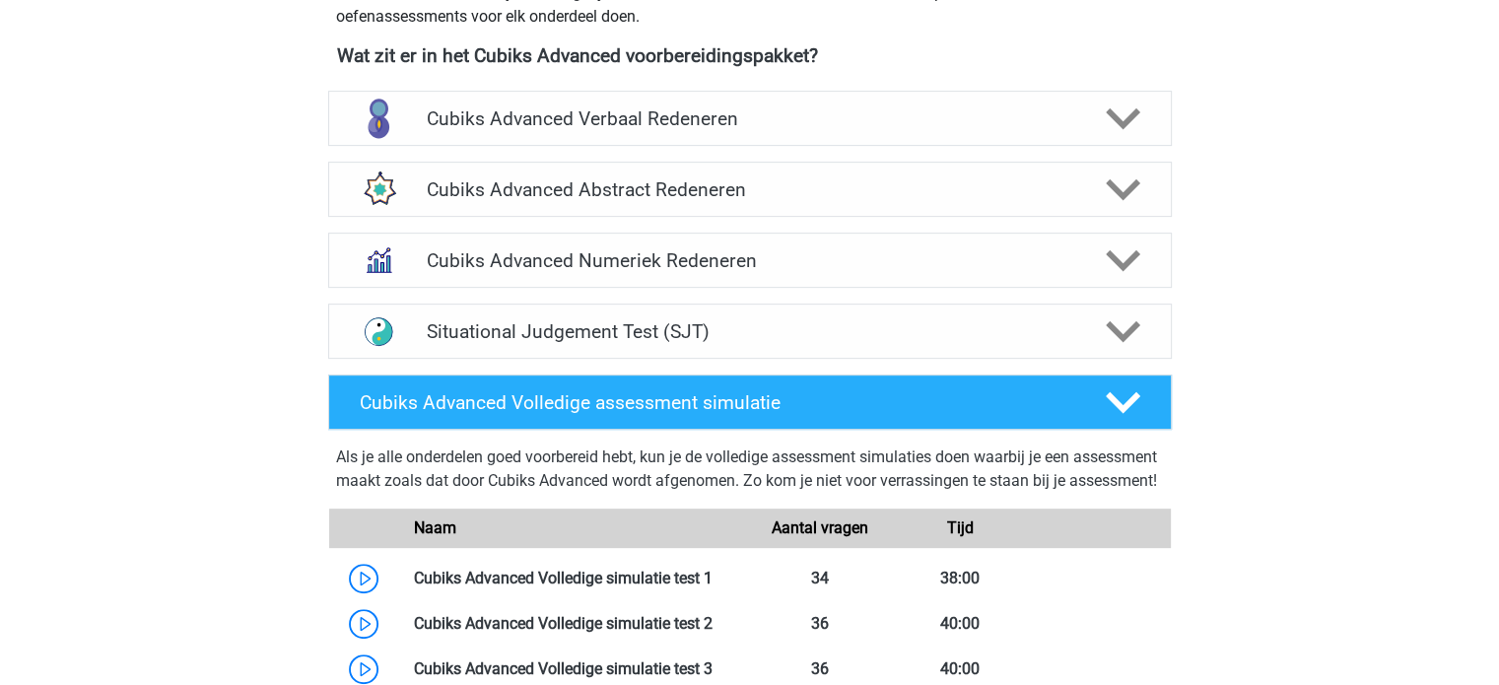
scroll to position [745, 0]
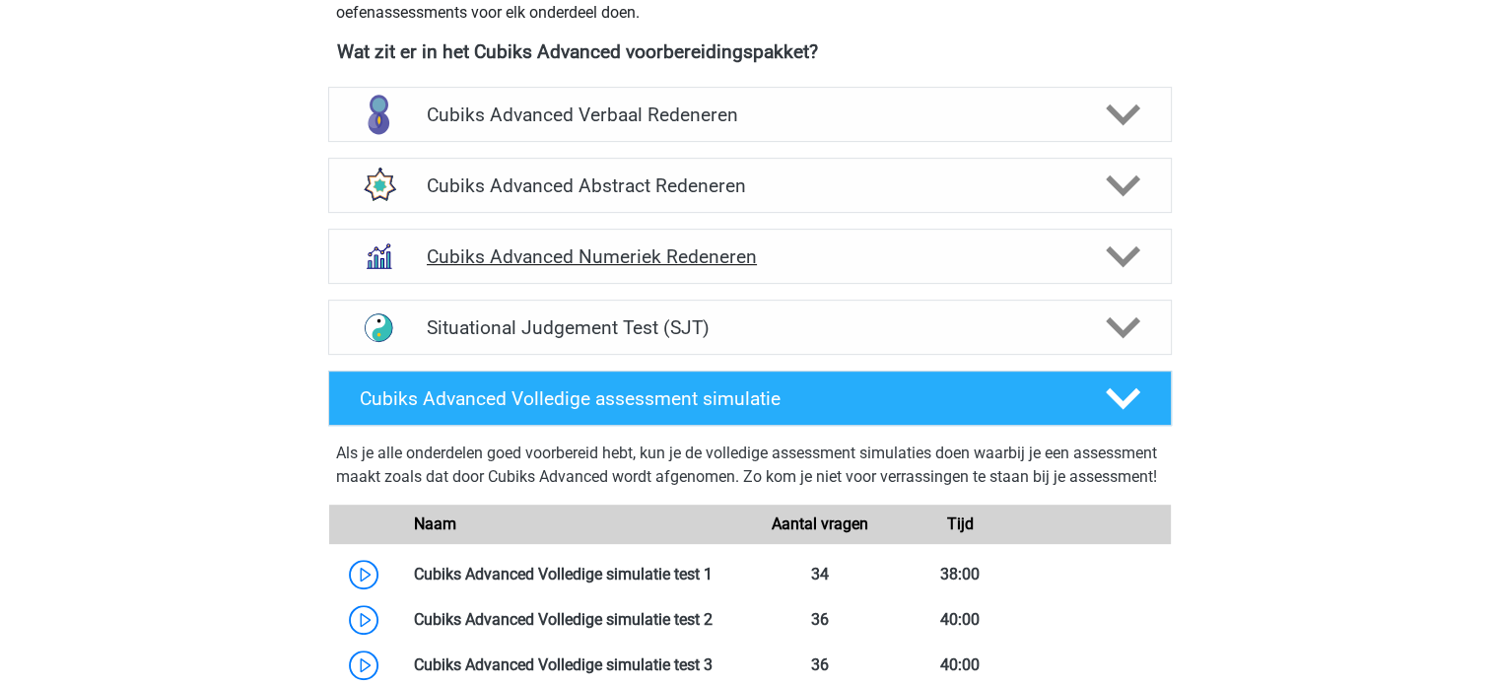
click at [753, 255] on h4 "Cubiks Advanced Numeriek Redeneren" at bounding box center [749, 256] width 645 height 23
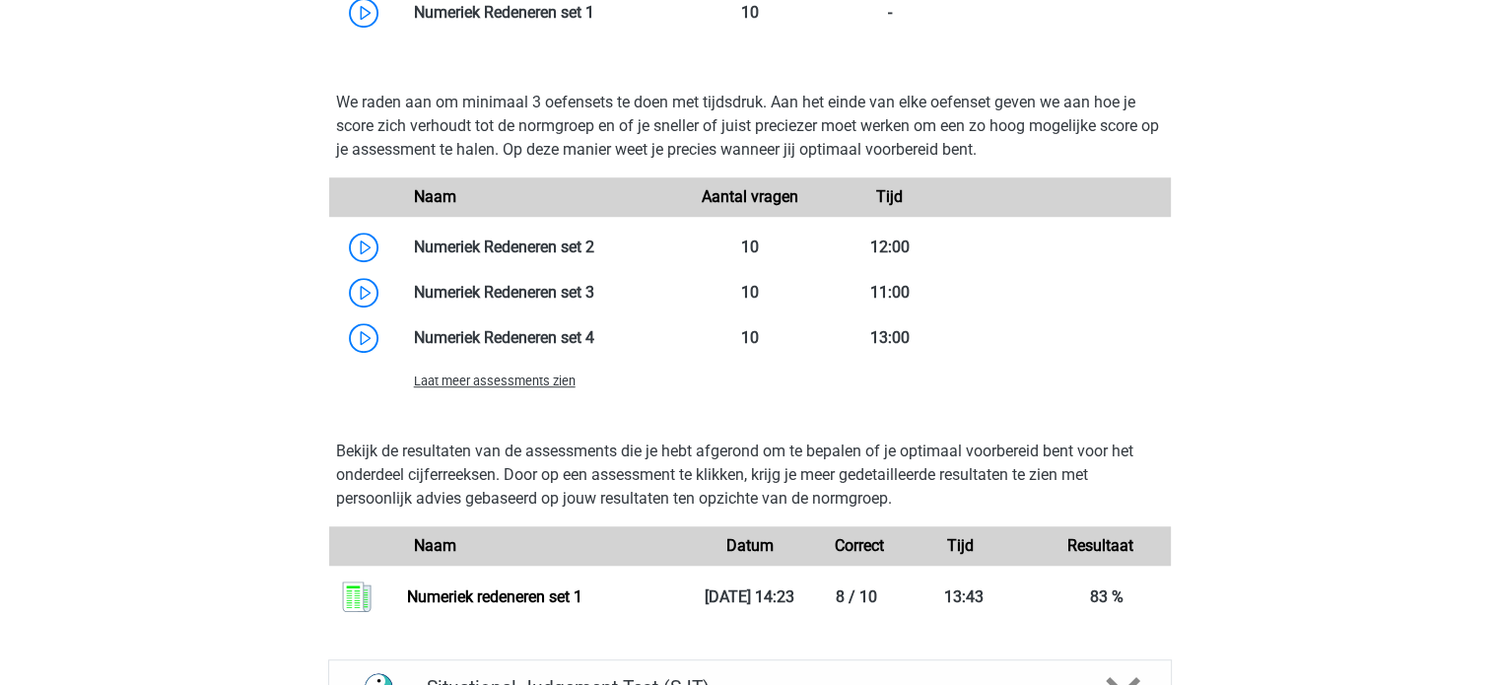
scroll to position [1405, 0]
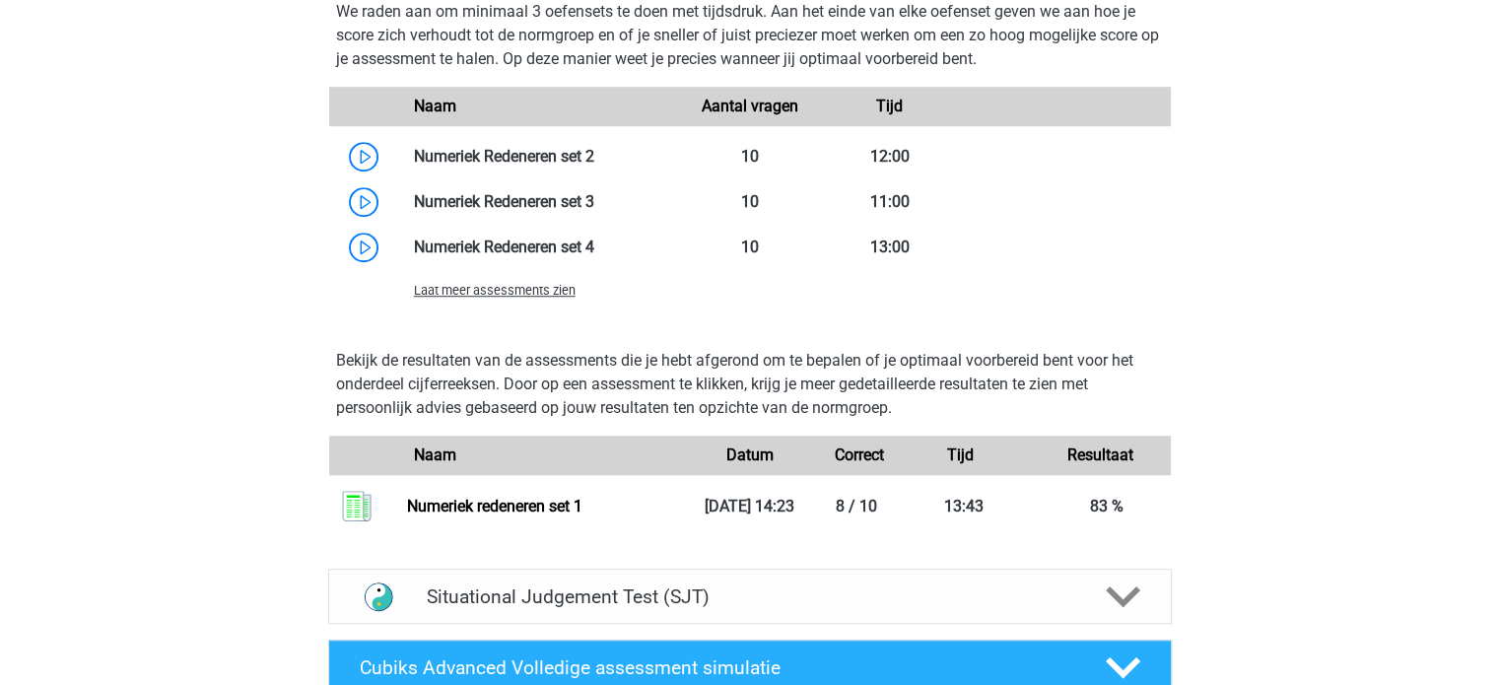
click at [478, 291] on span "Laat meer assessments zien" at bounding box center [495, 290] width 162 height 15
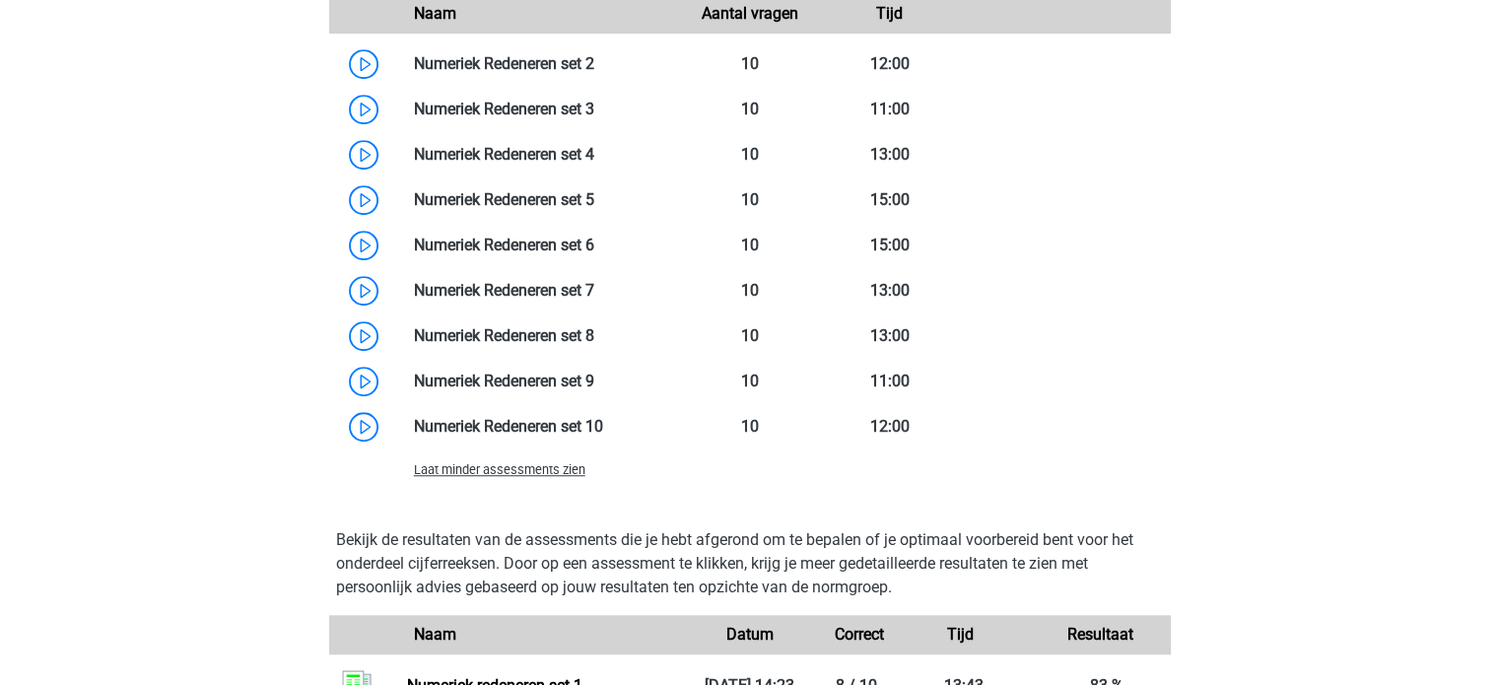
scroll to position [1504, 0]
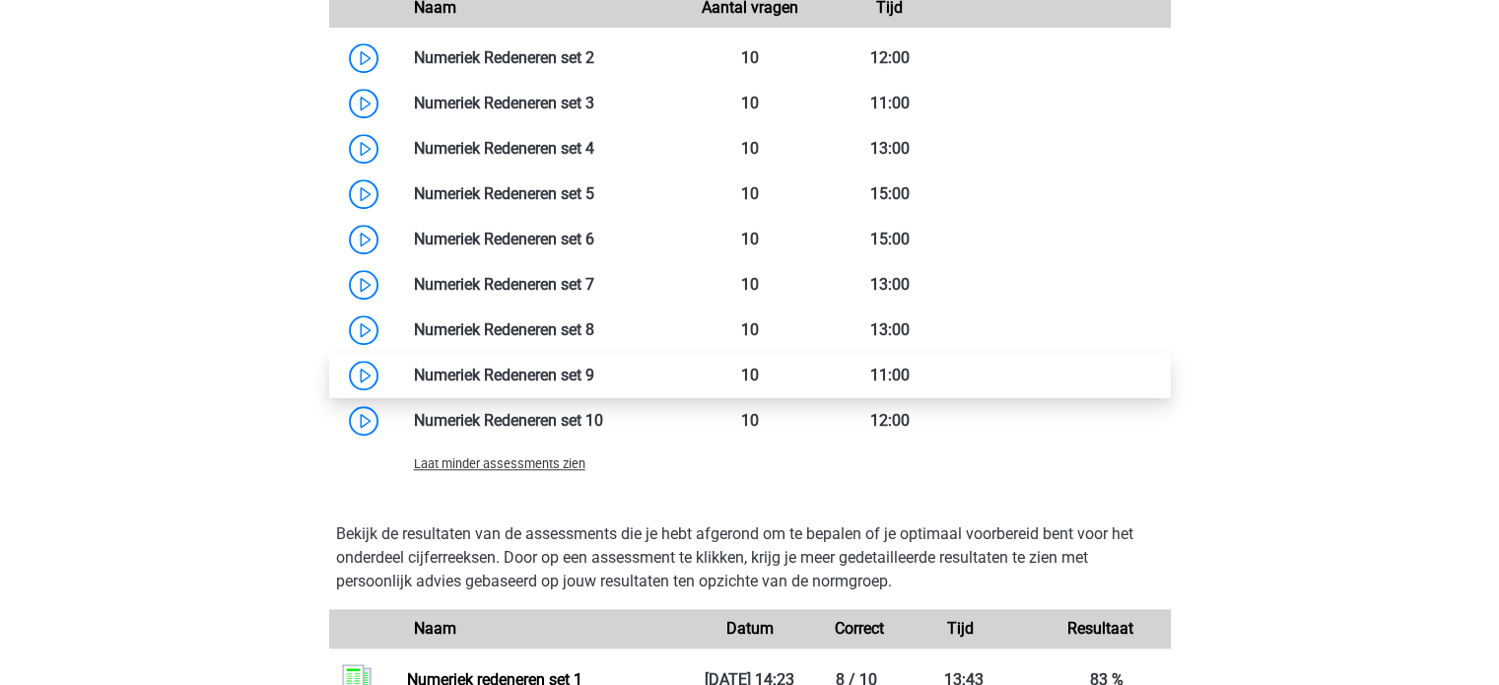
click at [594, 369] on link at bounding box center [594, 375] width 0 height 19
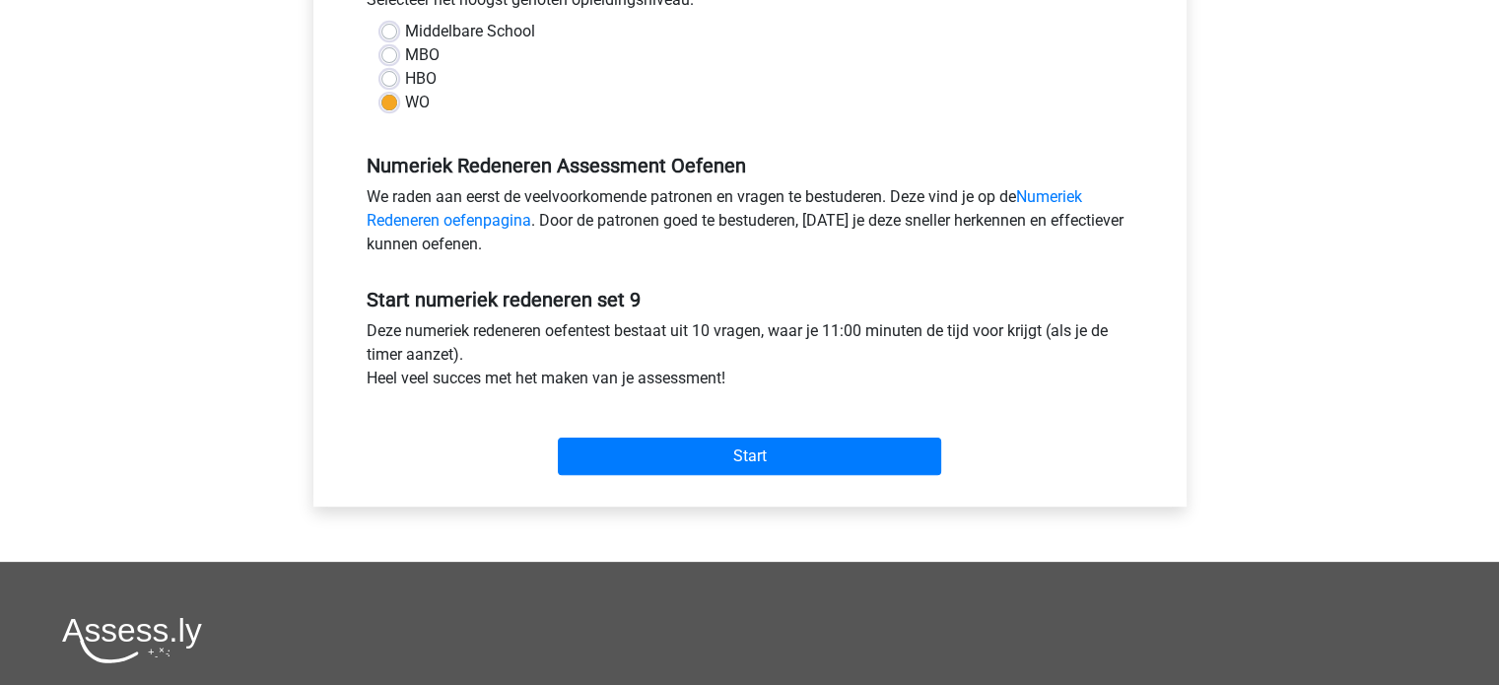
scroll to position [507, 0]
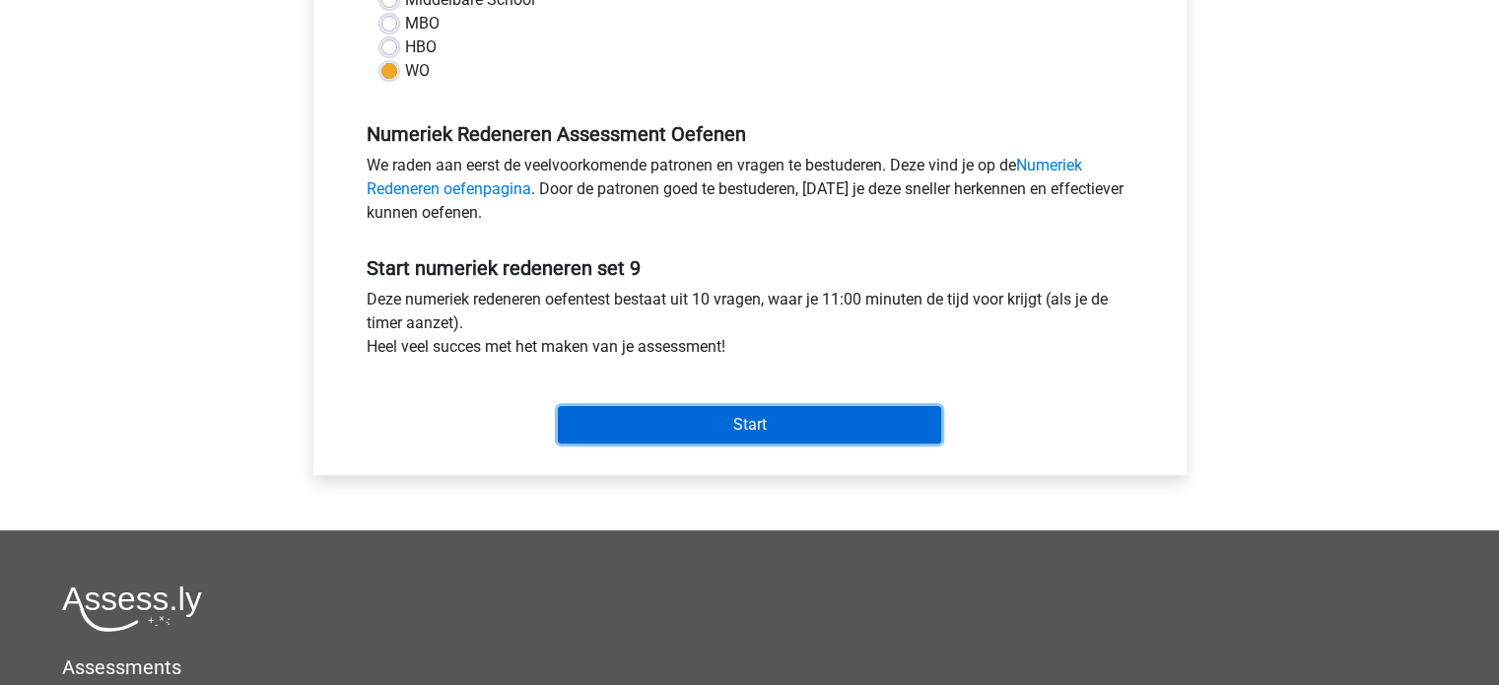
click at [655, 417] on input "Start" at bounding box center [749, 424] width 383 height 37
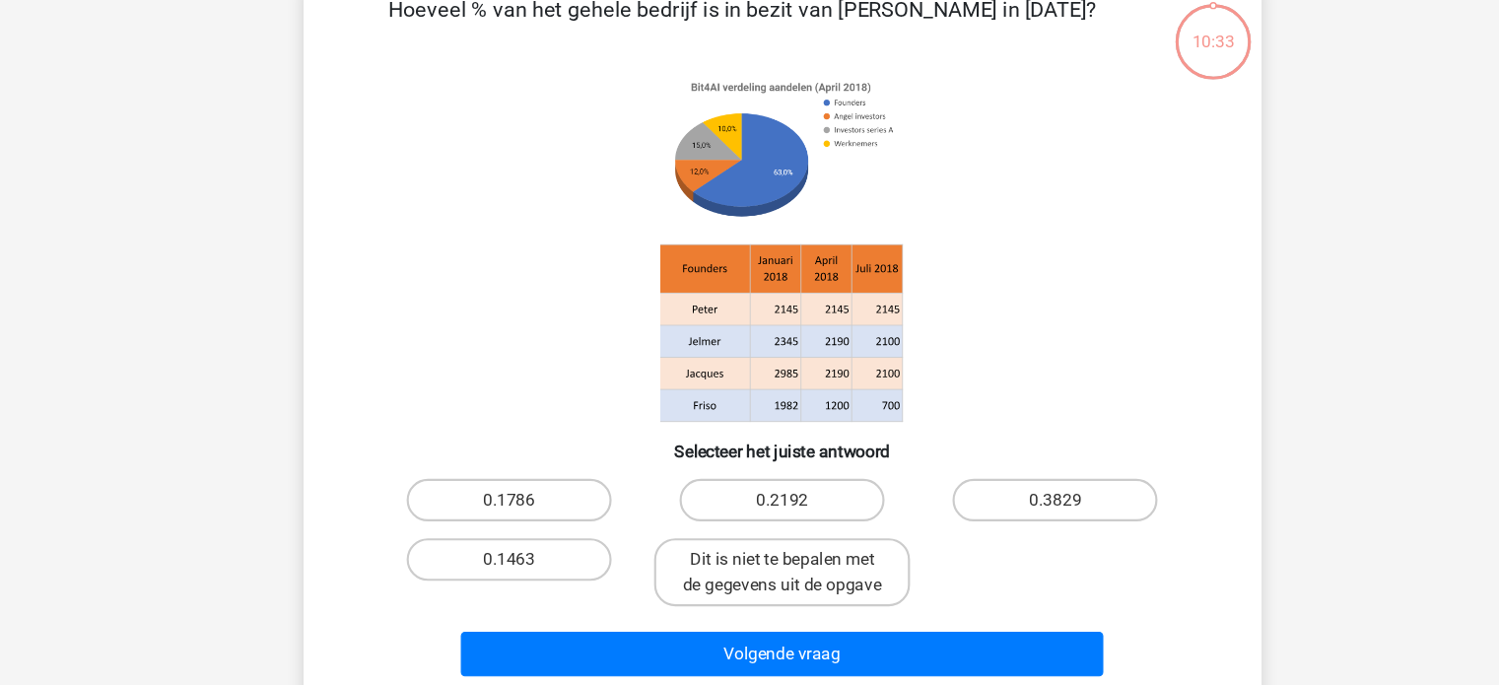
scroll to position [67, 0]
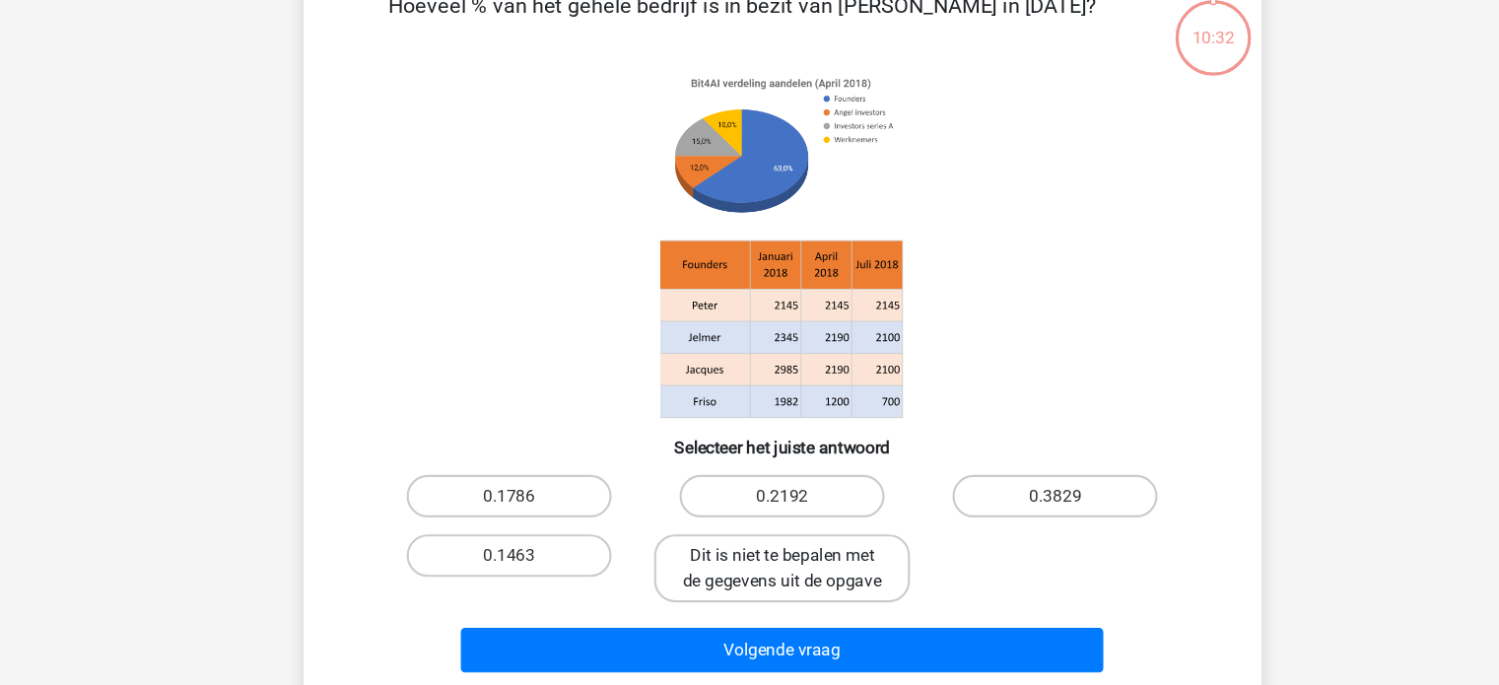
click at [730, 581] on label "Dit is niet te bepalen met de gegevens uit de opgave" at bounding box center [750, 576] width 238 height 63
click at [749, 577] on input "Dit is niet te bepalen met de gegevens uit de opgave" at bounding box center [755, 571] width 13 height 13
radio input "true"
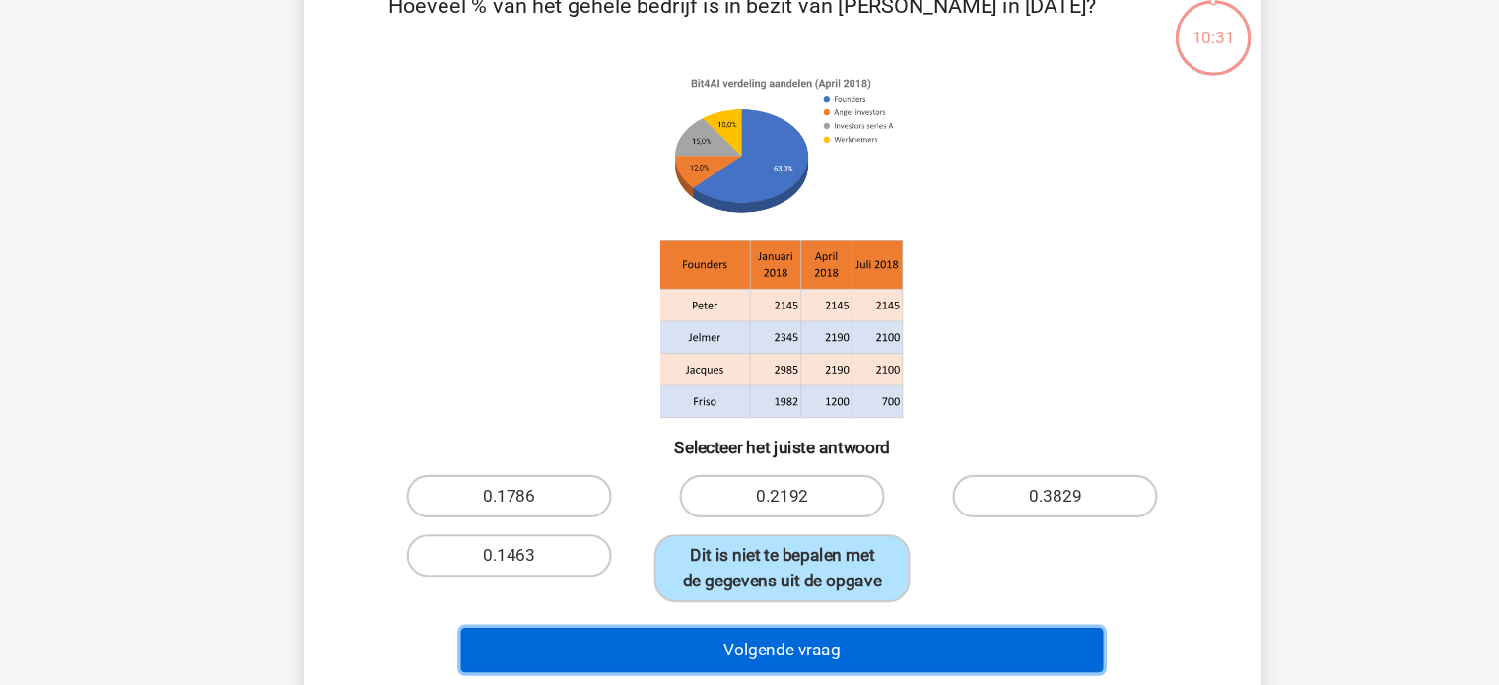
click at [735, 638] on button "Volgende vraag" at bounding box center [749, 652] width 596 height 41
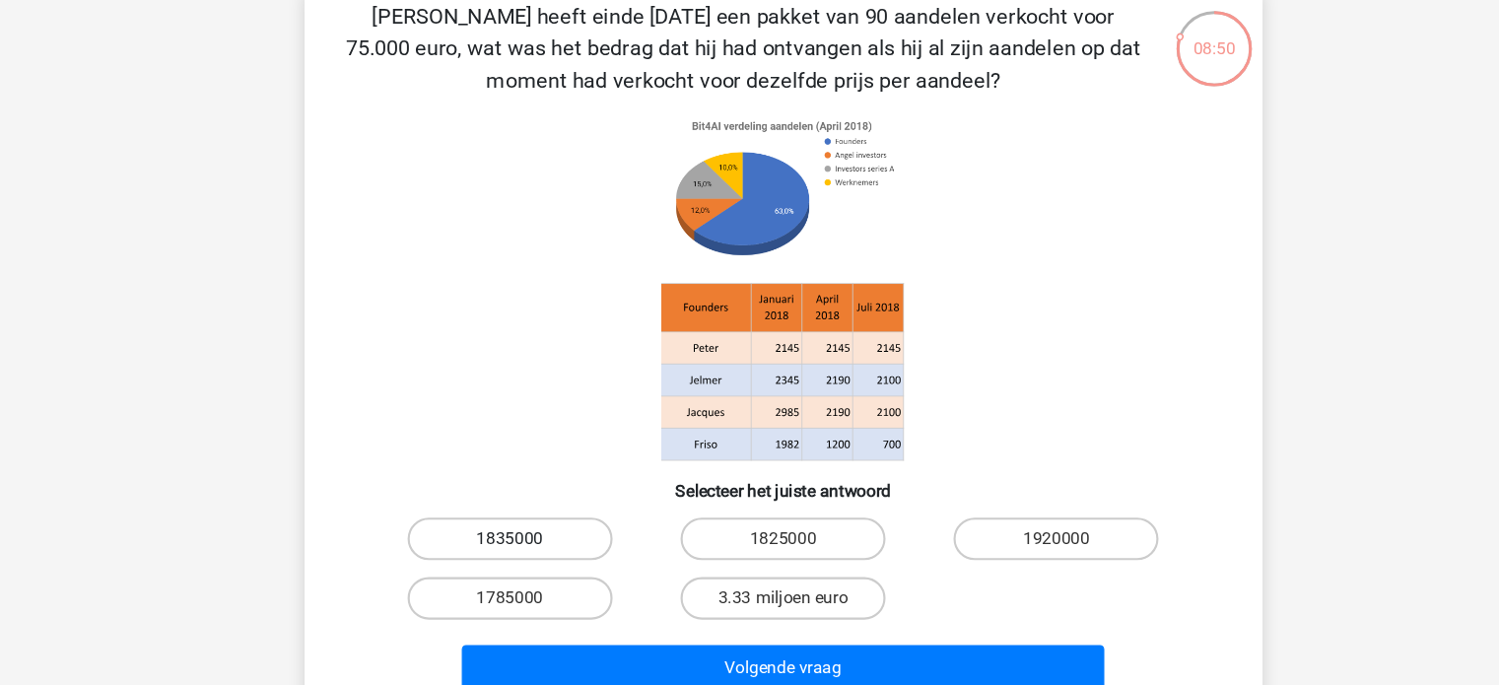
click at [526, 542] on label "1835000" at bounding box center [496, 538] width 190 height 39
click at [509, 542] on input "1835000" at bounding box center [502, 545] width 13 height 13
radio input "true"
click at [756, 539] on input "1825000" at bounding box center [755, 545] width 13 height 13
radio input "true"
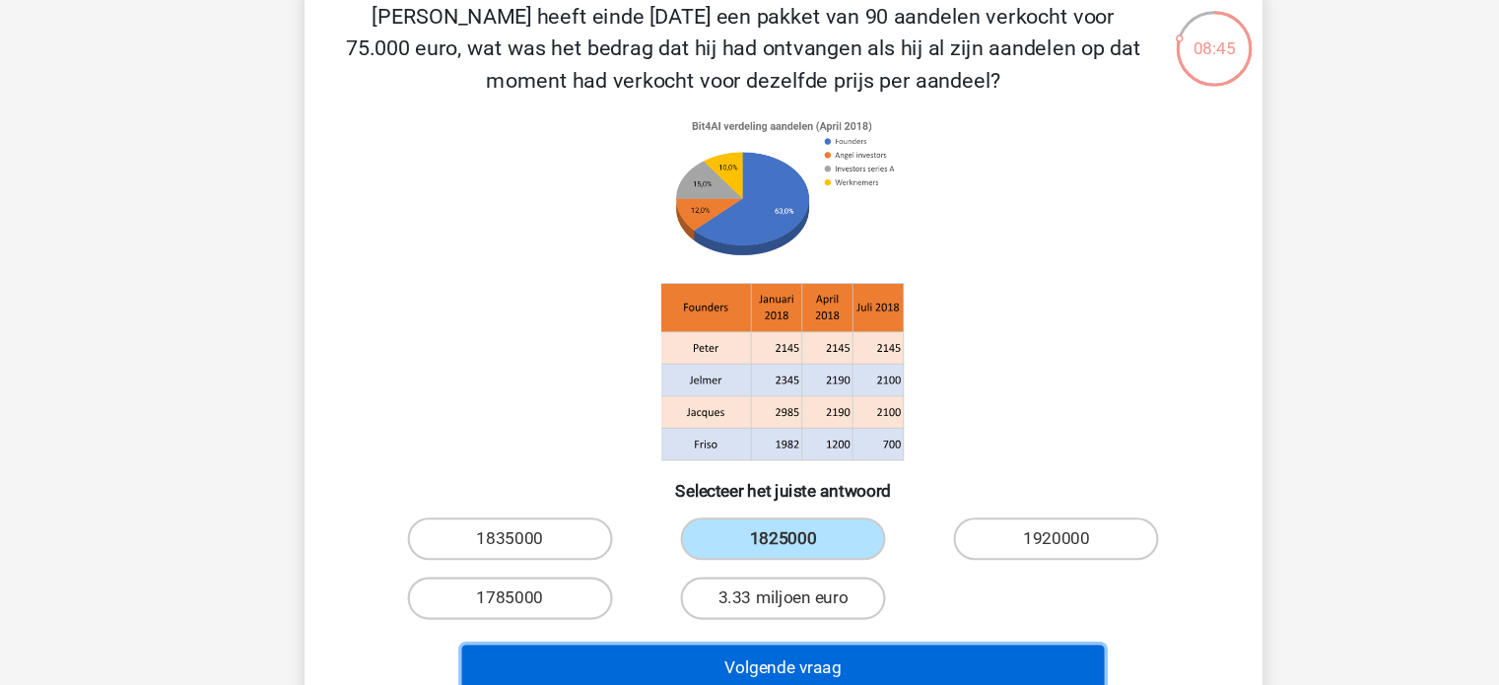
click at [726, 649] on button "Volgende vraag" at bounding box center [749, 658] width 596 height 41
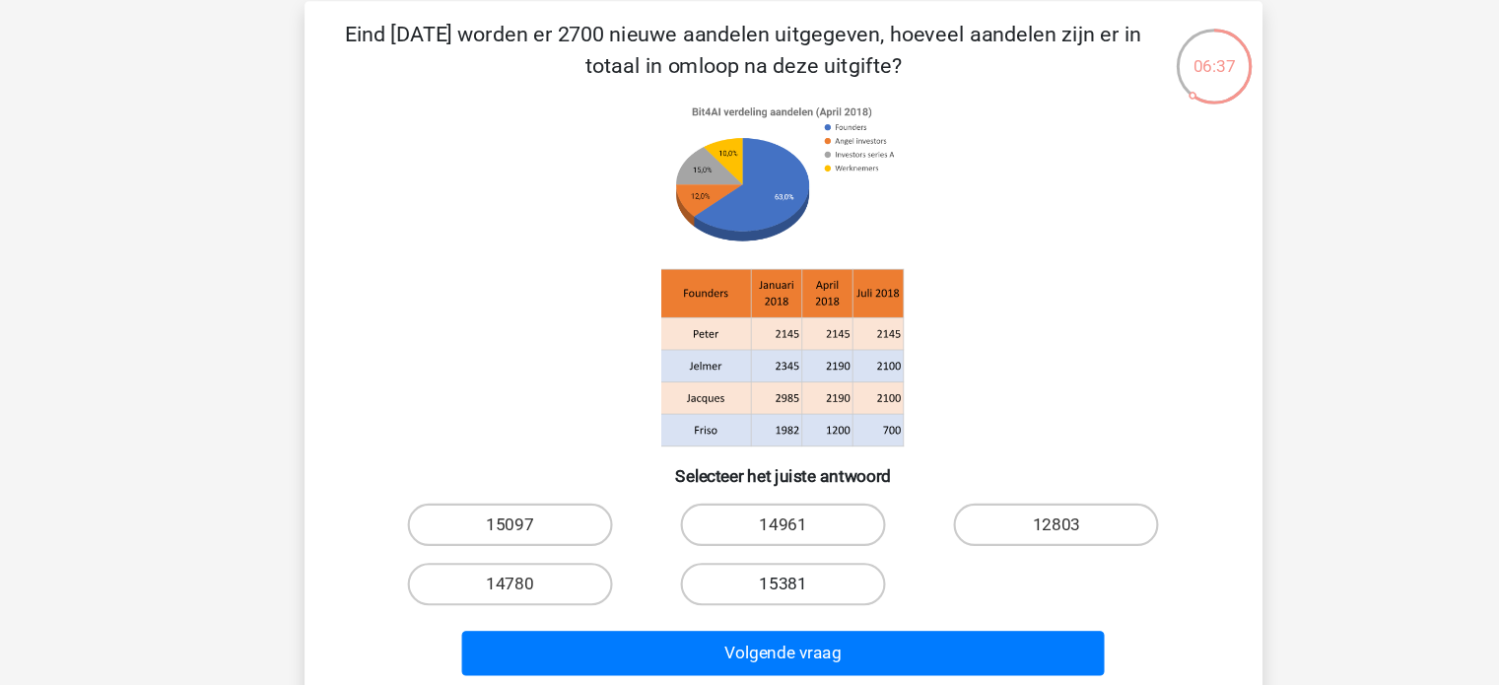
click at [739, 563] on label "15381" at bounding box center [749, 564] width 190 height 39
click at [749, 565] on input "15381" at bounding box center [755, 571] width 13 height 13
radio input "true"
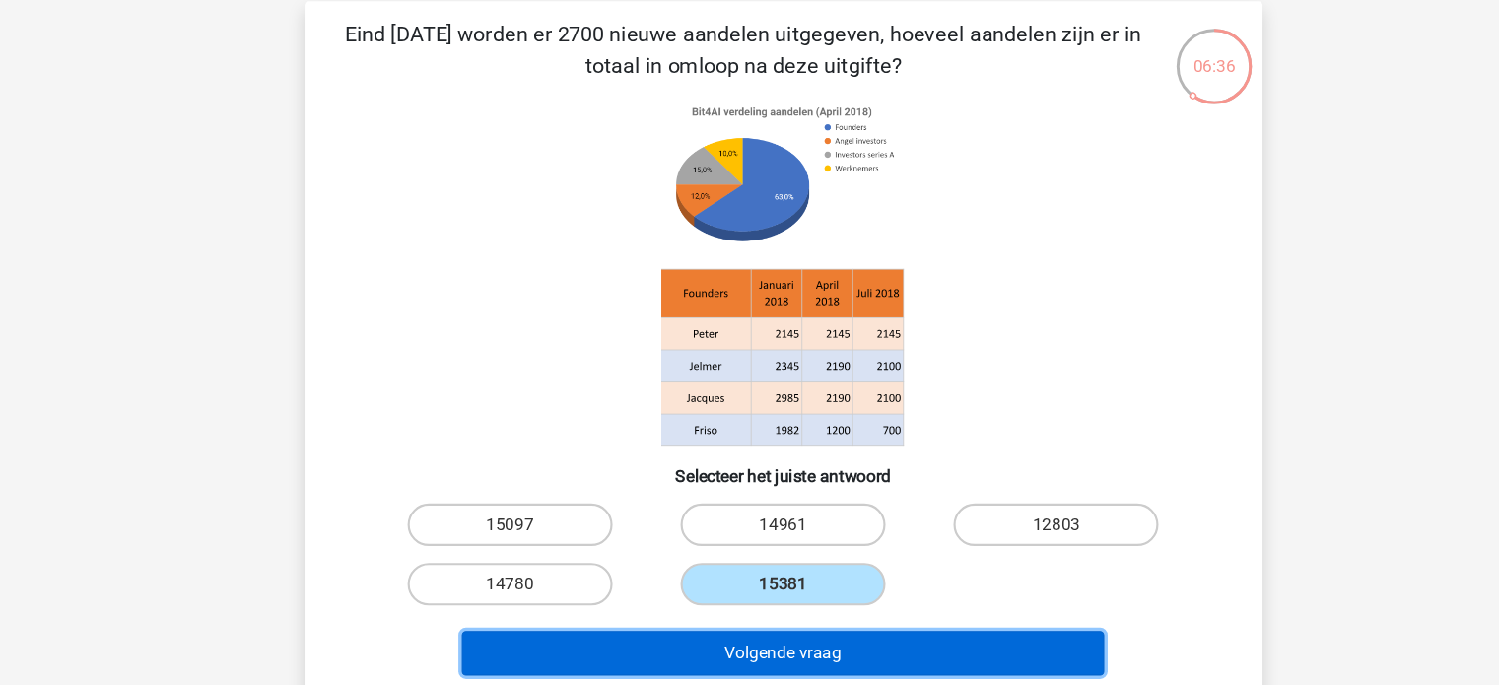
click at [732, 623] on button "Volgende vraag" at bounding box center [749, 628] width 596 height 41
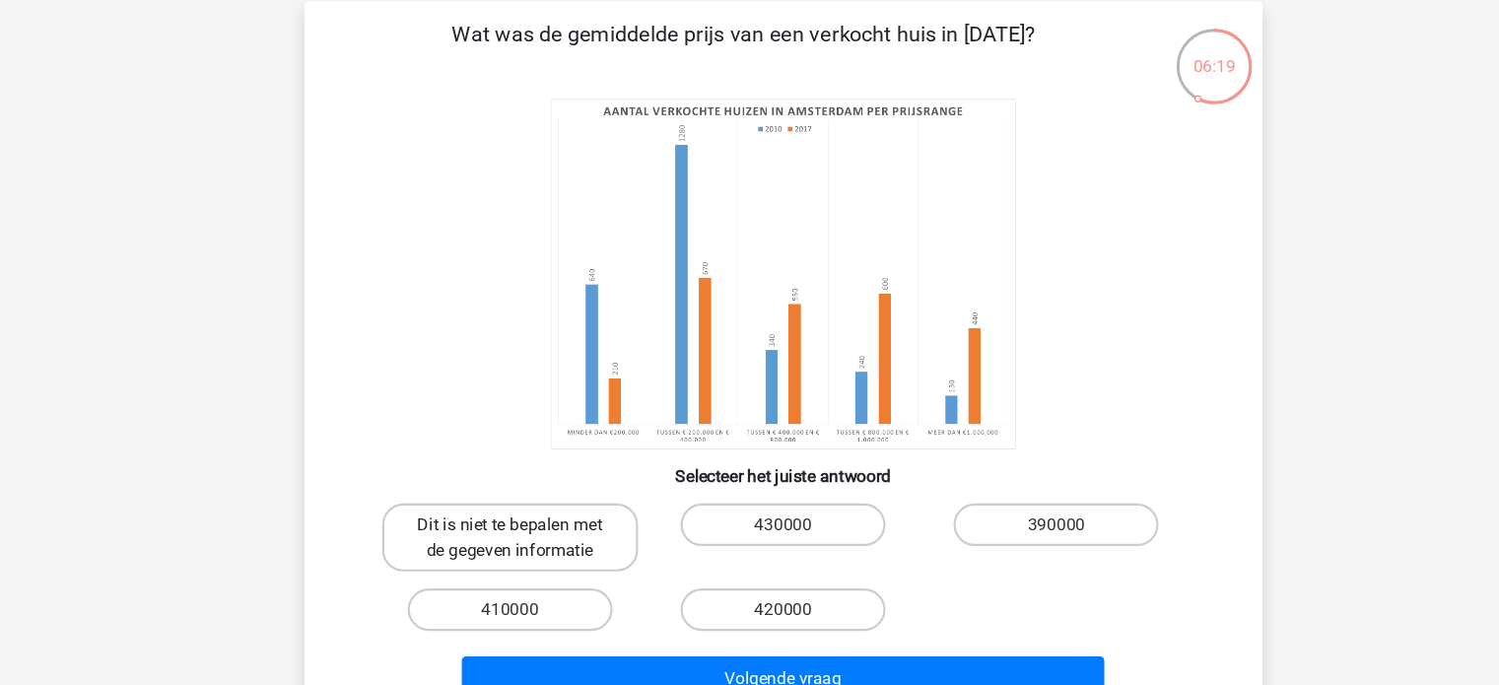
click at [524, 516] on label "Dit is niet te bepalen met de gegeven informatie" at bounding box center [496, 521] width 238 height 63
click at [509, 516] on input "Dit is niet te bepalen met de gegeven informatie" at bounding box center [502, 516] width 13 height 13
radio input "true"
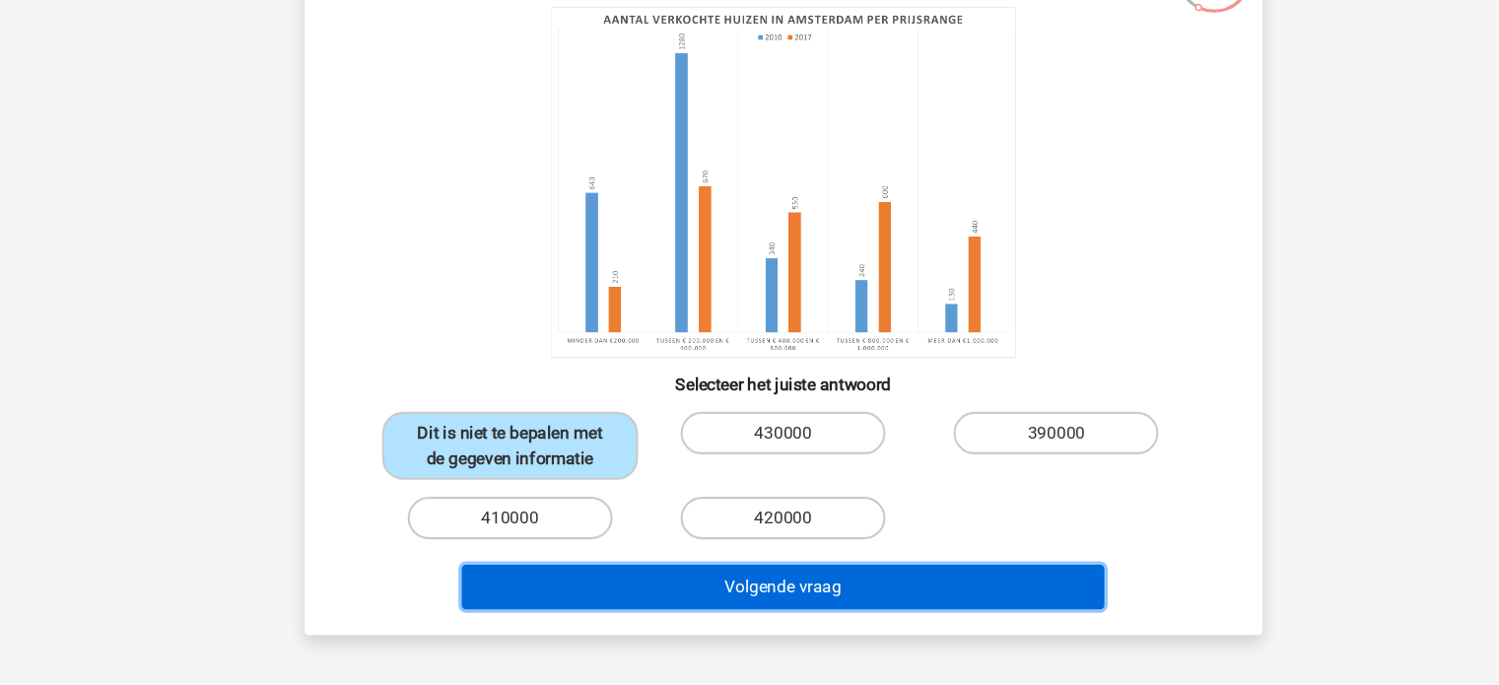
click at [713, 599] on button "Volgende vraag" at bounding box center [749, 593] width 596 height 41
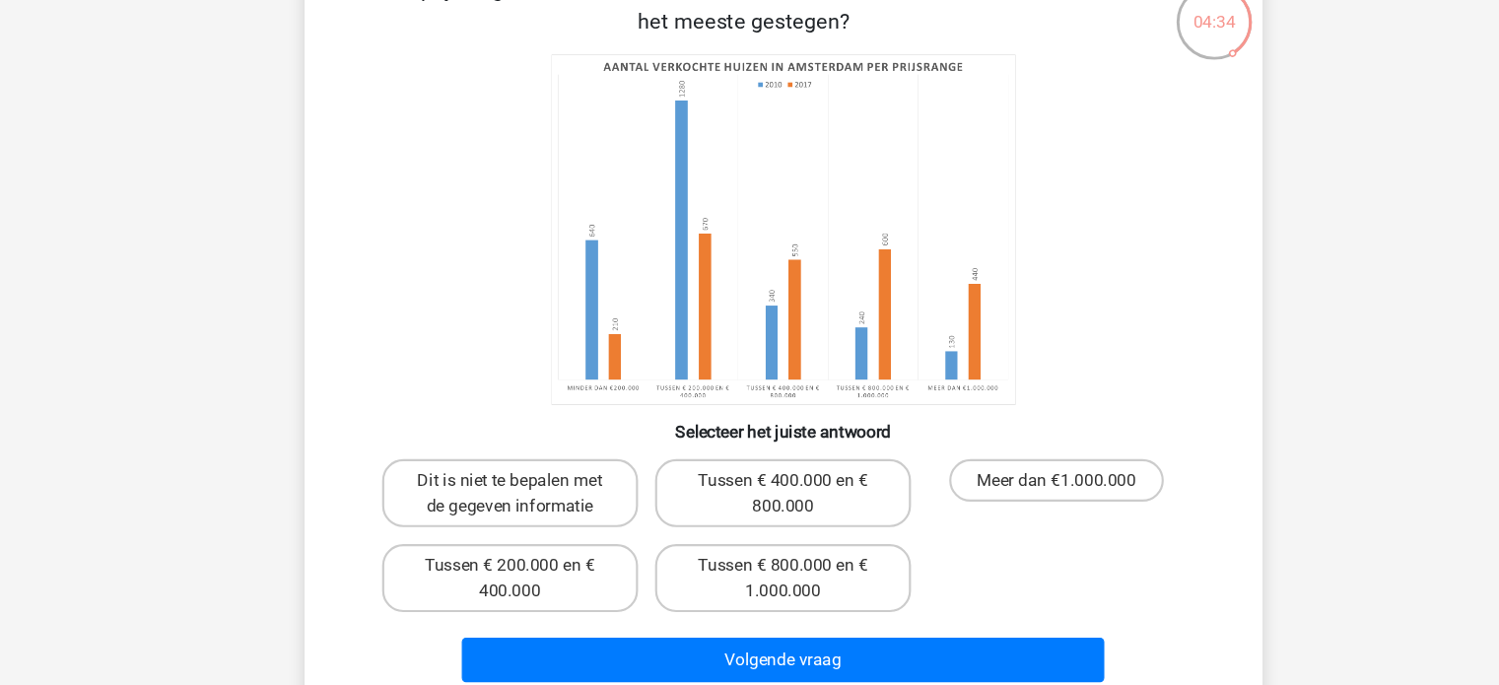
scroll to position [91, 0]
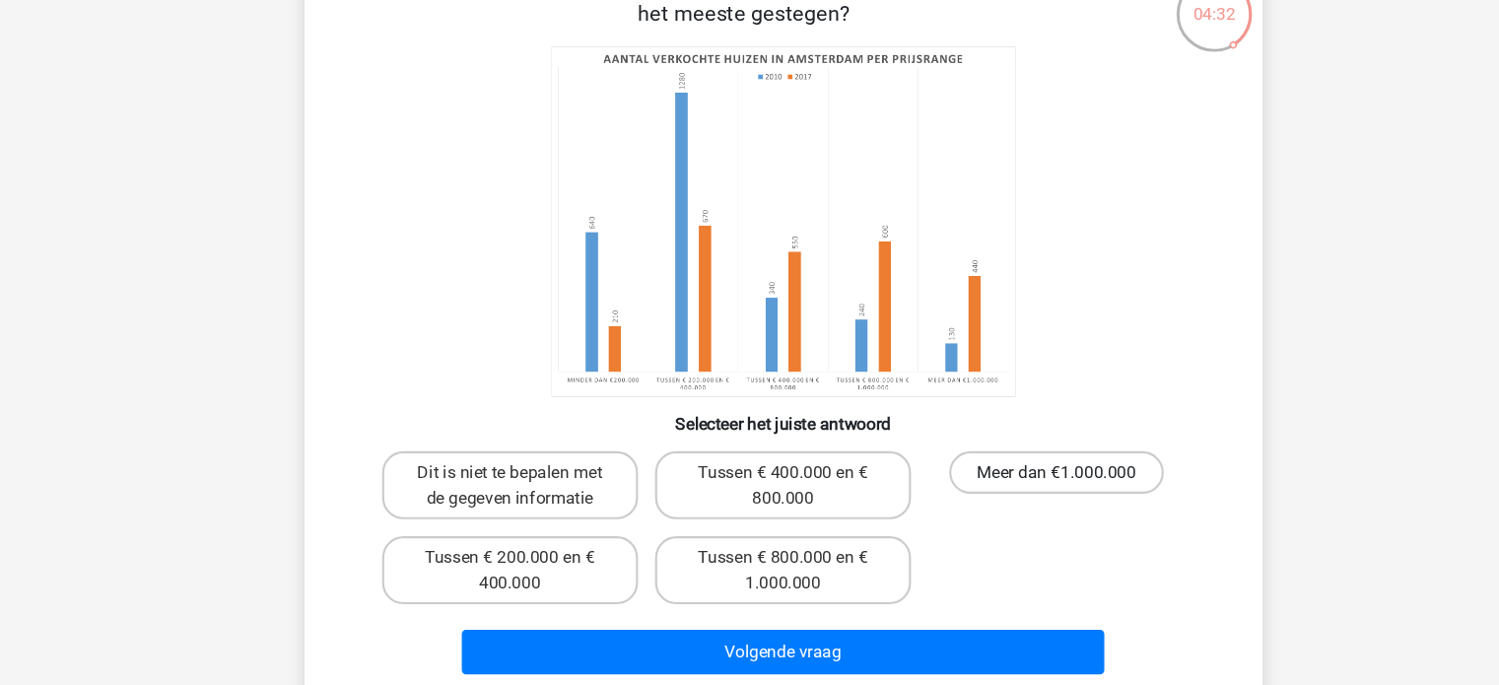
click at [1002, 482] on label "Meer dan €1.000.000" at bounding box center [1003, 485] width 199 height 39
click at [1003, 486] on input "Meer dan €1.000.000" at bounding box center [1009, 492] width 13 height 13
radio input "true"
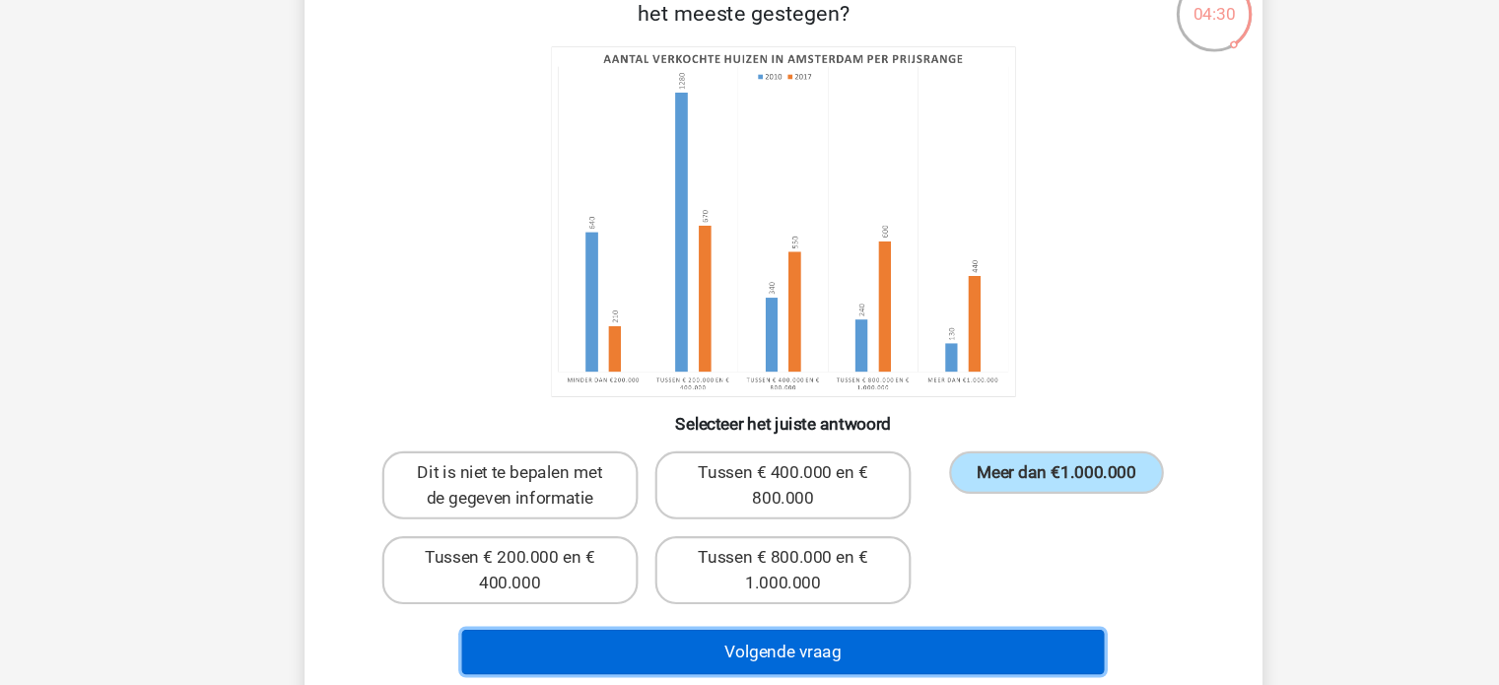
click at [901, 648] on button "Volgende vraag" at bounding box center [749, 652] width 596 height 41
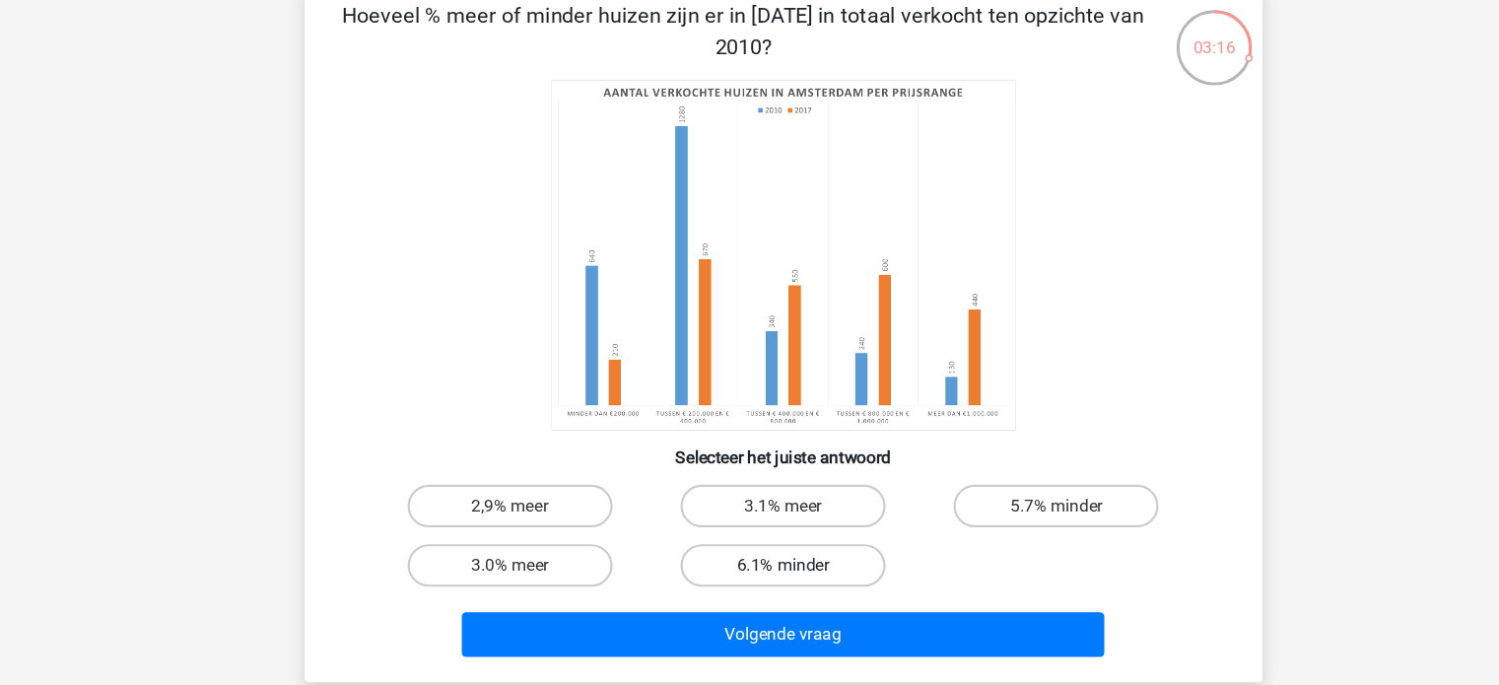
click at [728, 529] on label "6.1% minder" at bounding box center [749, 540] width 190 height 39
click at [749, 541] on input "6.1% minder" at bounding box center [755, 547] width 13 height 13
radio input "true"
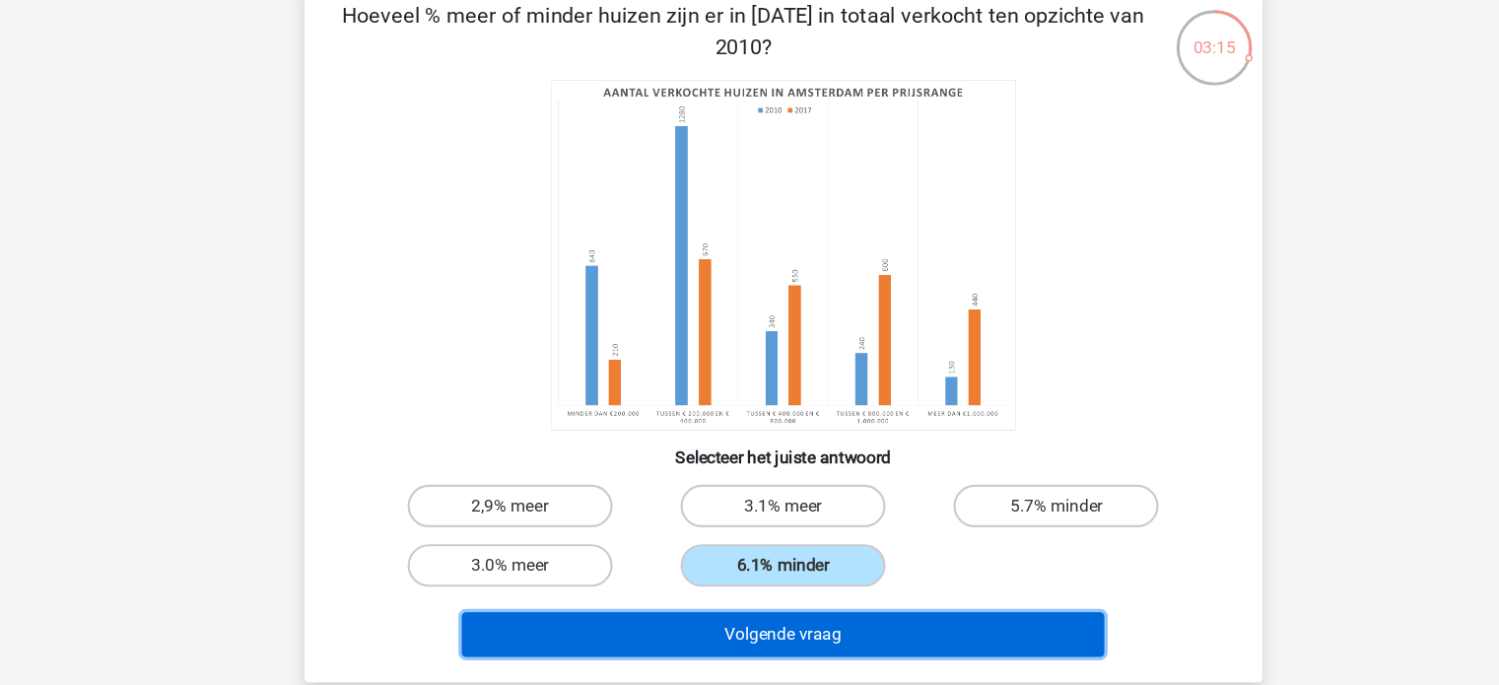
click at [751, 606] on button "Volgende vraag" at bounding box center [749, 604] width 596 height 41
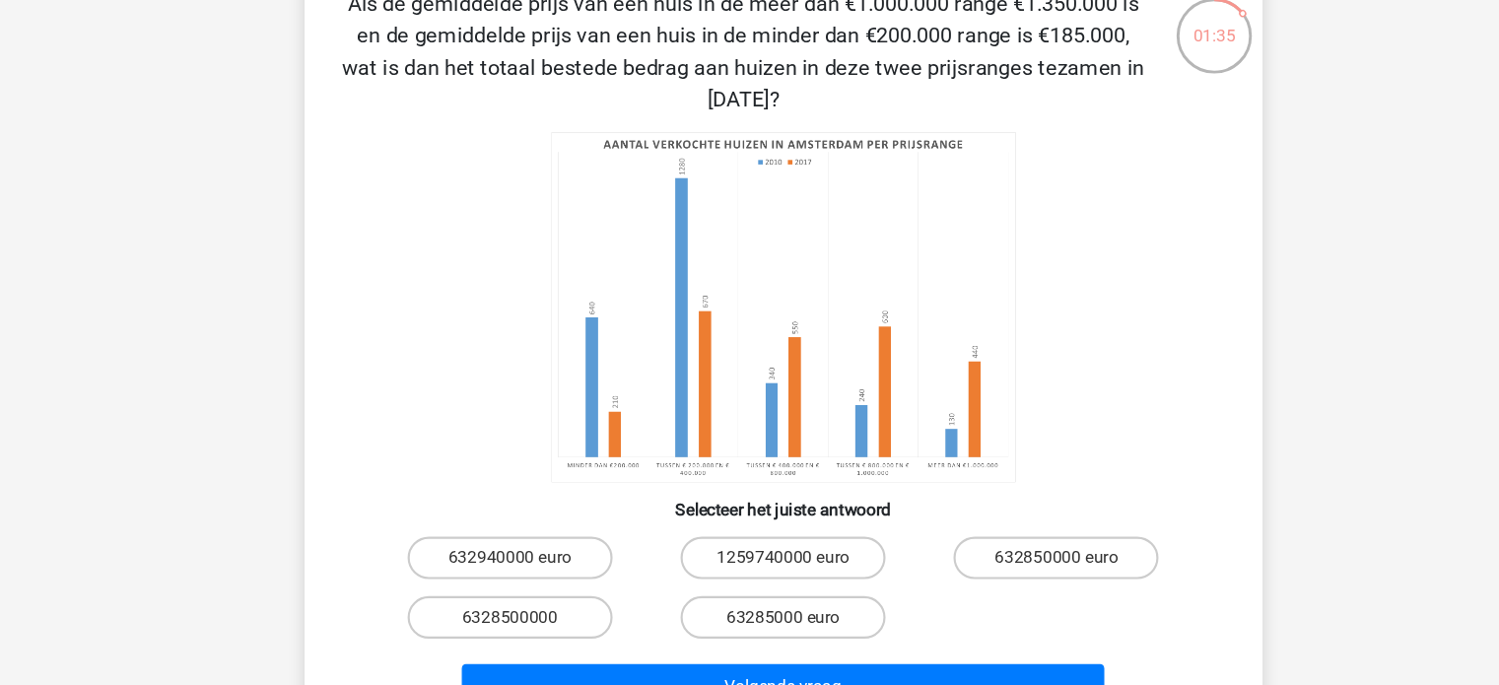
scroll to position [90, 0]
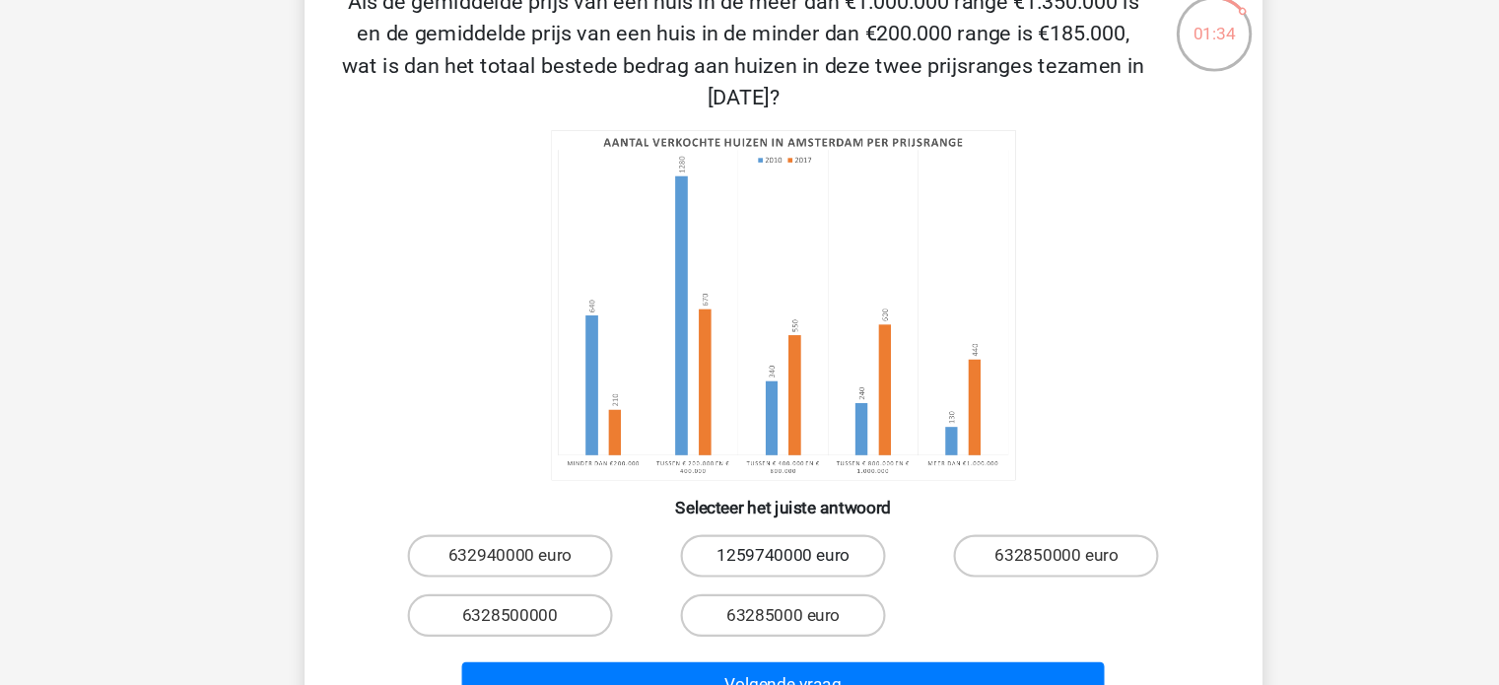
click at [776, 542] on label "1259740000 euro" at bounding box center [749, 544] width 190 height 39
click at [762, 545] on input "1259740000 euro" at bounding box center [755, 551] width 13 height 13
radio input "true"
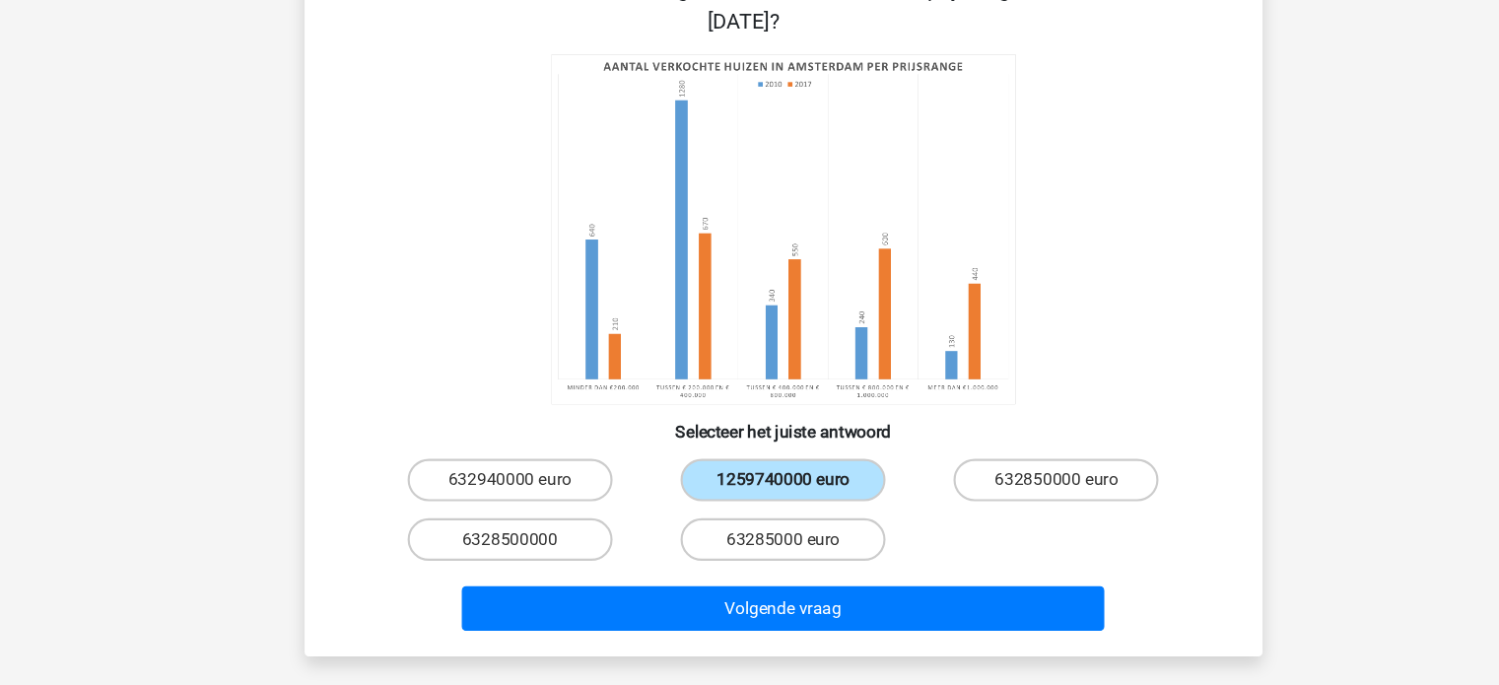
scroll to position [142, 0]
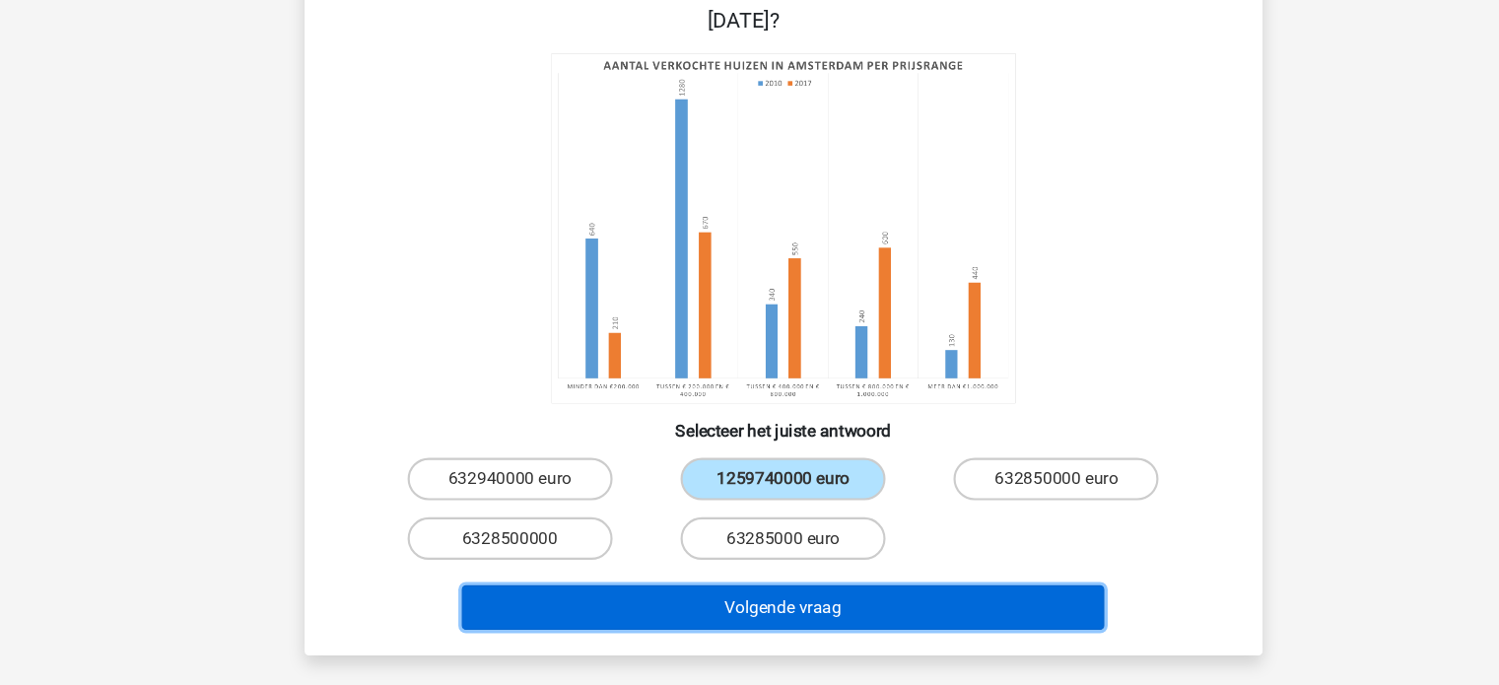
click at [733, 615] on button "Volgende vraag" at bounding box center [749, 612] width 596 height 41
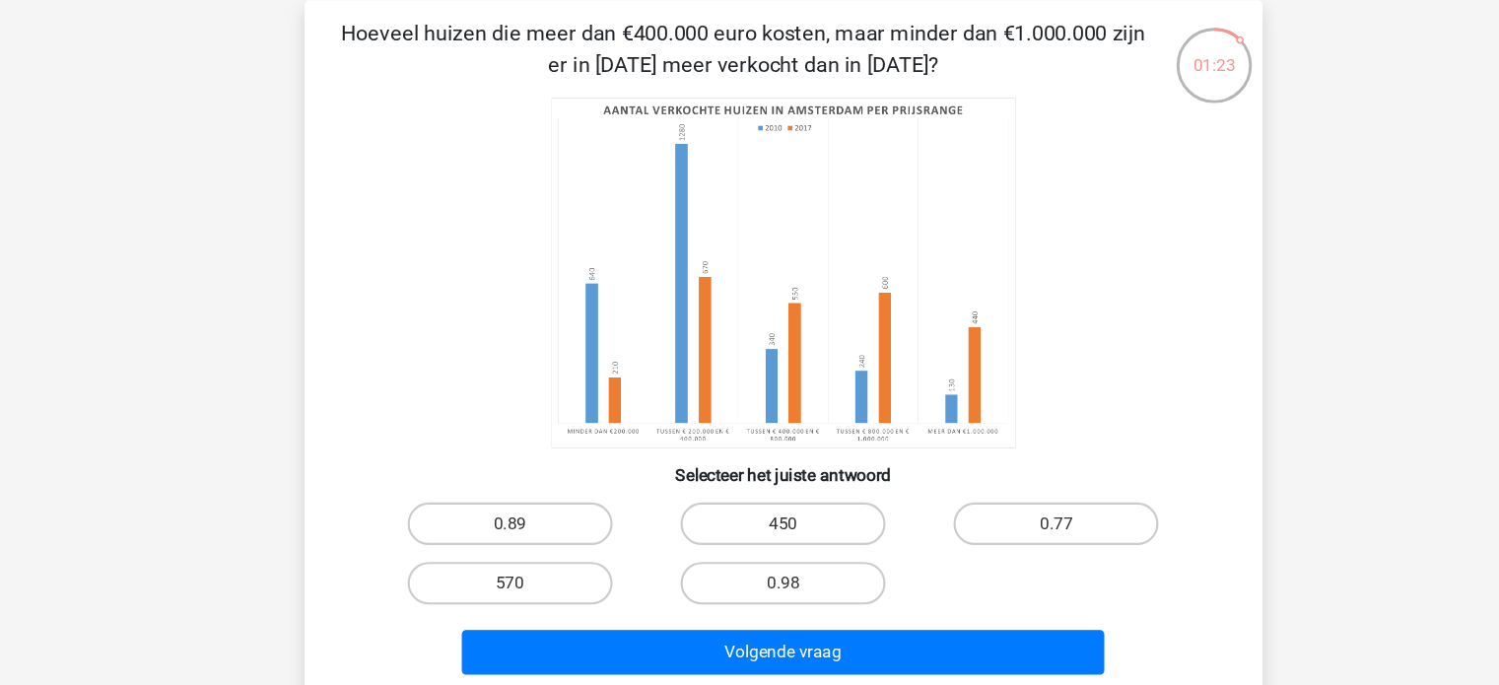
scroll to position [64, 0]
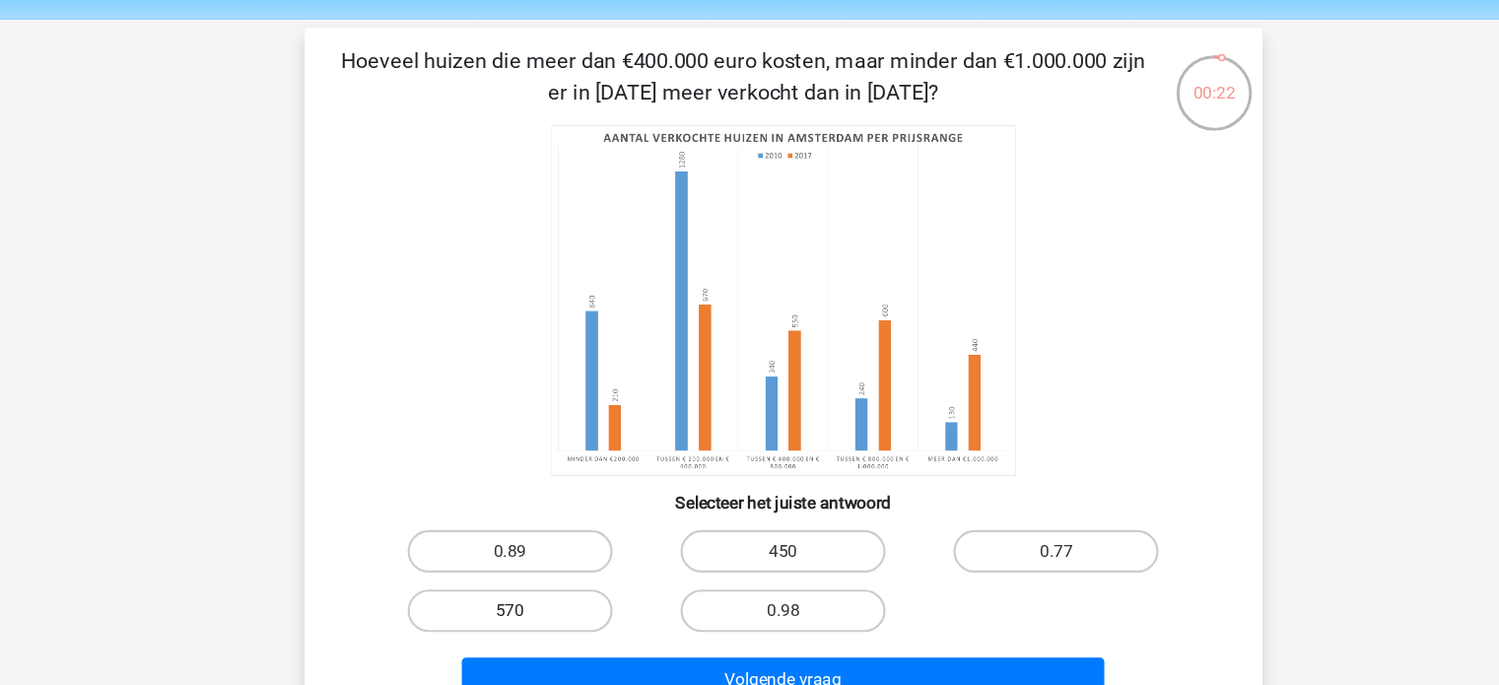
click at [528, 571] on label "570" at bounding box center [496, 567] width 190 height 39
click at [509, 571] on input "570" at bounding box center [502, 574] width 13 height 13
radio input "true"
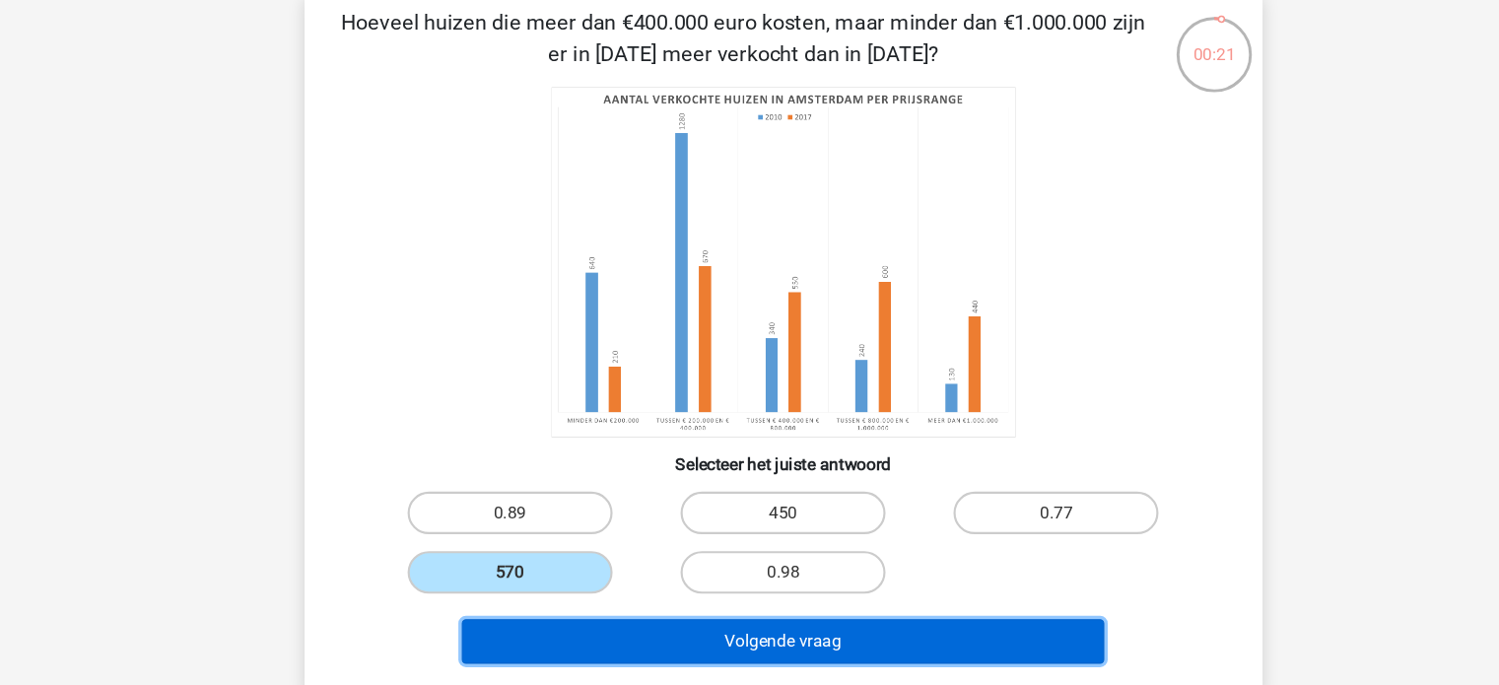
click at [558, 626] on button "Volgende vraag" at bounding box center [749, 631] width 596 height 41
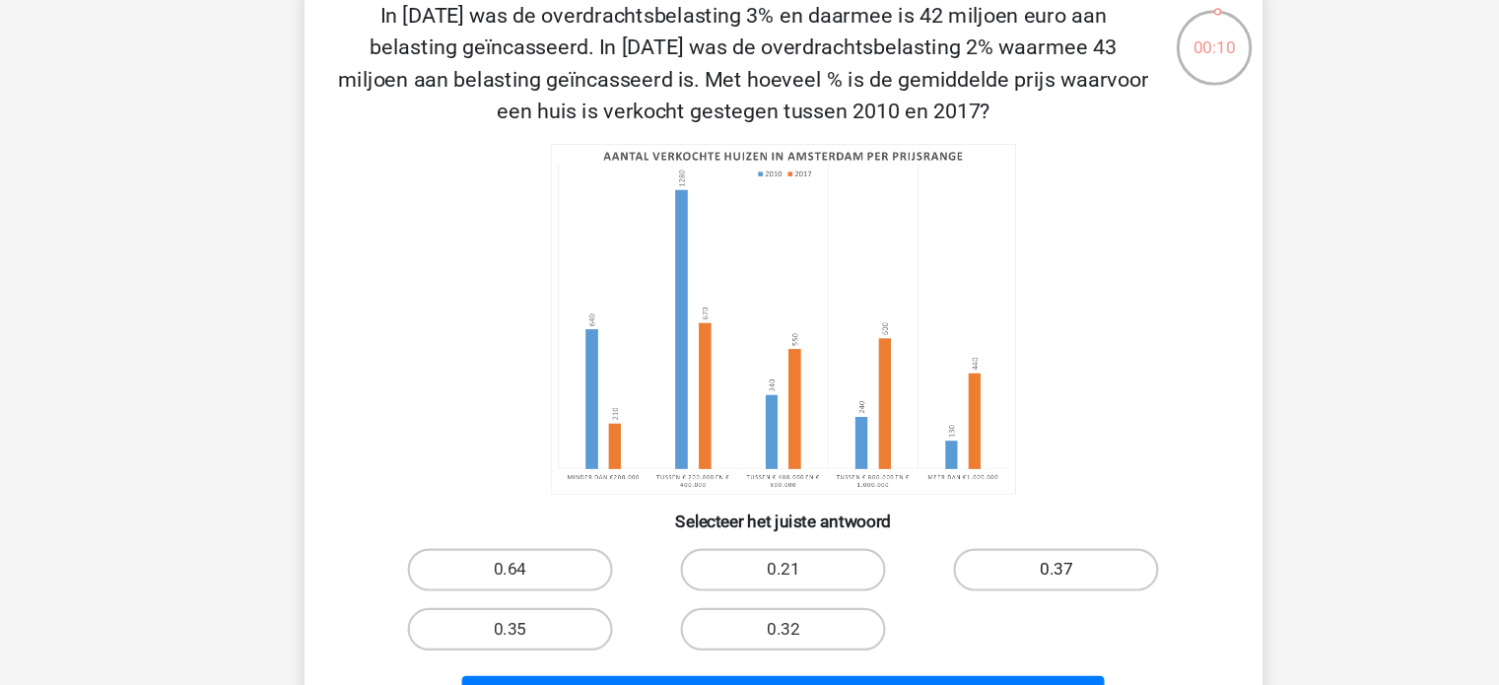
click at [941, 570] on label "0.37" at bounding box center [1003, 571] width 190 height 39
click at [1003, 572] on input "0.37" at bounding box center [1009, 578] width 13 height 13
radio input "true"
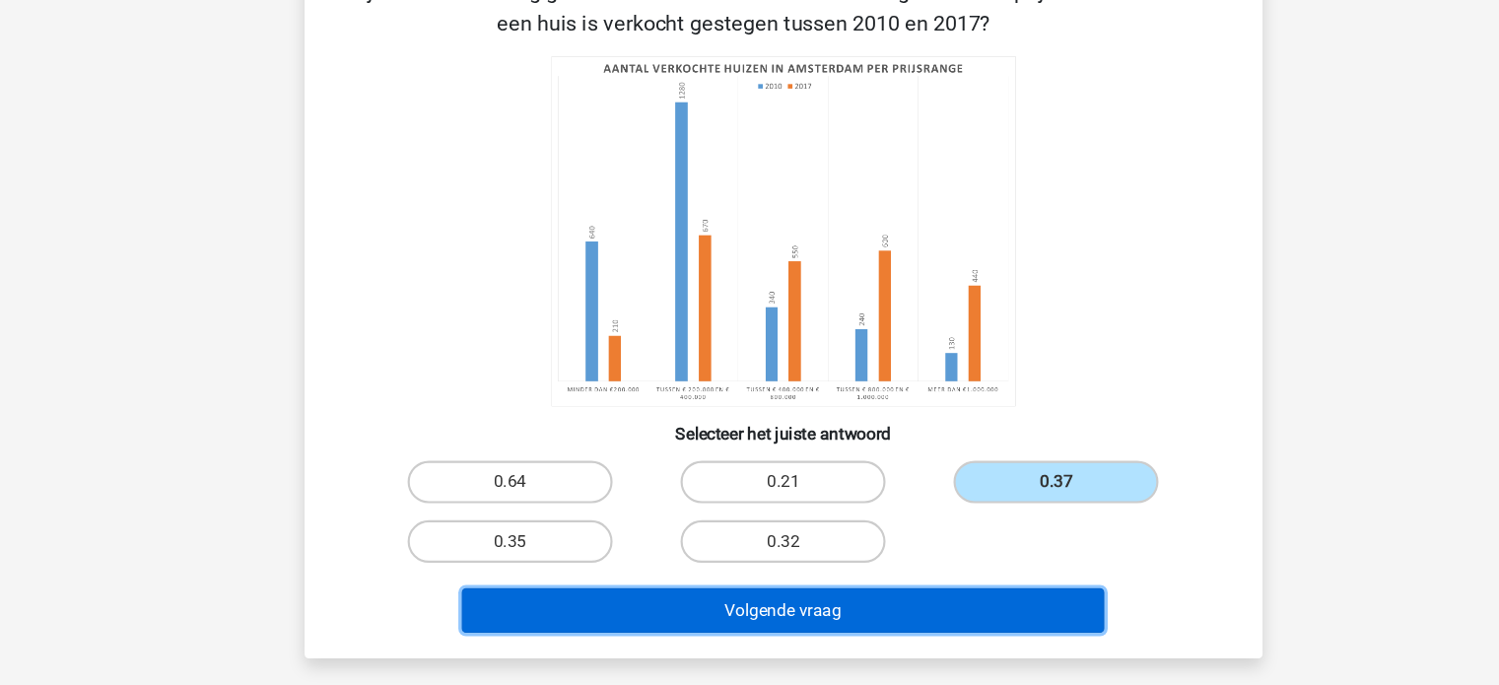
click at [830, 603] on button "Volgende vraag" at bounding box center [749, 614] width 596 height 41
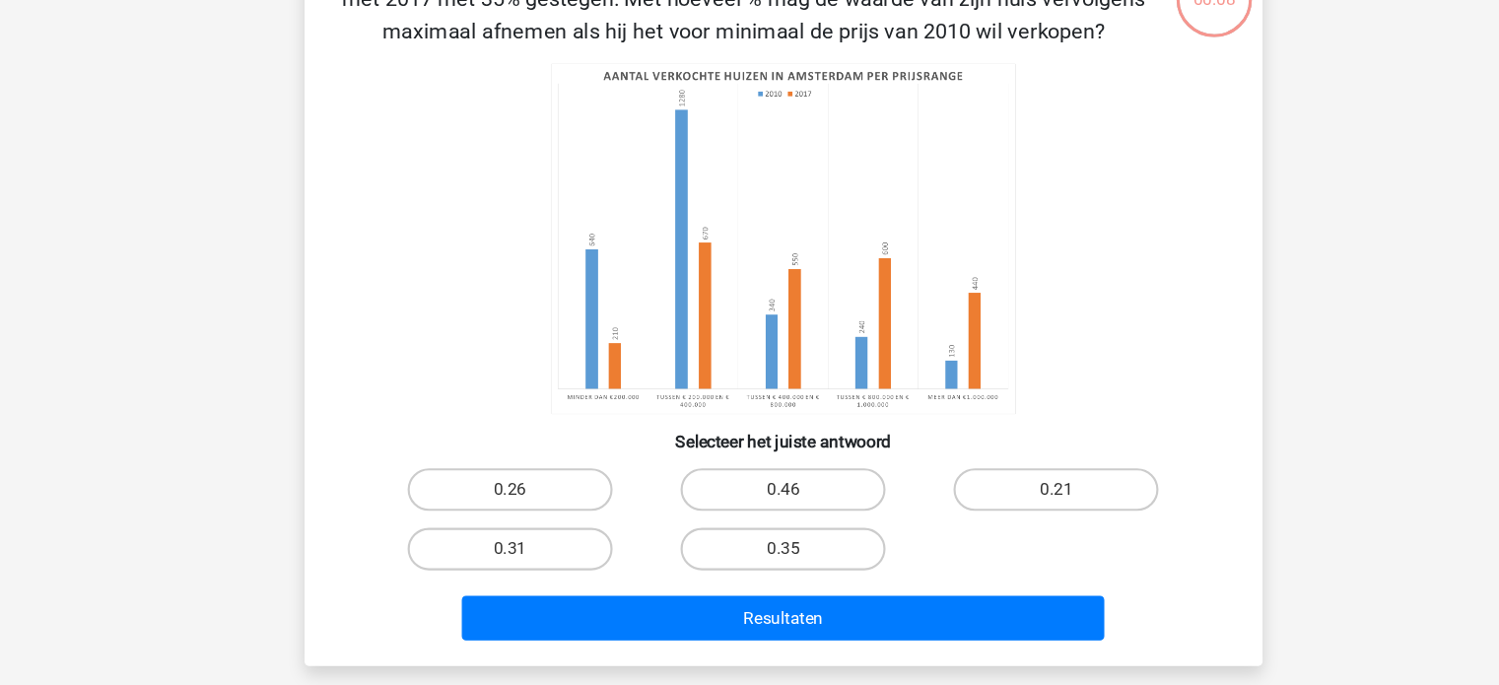
scroll to position [102, 0]
click at [689, 496] on label "0.46" at bounding box center [749, 503] width 190 height 39
click at [749, 504] on input "0.46" at bounding box center [755, 510] width 13 height 13
radio input "true"
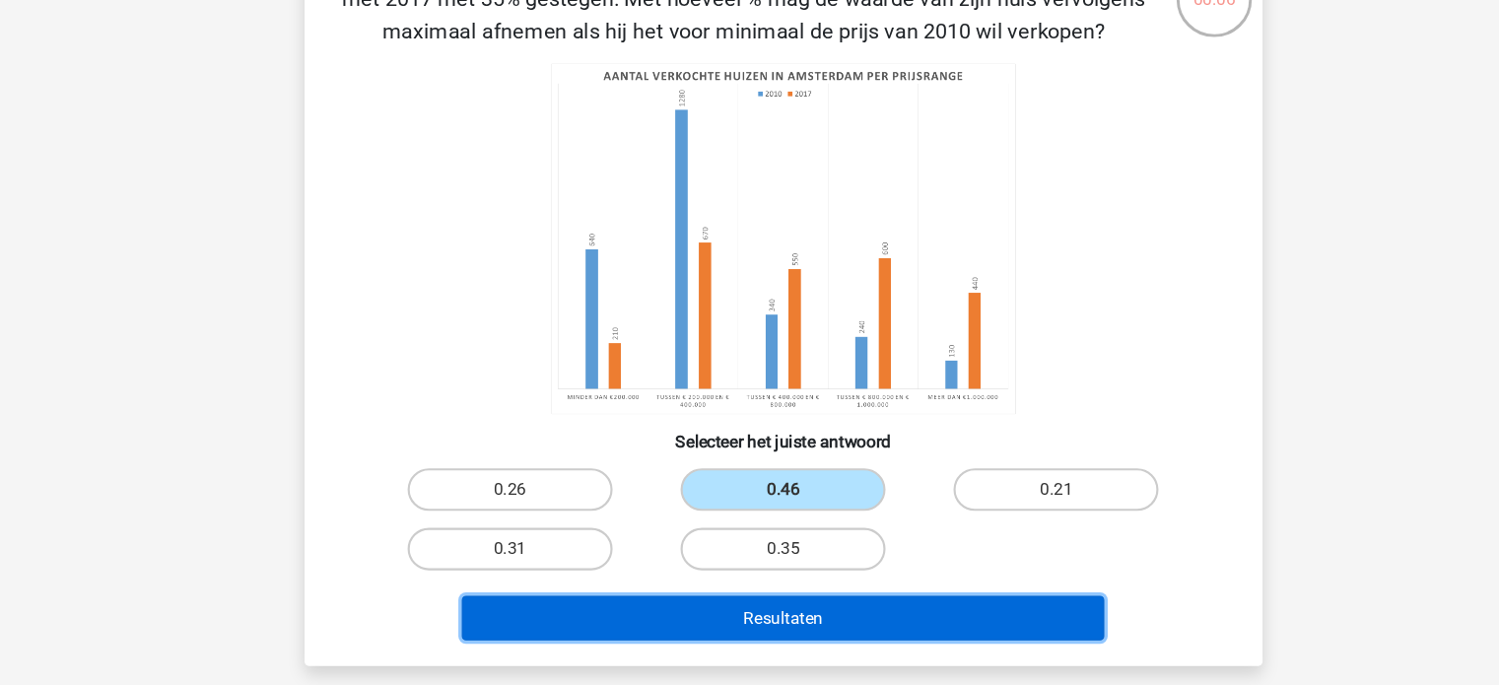
click at [726, 633] on button "Resultaten" at bounding box center [749, 622] width 596 height 41
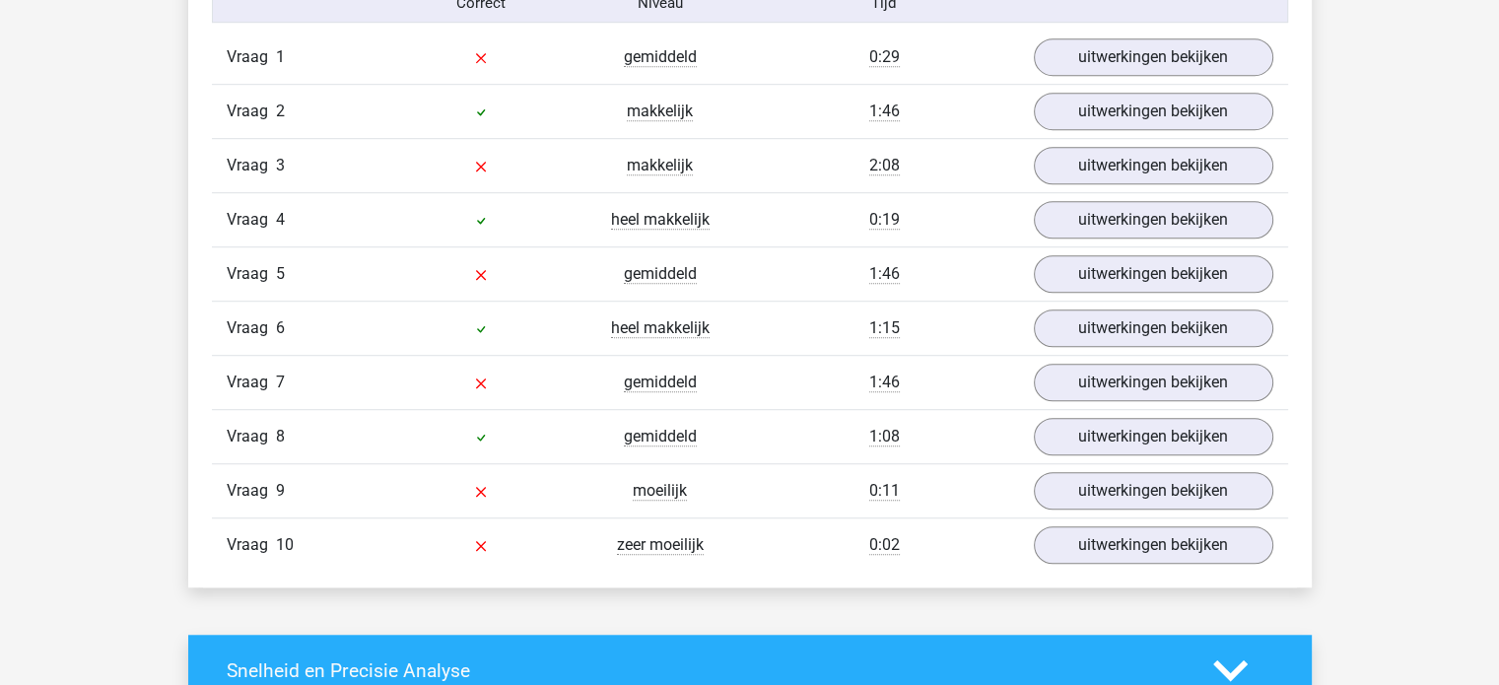
scroll to position [1281, 0]
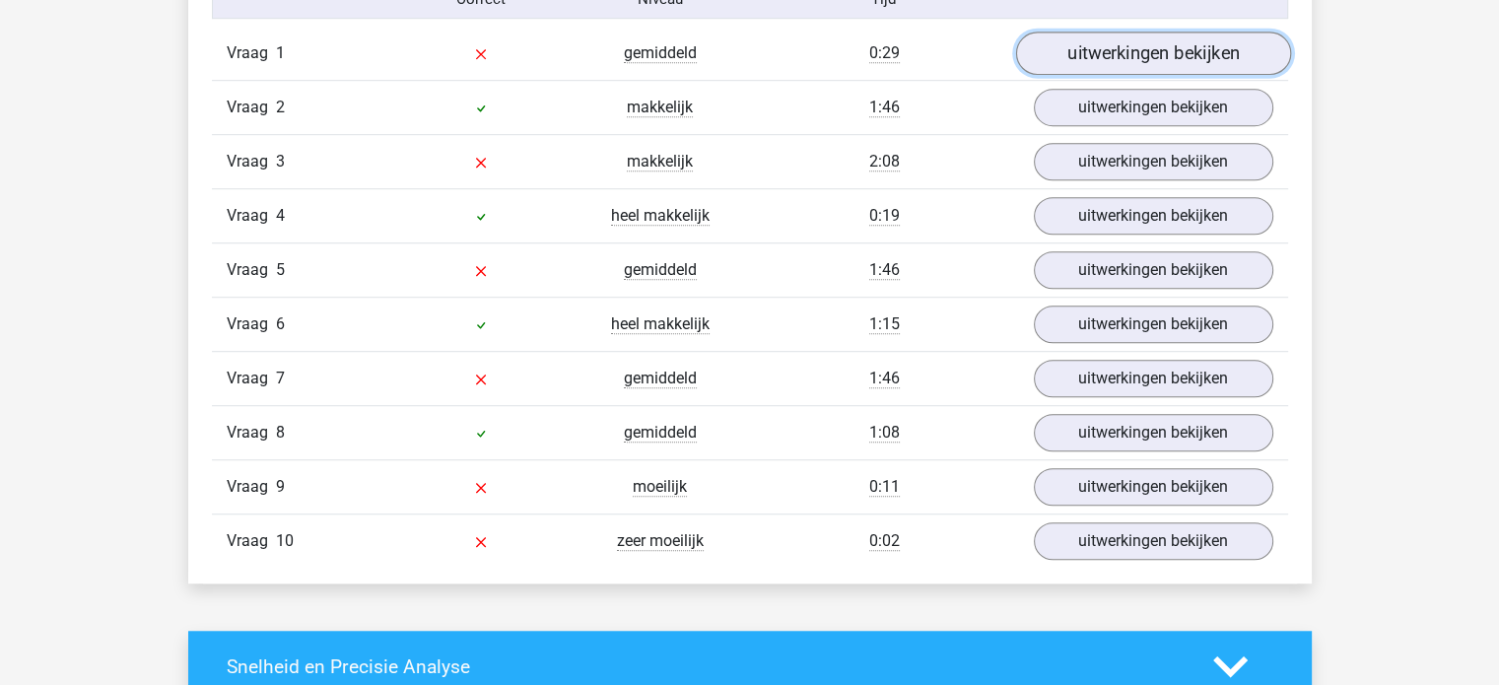
click at [1125, 70] on link "uitwerkingen bekijken" at bounding box center [1152, 54] width 275 height 43
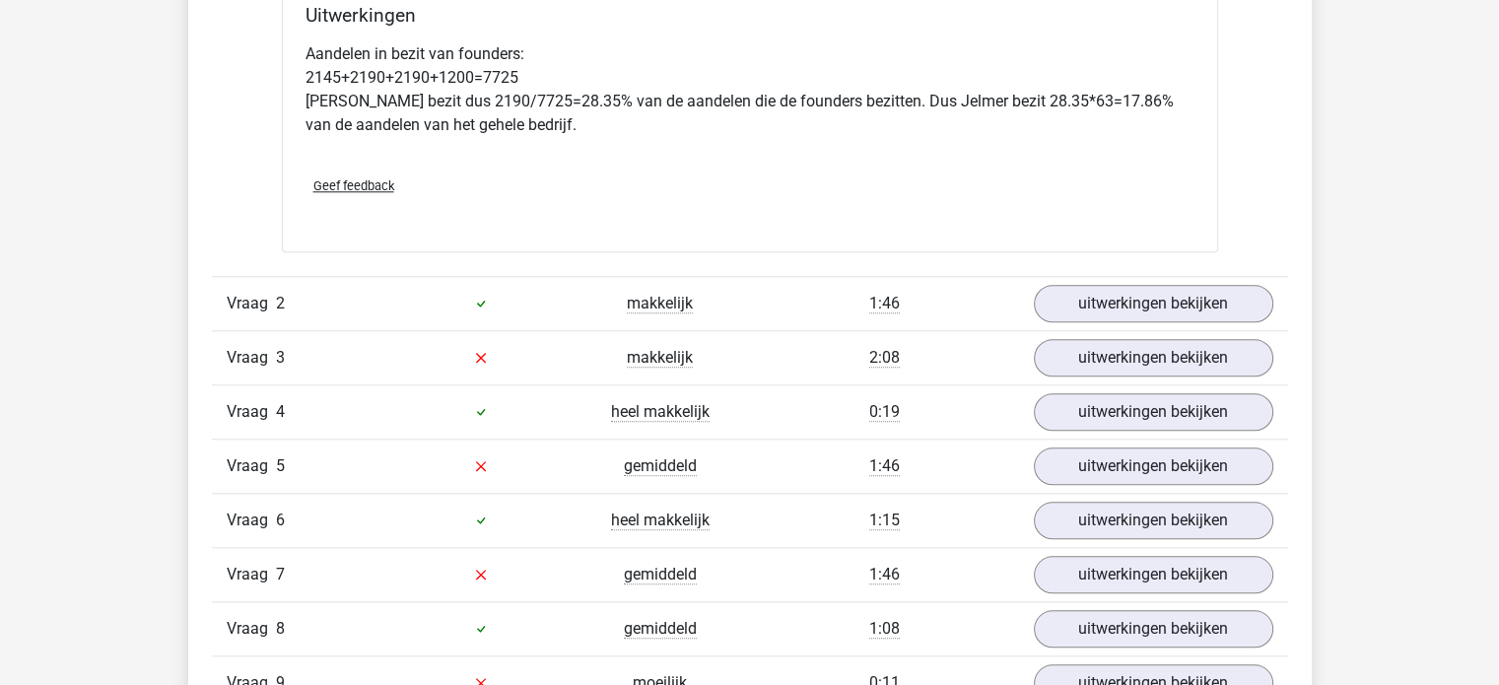
scroll to position [2017, 0]
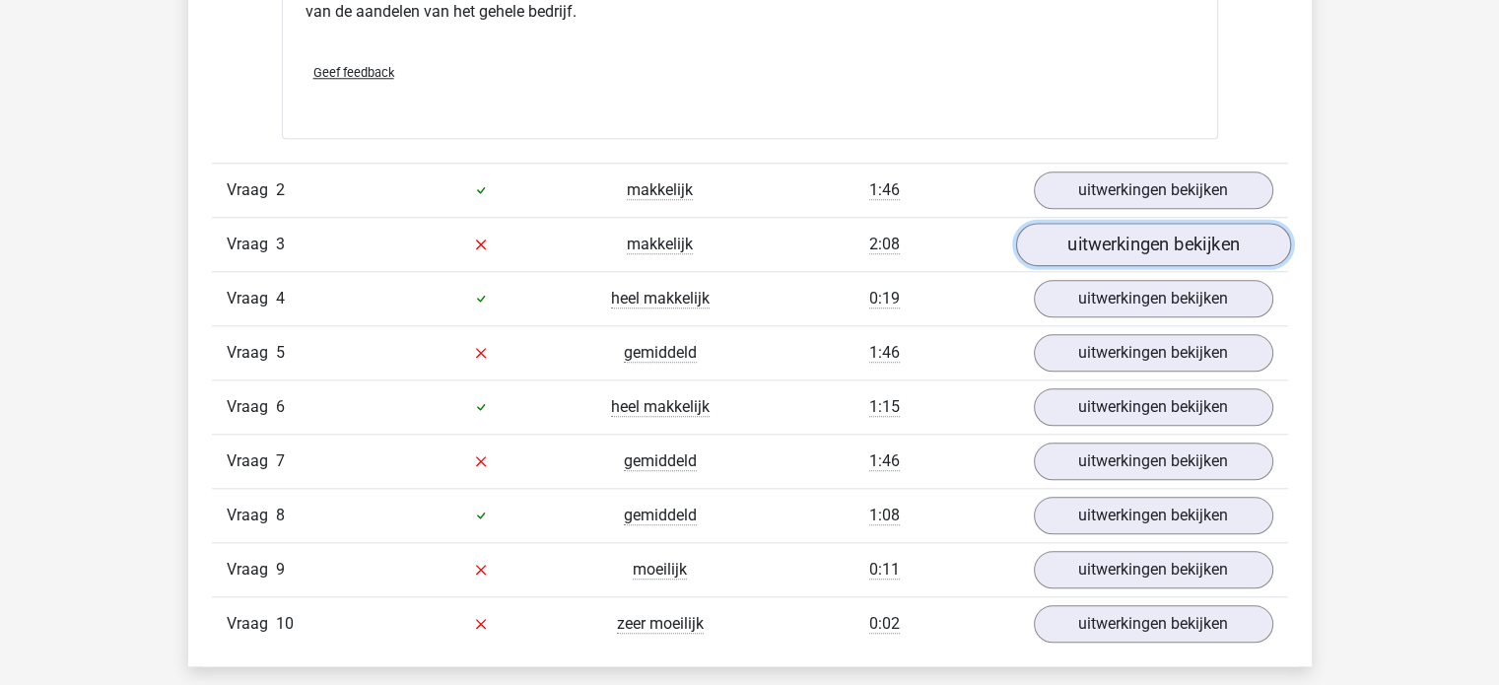
click at [1123, 255] on link "uitwerkingen bekijken" at bounding box center [1152, 244] width 275 height 43
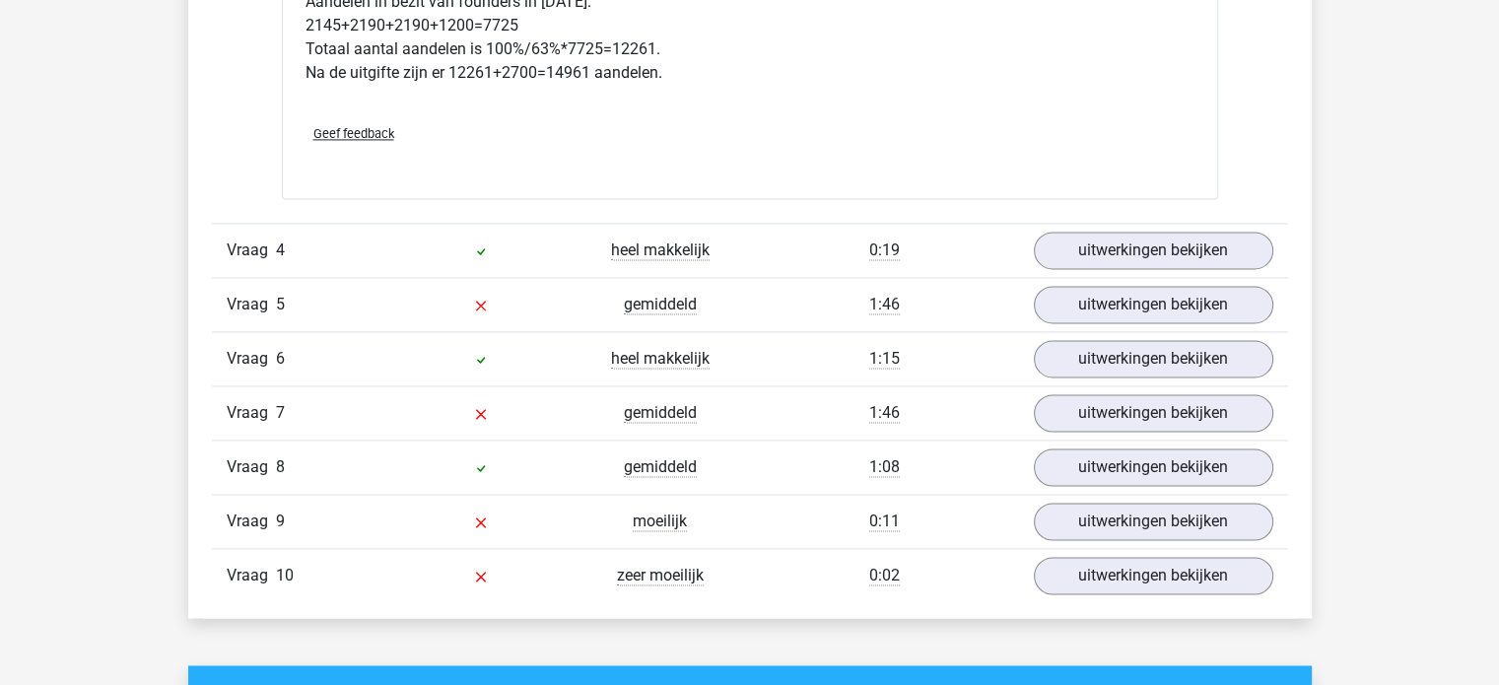
scroll to position [2889, 0]
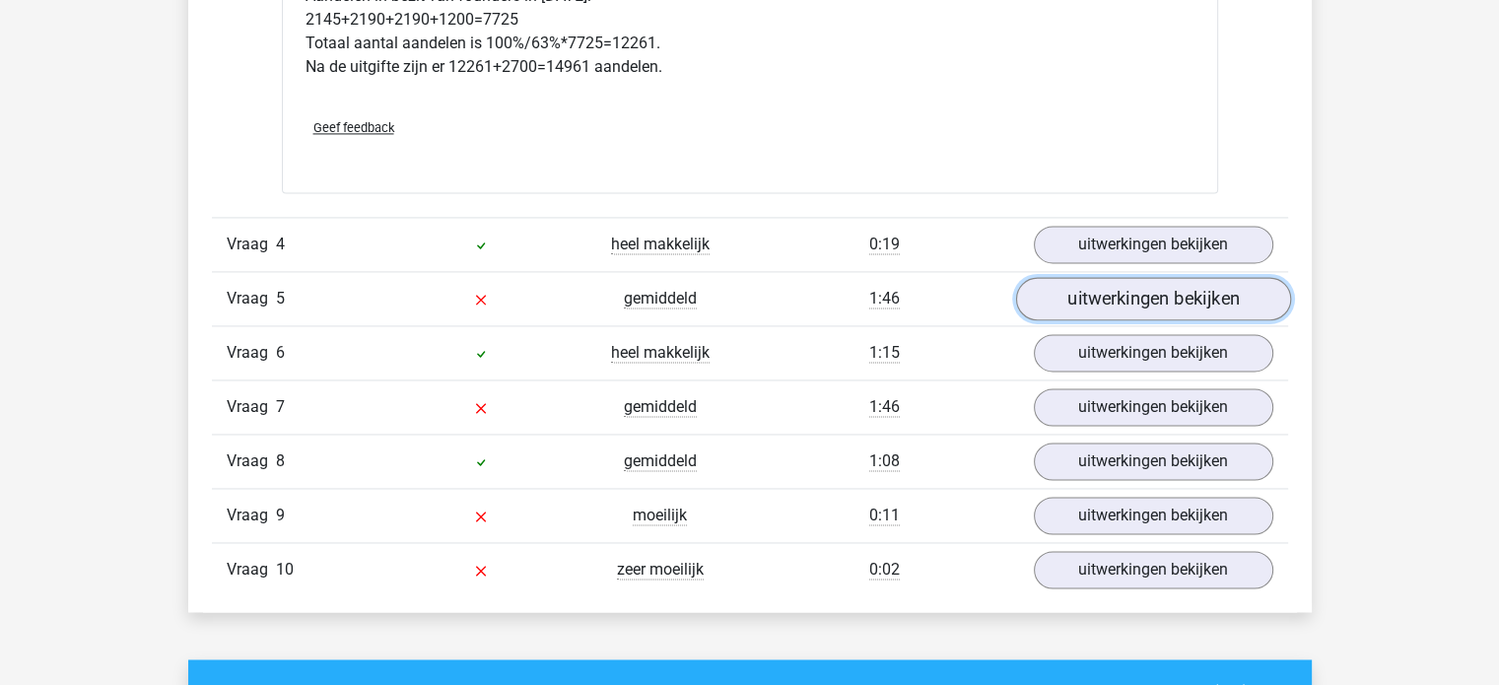
click at [1090, 298] on link "uitwerkingen bekijken" at bounding box center [1152, 298] width 275 height 43
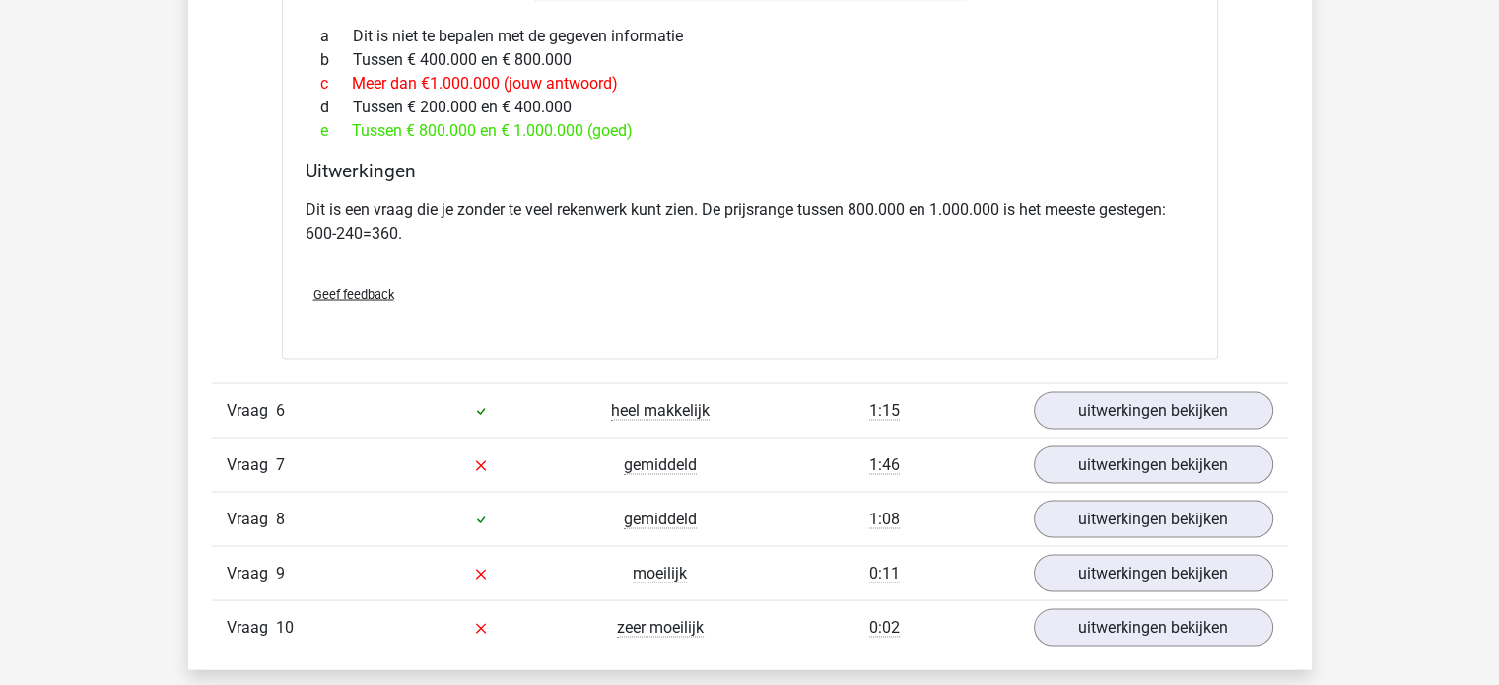
scroll to position [3610, 0]
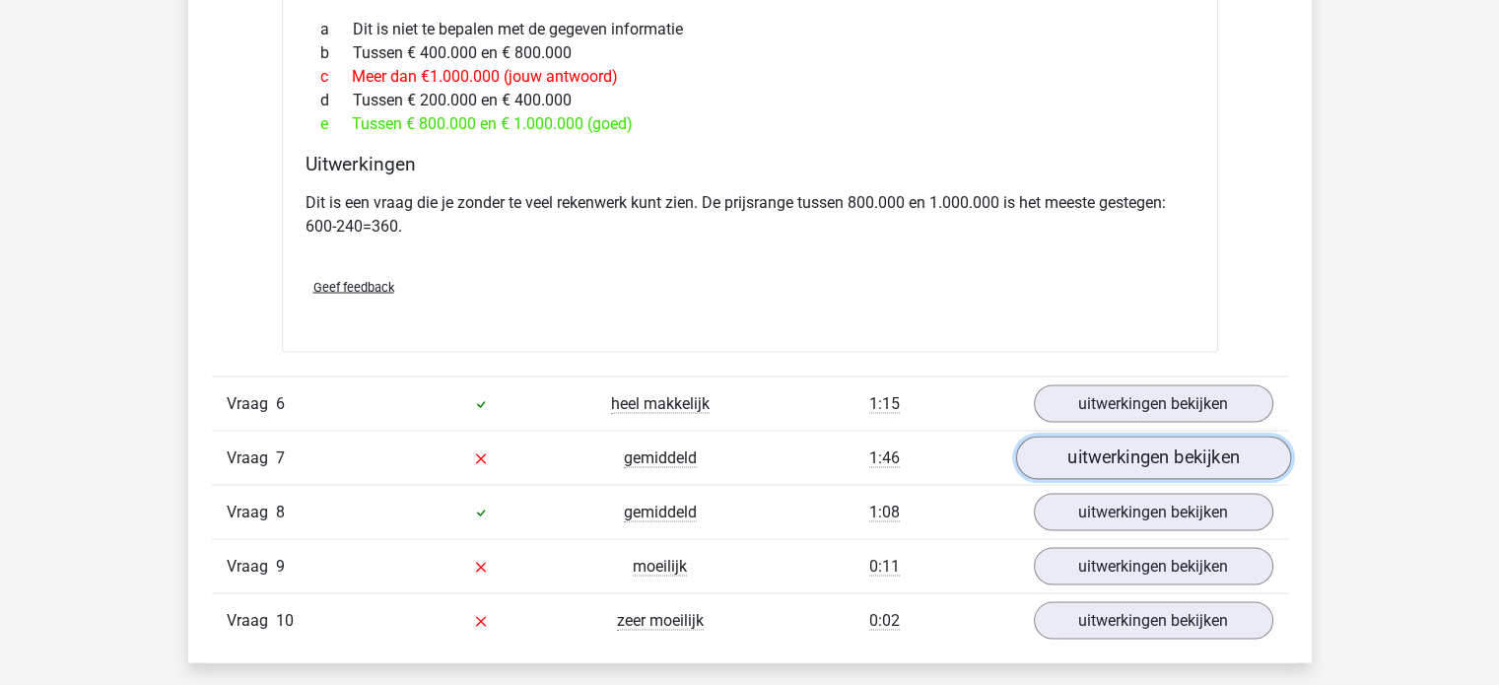
click at [1139, 451] on link "uitwerkingen bekijken" at bounding box center [1152, 457] width 275 height 43
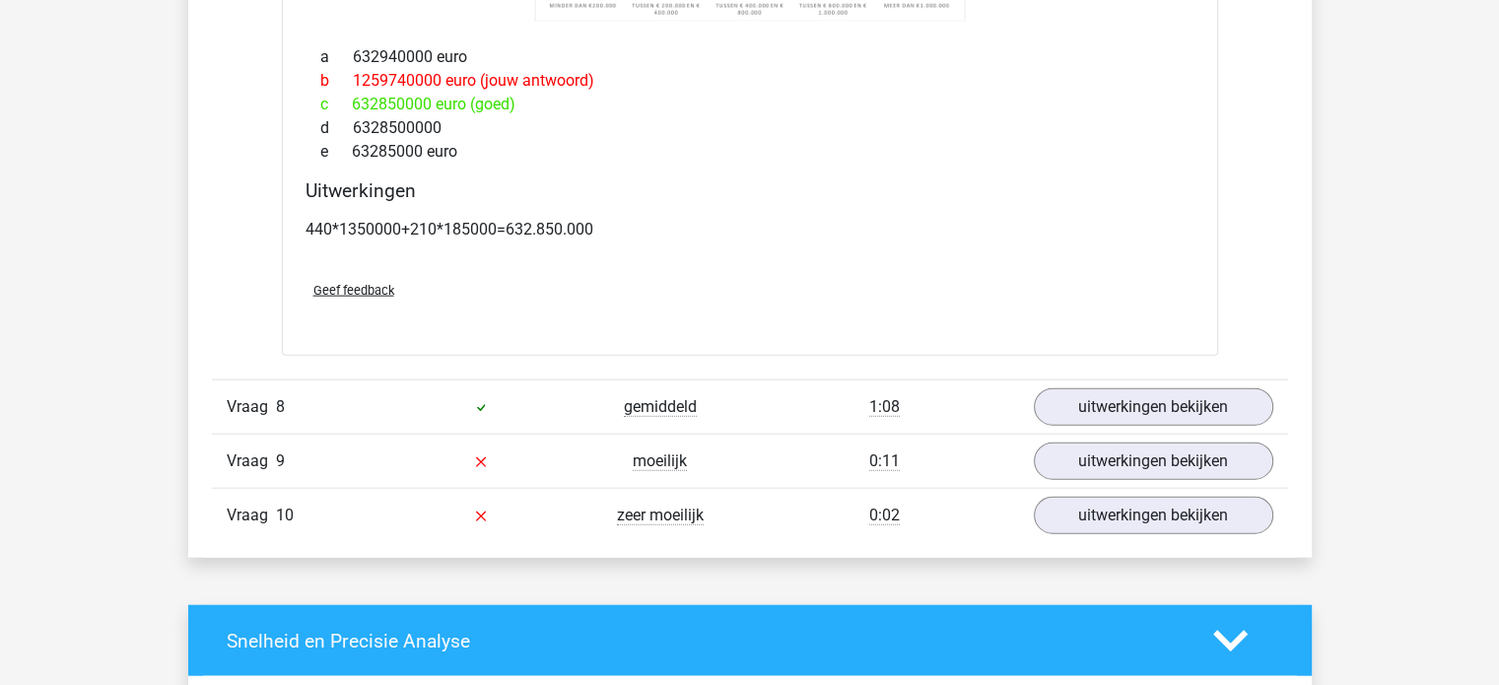
scroll to position [4510, 0]
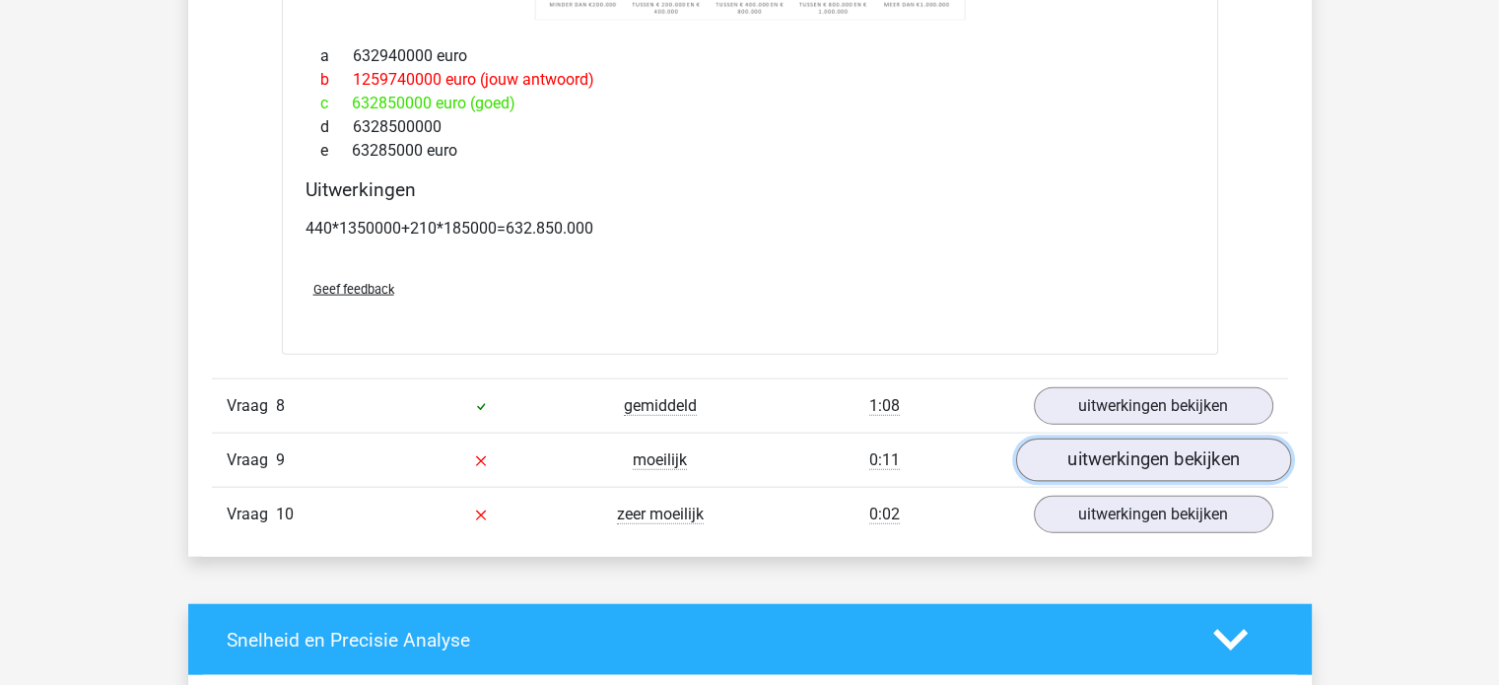
click at [1109, 465] on link "uitwerkingen bekijken" at bounding box center [1152, 460] width 275 height 43
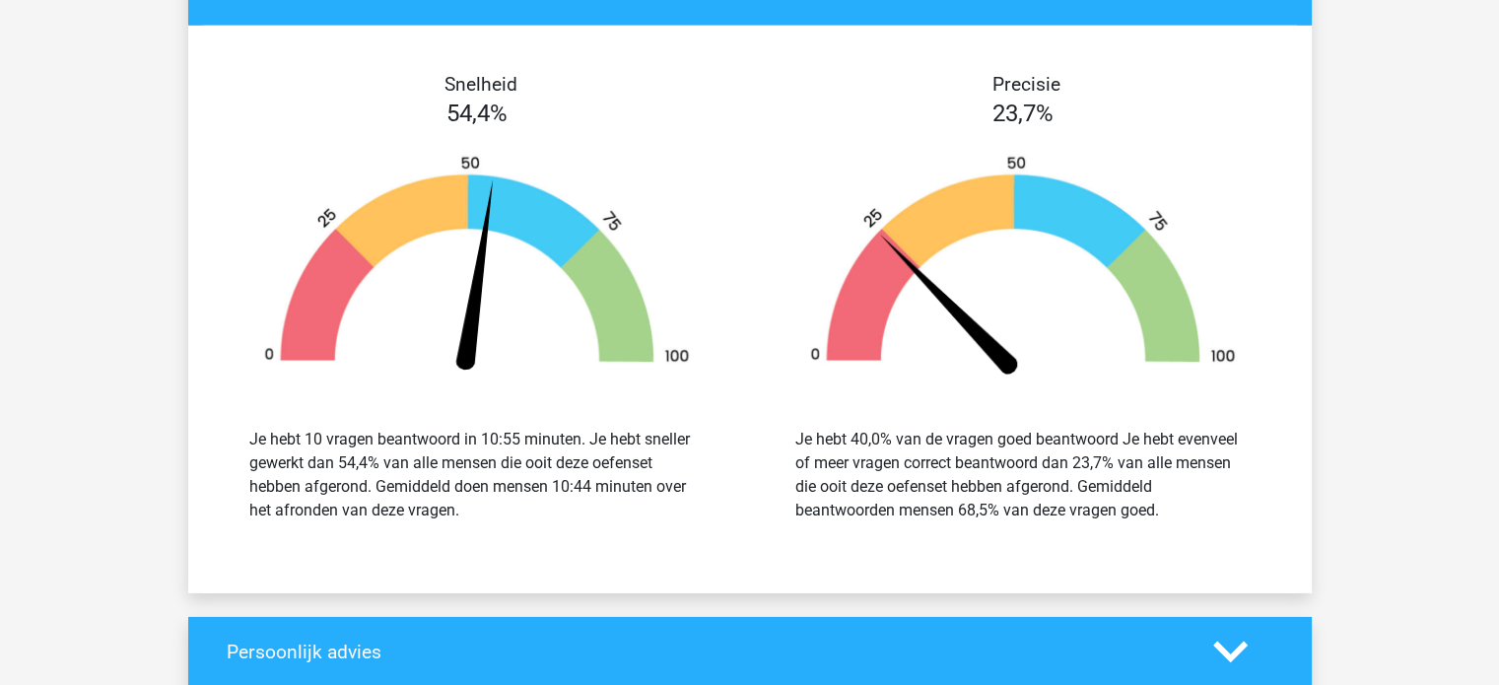
scroll to position [6074, 0]
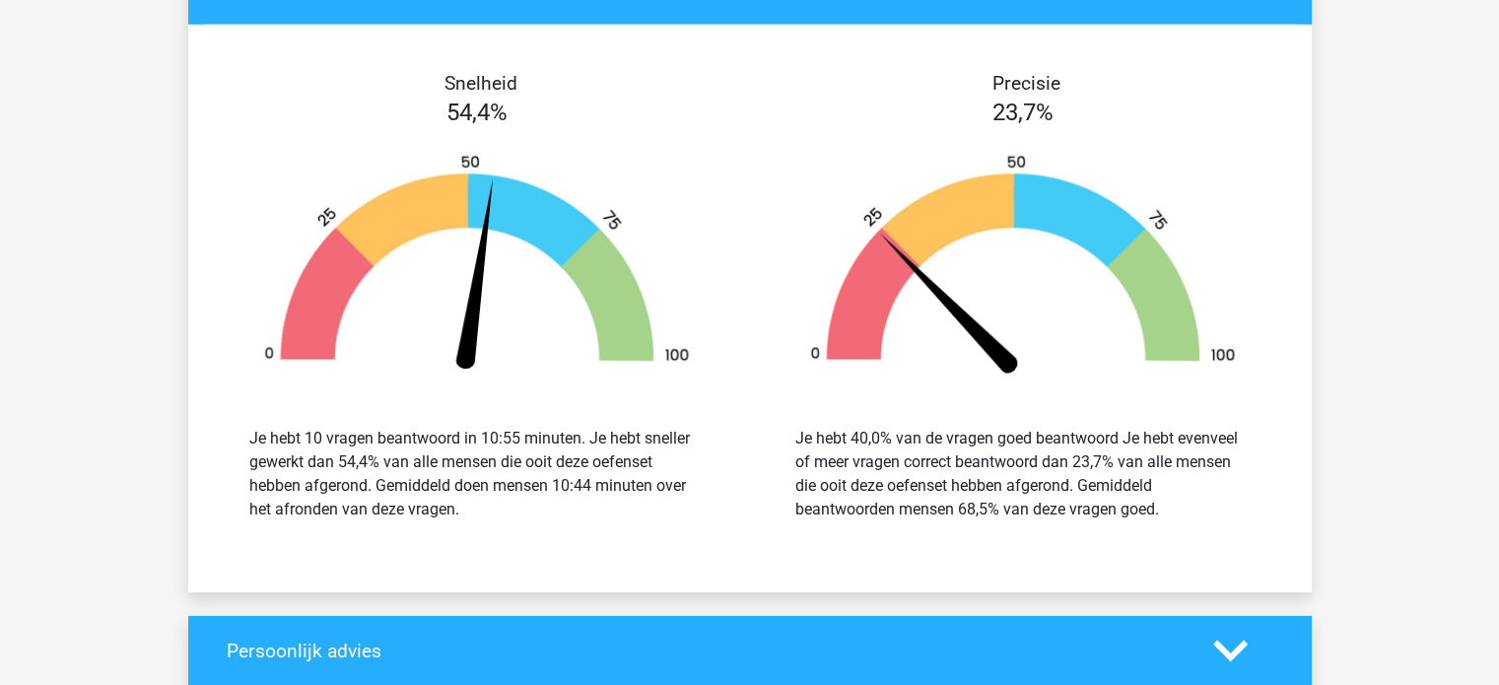
click at [562, 72] on h4 "Snelheid" at bounding box center [481, 83] width 509 height 23
